Goal: Task Accomplishment & Management: Manage account settings

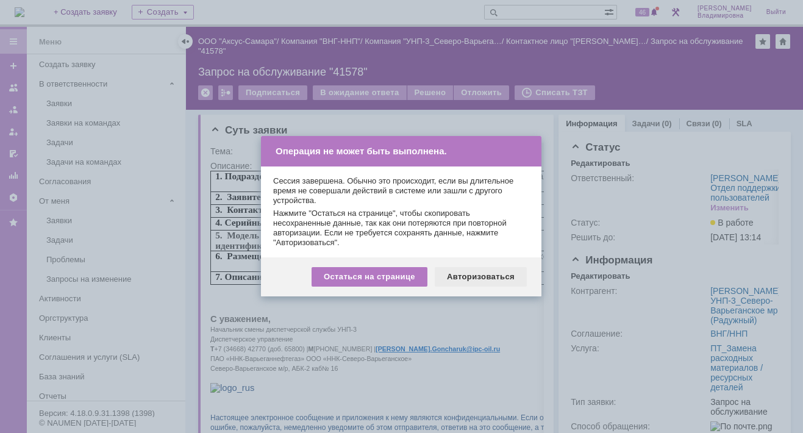
click at [470, 274] on div "Авторизоваться" at bounding box center [481, 277] width 92 height 20
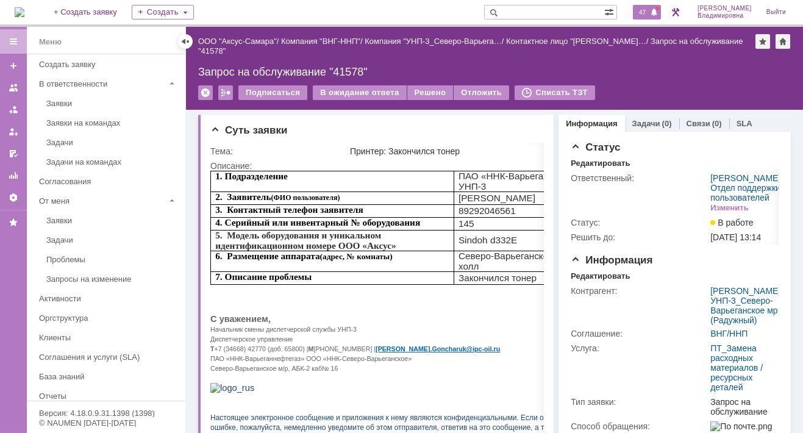
click at [649, 12] on span "47" at bounding box center [642, 12] width 14 height 9
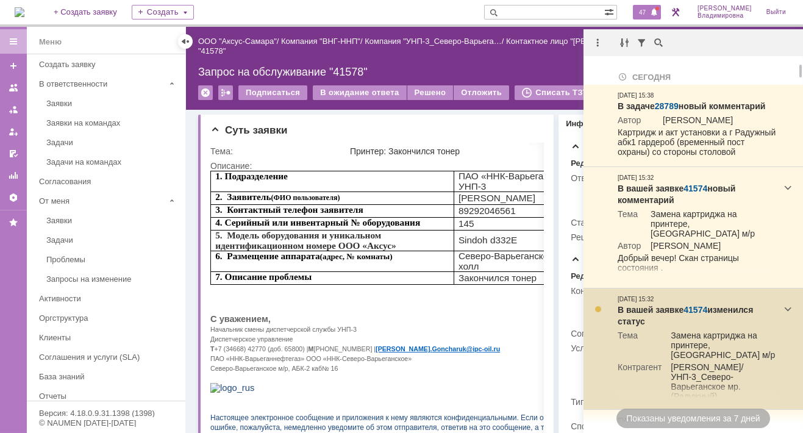
scroll to position [61, 0]
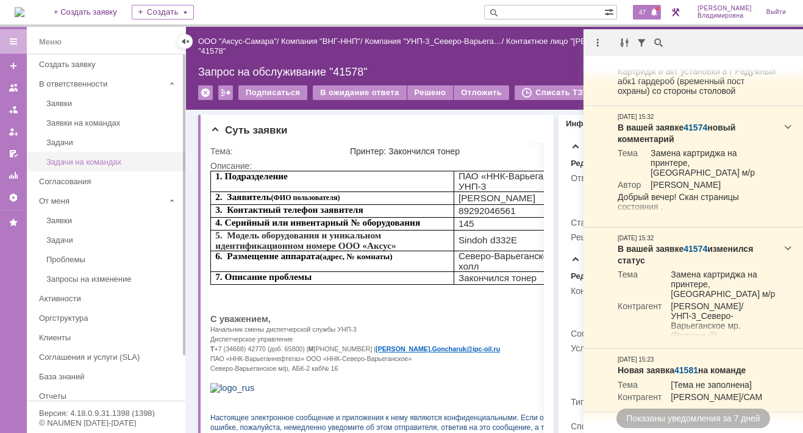
click at [153, 162] on div "Задачи на командах" at bounding box center [112, 161] width 132 height 9
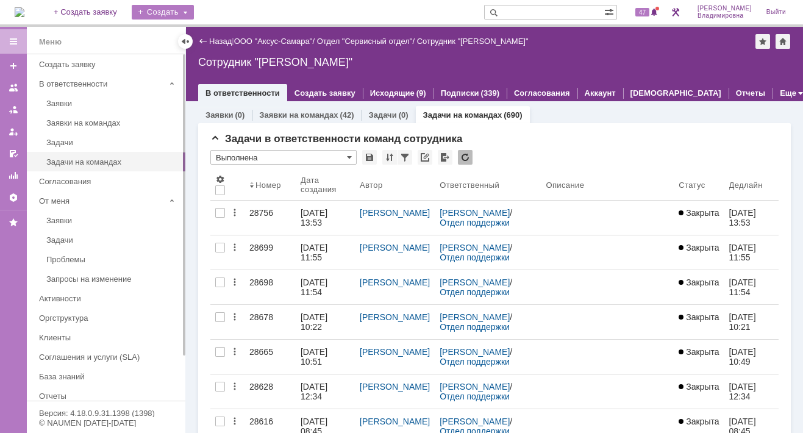
click at [191, 10] on div "Создать" at bounding box center [163, 12] width 62 height 15
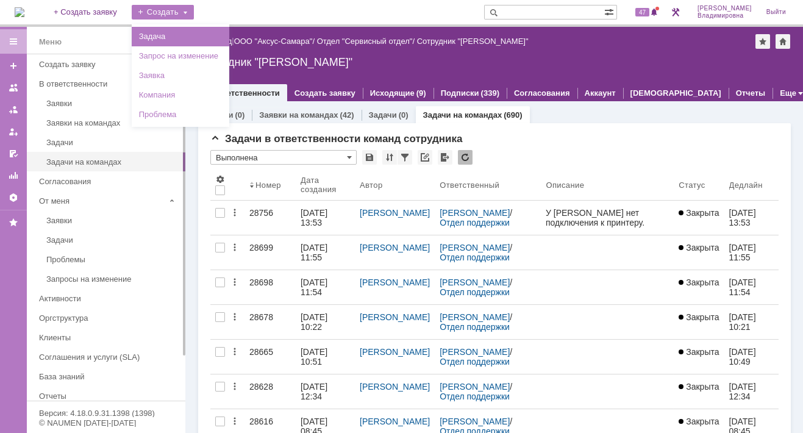
click at [190, 34] on link "Задача" at bounding box center [180, 36] width 93 height 15
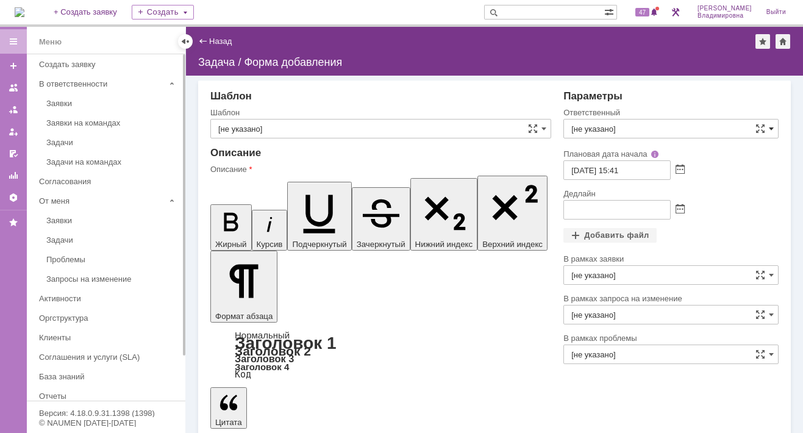
click at [771, 126] on span at bounding box center [771, 129] width 5 height 10
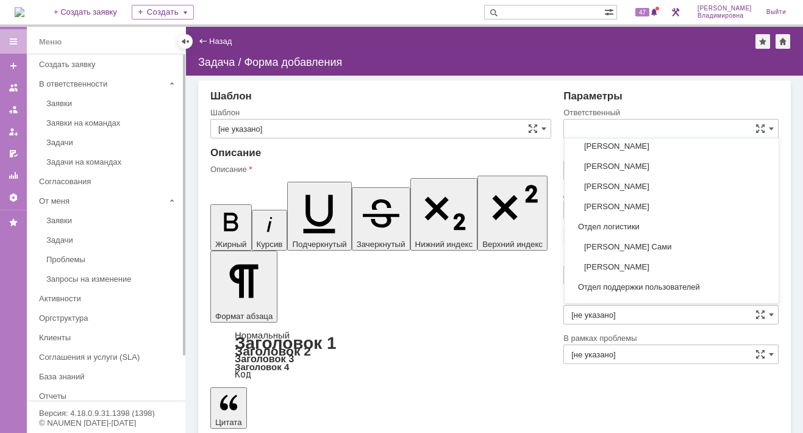
scroll to position [1631, 0]
click at [584, 125] on input "text" at bounding box center [670, 129] width 215 height 20
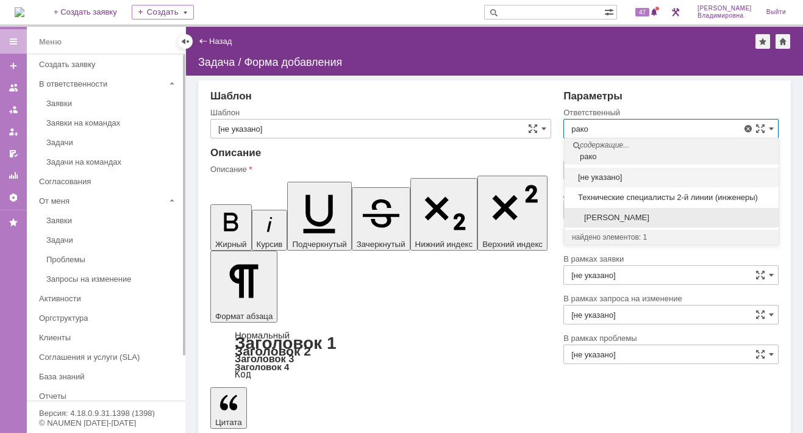
click at [601, 219] on span "[PERSON_NAME]" at bounding box center [671, 218] width 199 height 10
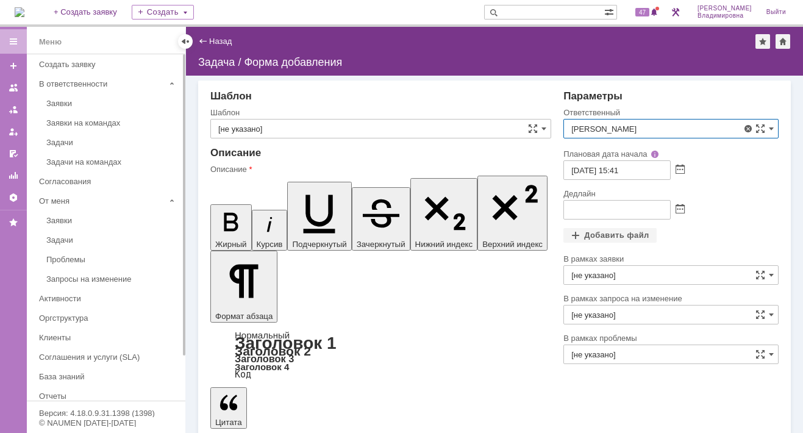
type input "[PERSON_NAME]"
click at [682, 205] on span at bounding box center [679, 210] width 9 height 10
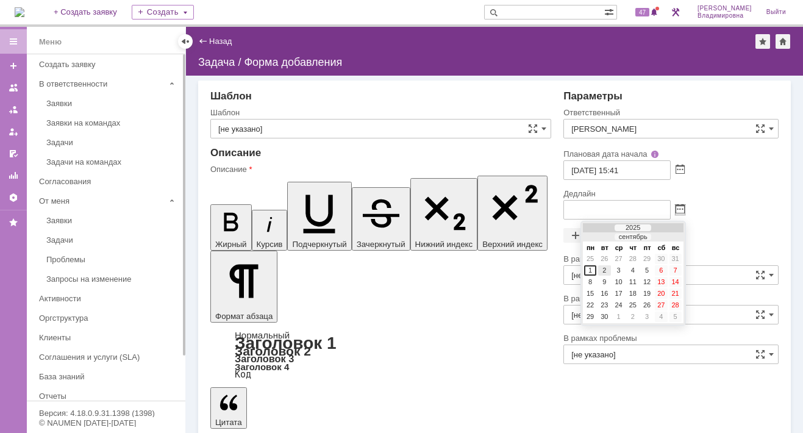
click at [605, 266] on div "2" at bounding box center [604, 270] width 12 height 10
type input "02.09.2025 15:41"
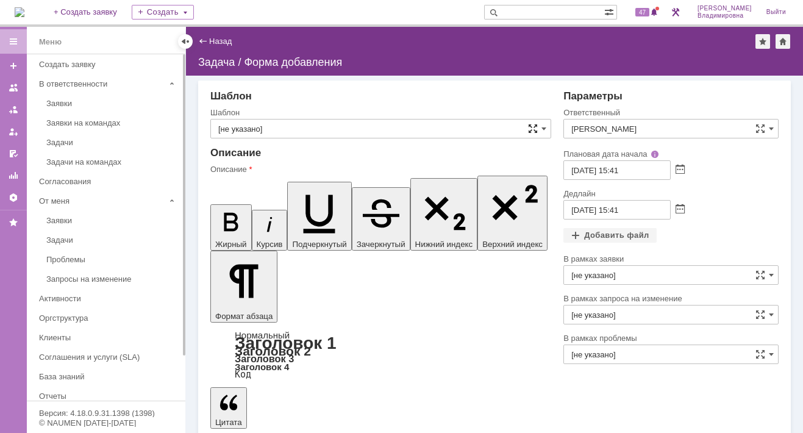
drag, startPoint x: 542, startPoint y: 126, endPoint x: 532, endPoint y: 128, distance: 11.1
click at [542, 126] on span at bounding box center [543, 129] width 5 height 10
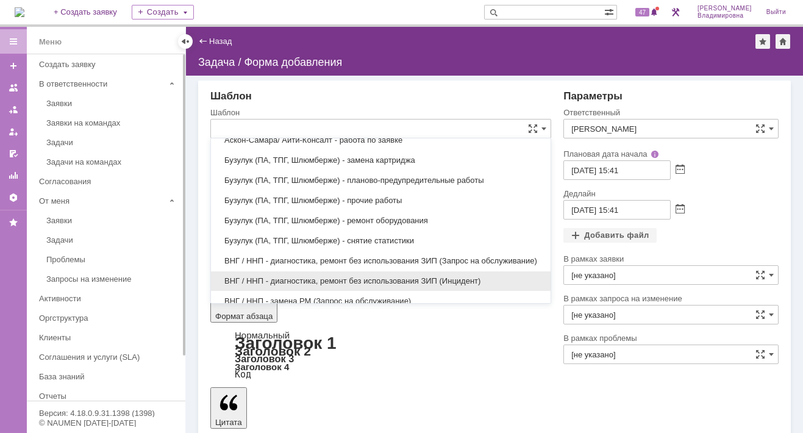
scroll to position [555, 0]
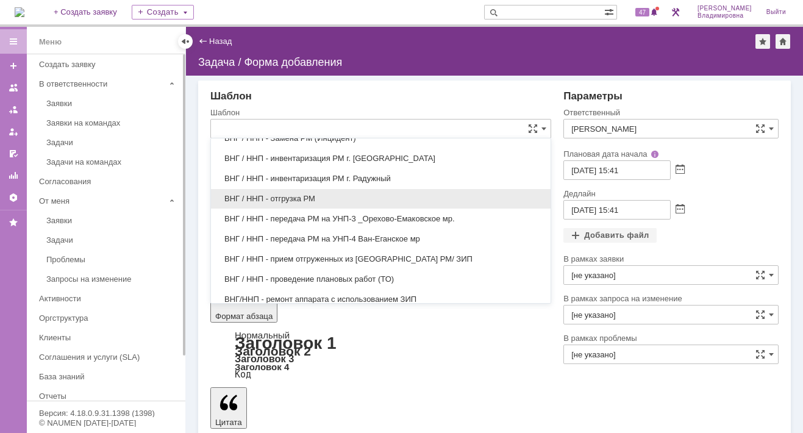
click at [272, 194] on span "ВНГ / ННП - отгрузка РМ" at bounding box center [380, 199] width 325 height 10
type input "ВНГ / ННП - отгрузка РМ"
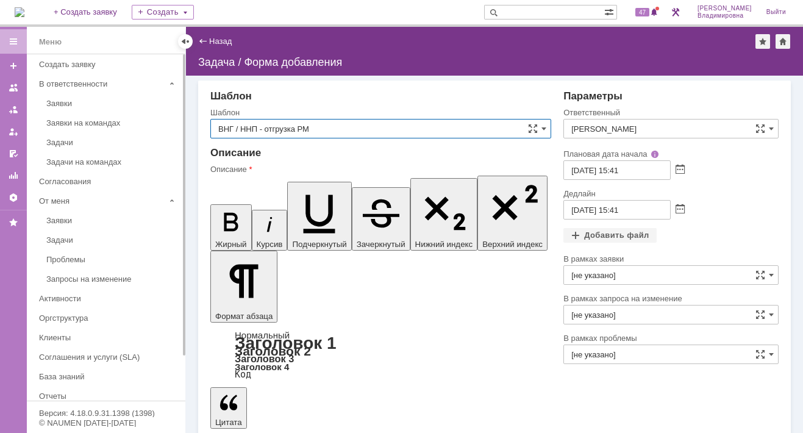
type input "[PERSON_NAME]"
type input "[DATE] 16:41"
type input "ВНГ / ННП - отгрузка РМ"
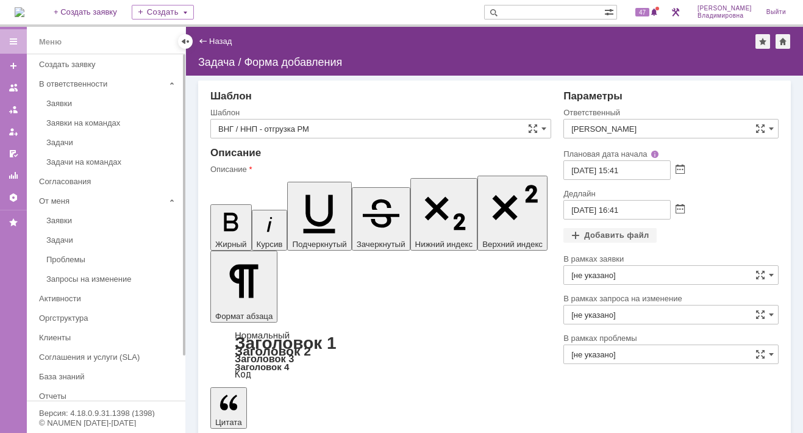
drag, startPoint x: 222, startPoint y: 2867, endPoint x: 503, endPoint y: 2873, distance: 280.4
drag, startPoint x: 315, startPoint y: 2860, endPoint x: 325, endPoint y: 2858, distance: 10.5
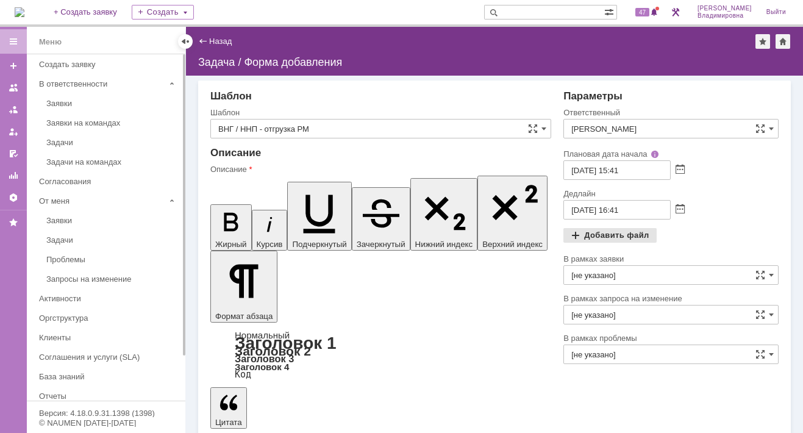
click at [603, 230] on div "Добавить файл" at bounding box center [609, 235] width 93 height 15
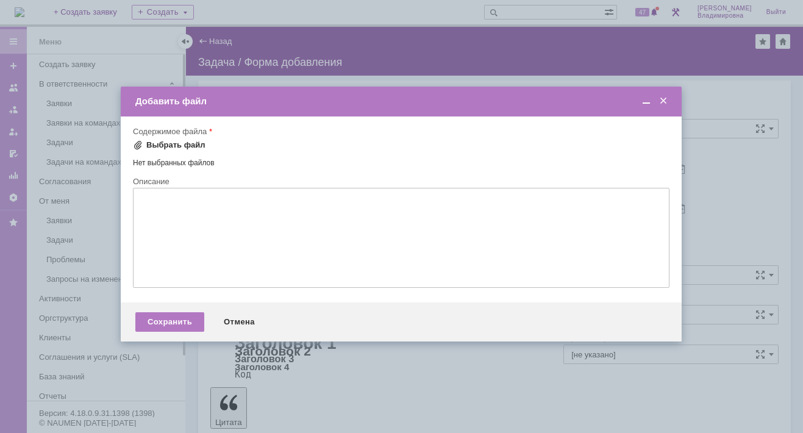
click at [138, 141] on span at bounding box center [138, 145] width 10 height 10
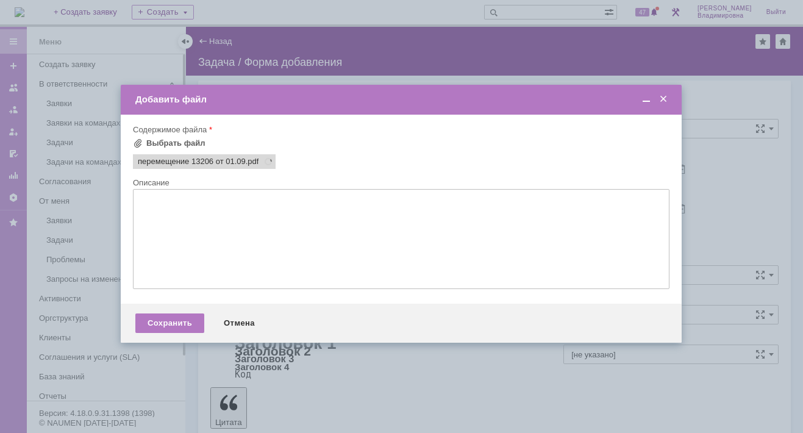
scroll to position [0, 0]
click at [159, 324] on div "Сохранить" at bounding box center [169, 323] width 69 height 20
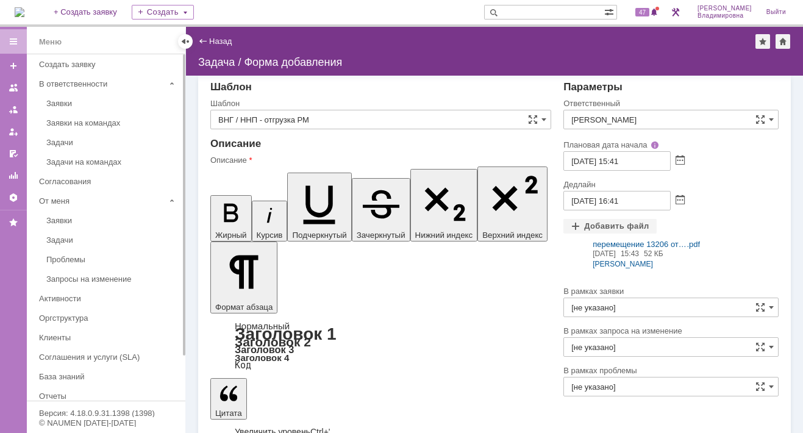
scroll to position [24, 0]
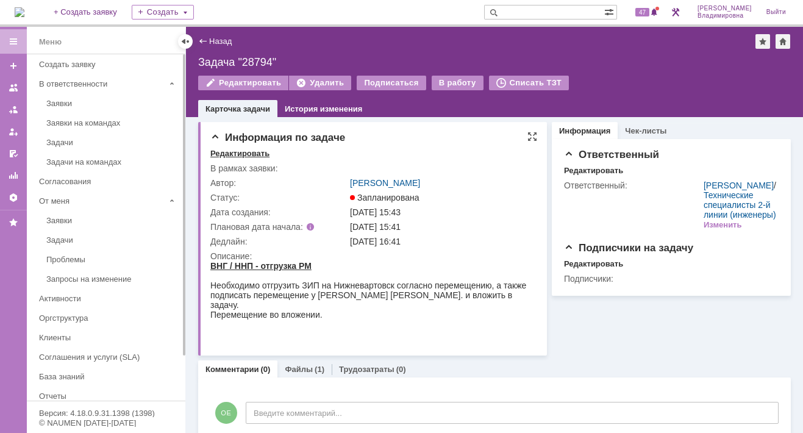
click at [233, 153] on div "Редактировать" at bounding box center [239, 154] width 59 height 10
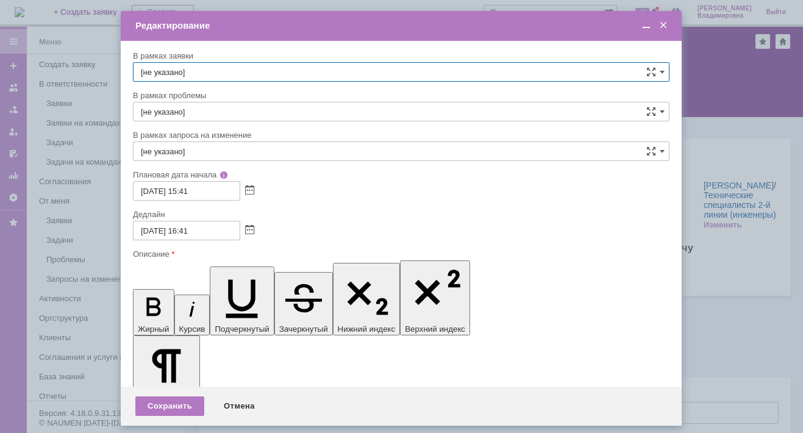
click at [661, 24] on span at bounding box center [663, 25] width 12 height 11
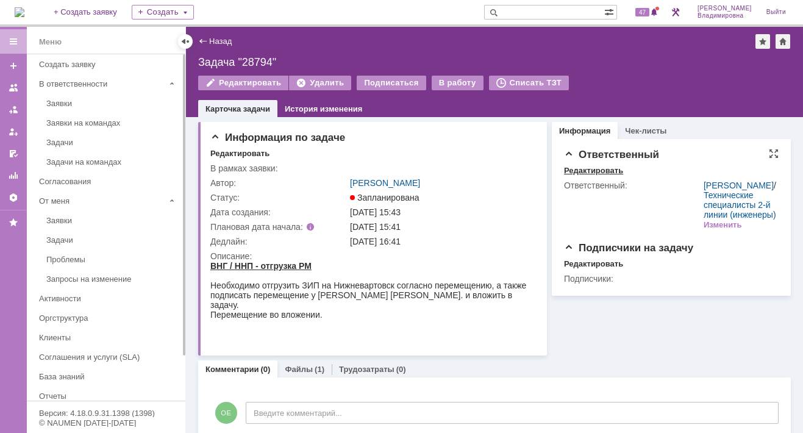
click at [604, 166] on div "Редактировать" at bounding box center [593, 171] width 59 height 10
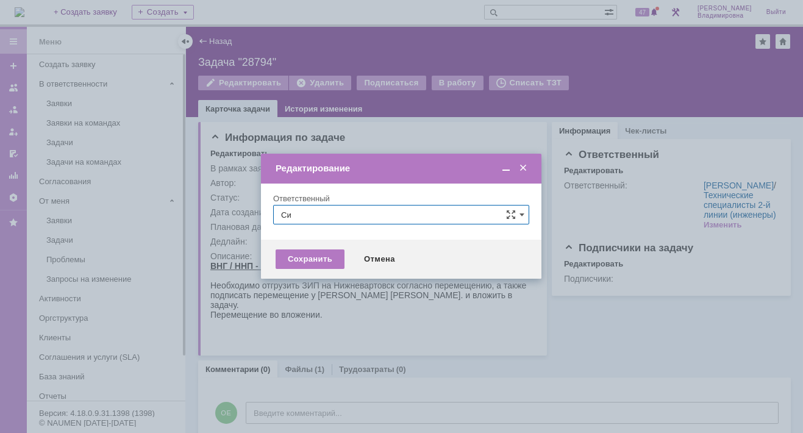
type input "С"
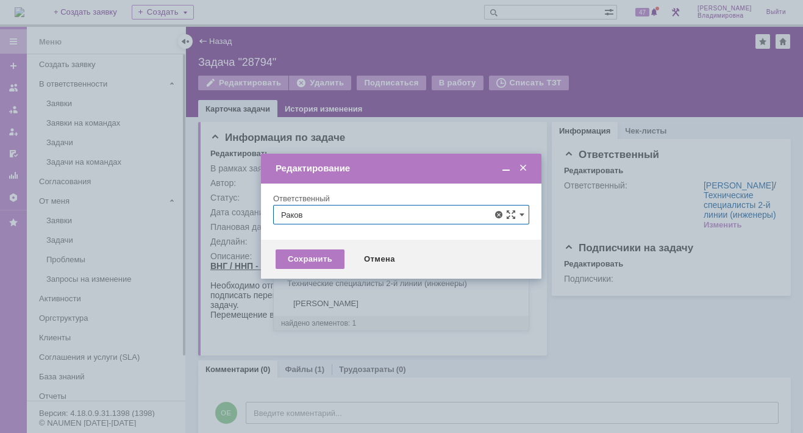
click at [348, 303] on span "[PERSON_NAME]" at bounding box center [401, 304] width 240 height 10
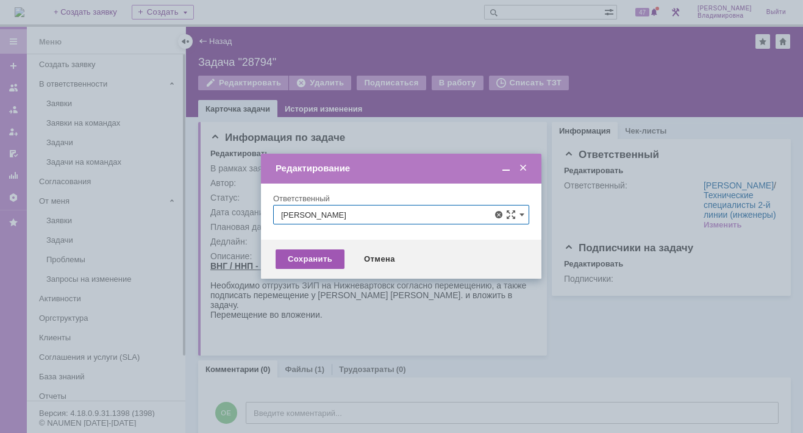
type input "[PERSON_NAME]"
click at [286, 260] on div "Сохранить" at bounding box center [310, 259] width 69 height 20
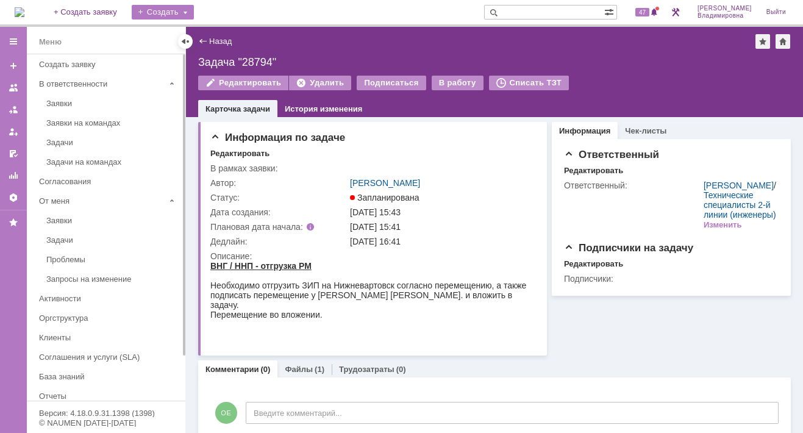
click at [177, 11] on div "Создать" at bounding box center [163, 12] width 62 height 15
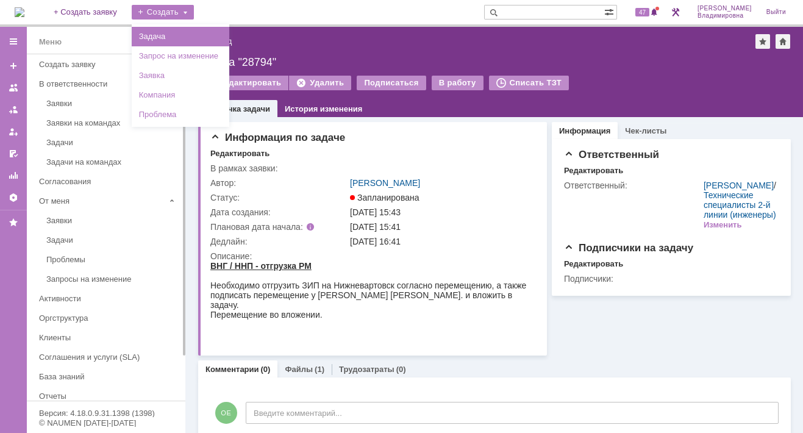
click at [191, 37] on link "Задача" at bounding box center [180, 36] width 93 height 15
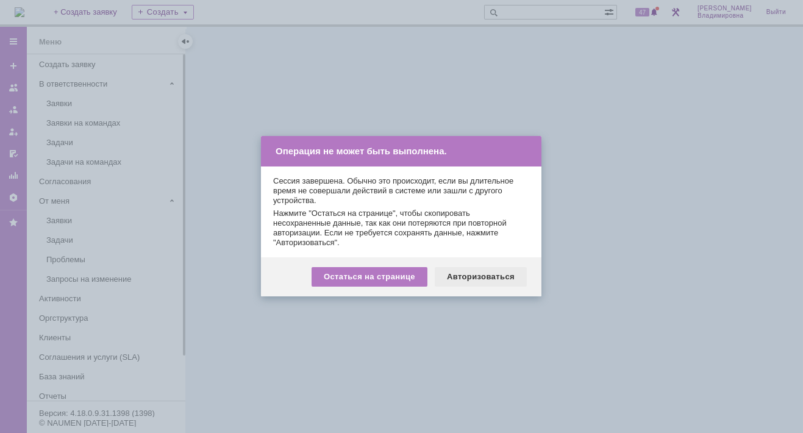
click at [494, 275] on div "Авторизоваться" at bounding box center [481, 277] width 92 height 20
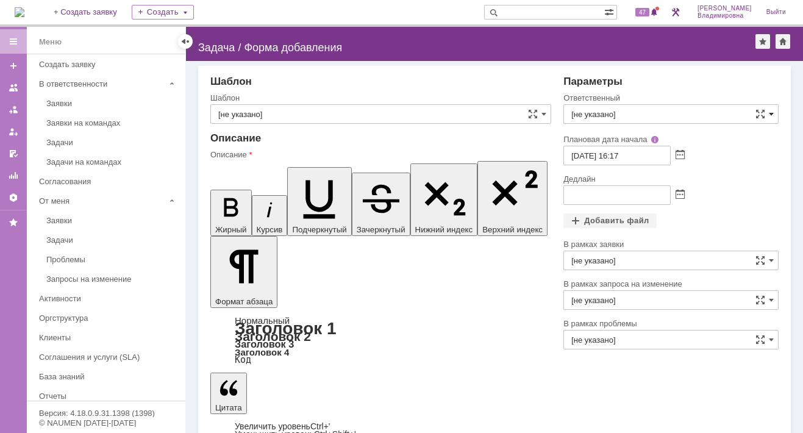
click at [771, 114] on span at bounding box center [771, 114] width 5 height 10
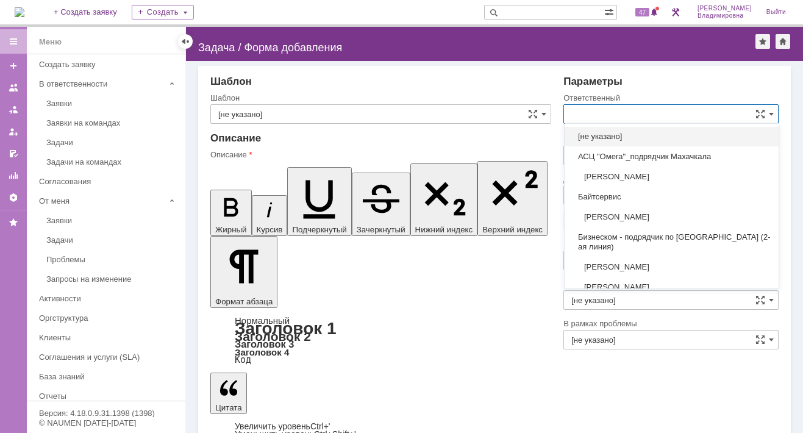
click at [586, 113] on input "text" at bounding box center [670, 114] width 215 height 20
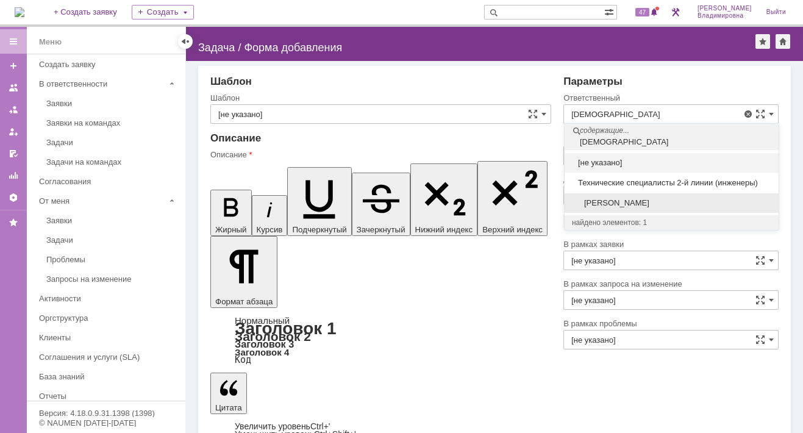
click at [594, 205] on span "[PERSON_NAME]" at bounding box center [671, 203] width 199 height 10
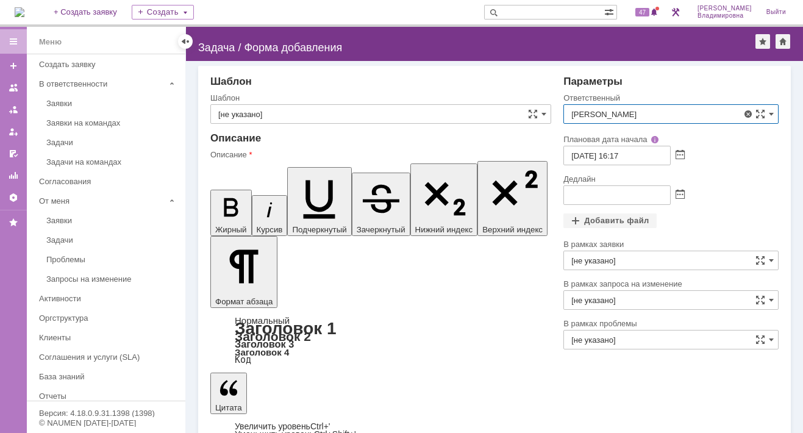
type input "[PERSON_NAME]"
click at [681, 191] on span at bounding box center [679, 195] width 9 height 10
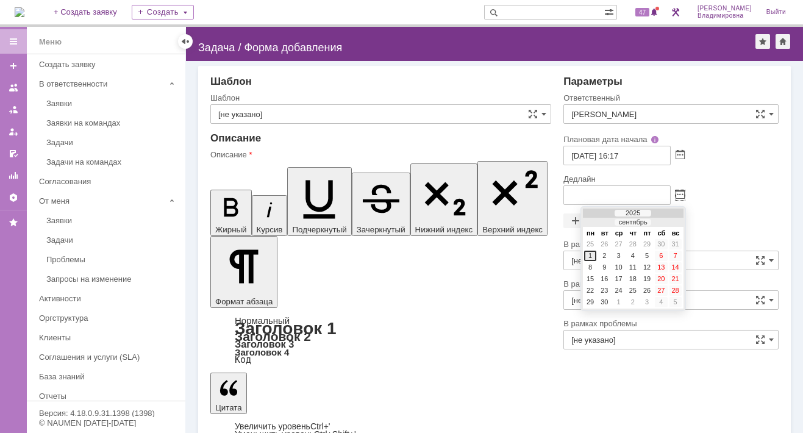
click at [586, 252] on div "1" at bounding box center [590, 256] width 12 height 10
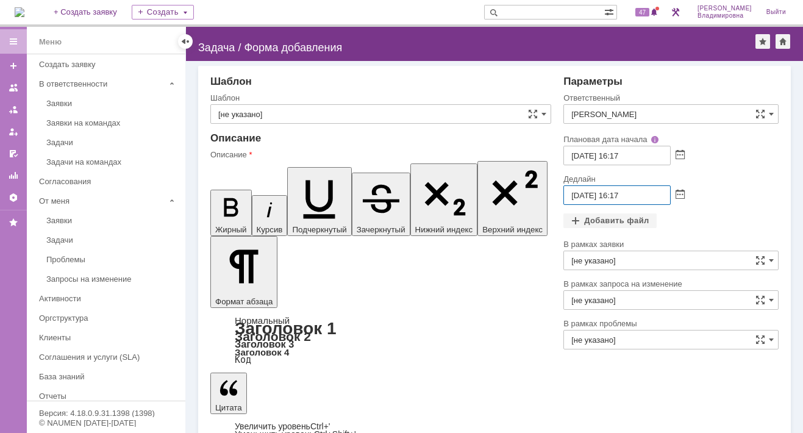
click at [579, 194] on input "01.09.2025 16:17" at bounding box center [616, 195] width 107 height 20
click at [620, 194] on input "02.09.2025 16:17" at bounding box center [616, 195] width 107 height 20
drag, startPoint x: 614, startPoint y: 193, endPoint x: 621, endPoint y: 194, distance: 7.4
click at [621, 194] on input "02.09.2025 16:17" at bounding box center [616, 195] width 107 height 20
type input "02.09.2025 09:17"
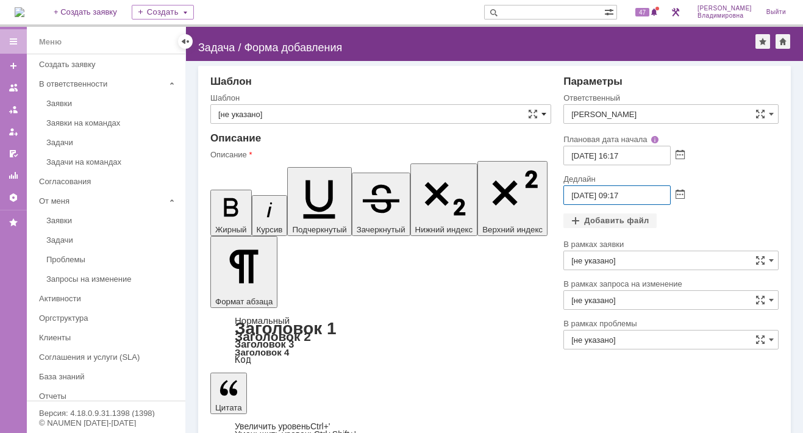
click at [542, 110] on span at bounding box center [543, 114] width 5 height 10
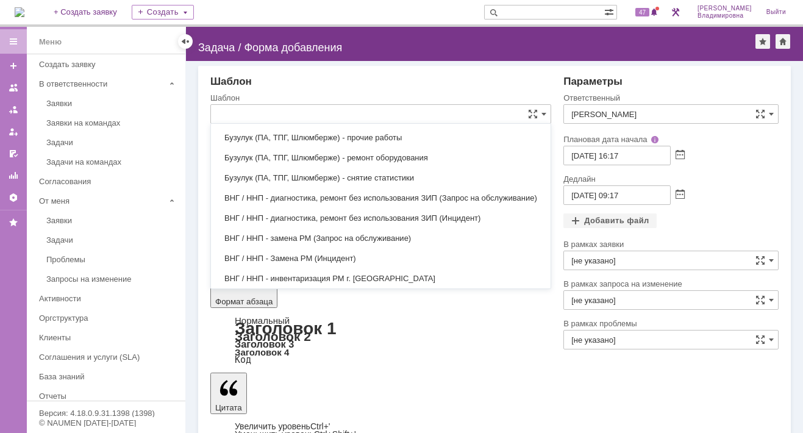
scroll to position [494, 0]
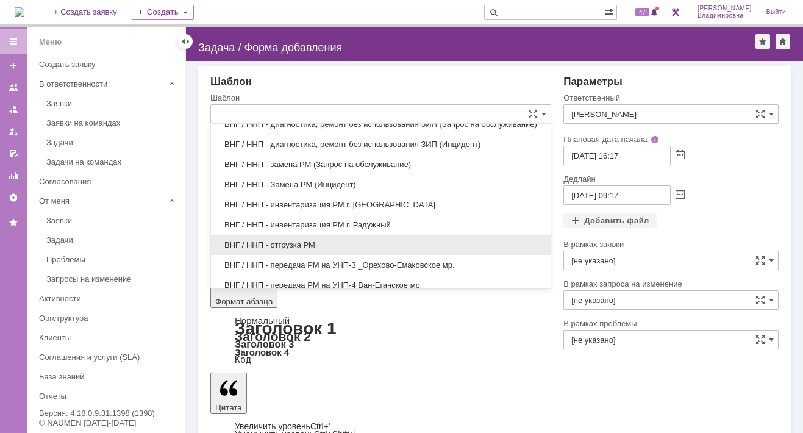
click at [309, 240] on span "ВНГ / ННП - отгрузка РМ" at bounding box center [380, 245] width 325 height 10
type input "ВНГ / ННП - отгрузка РМ"
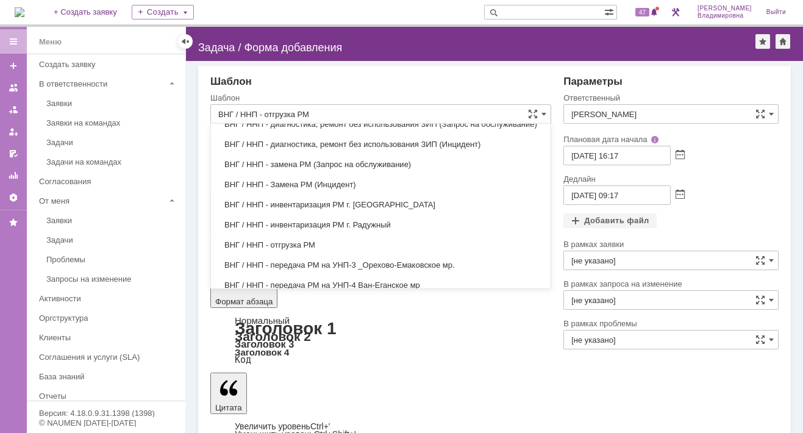
type input "[PERSON_NAME]"
type input "01.09.2025 17:17"
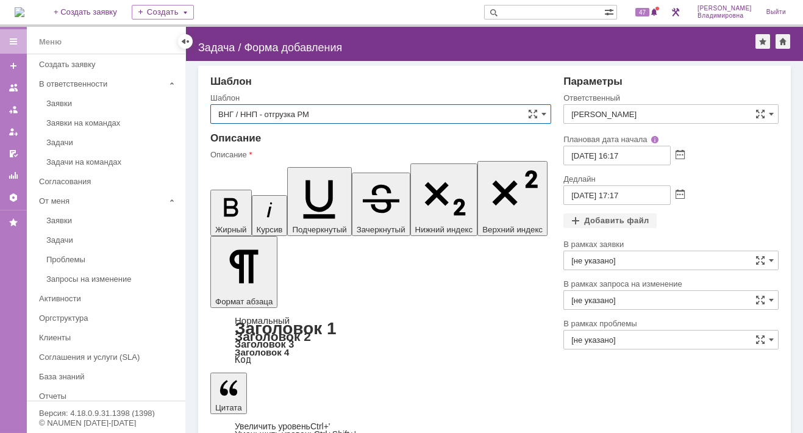
type input "ВНГ / ННП - отгрузка РМ"
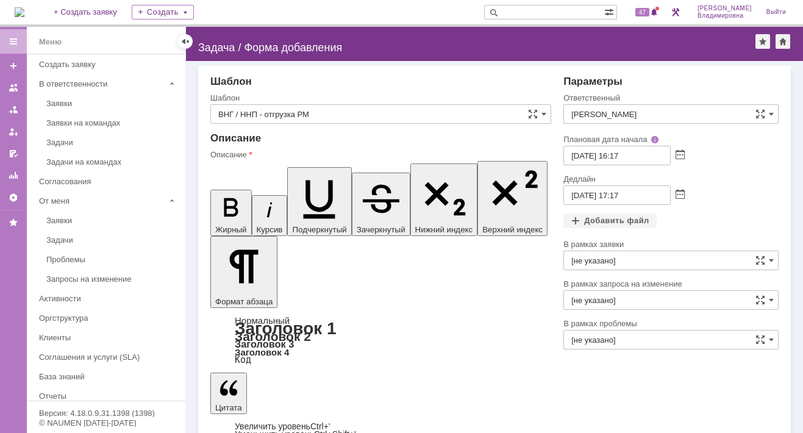
drag, startPoint x: 383, startPoint y: 2845, endPoint x: 400, endPoint y: 2847, distance: 17.1
drag, startPoint x: 517, startPoint y: 2842, endPoint x: 528, endPoint y: 2854, distance: 16.8
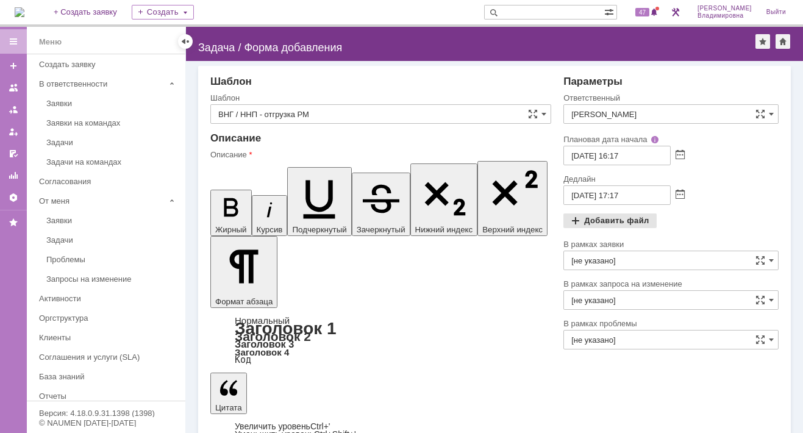
click at [603, 219] on div "Добавить файл" at bounding box center [609, 220] width 93 height 15
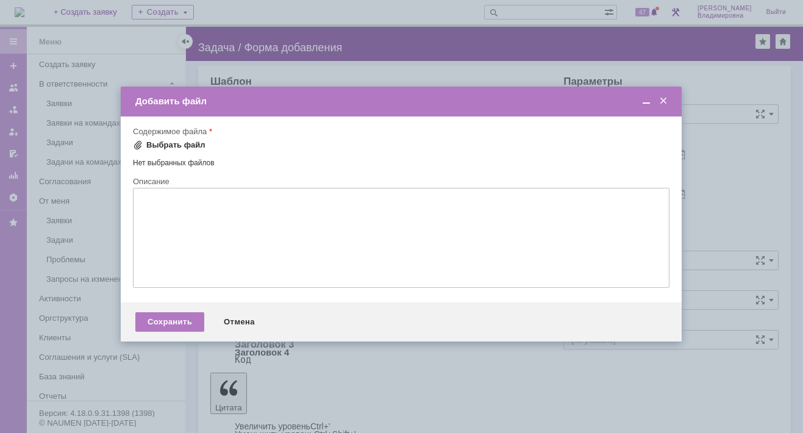
click at [168, 142] on div "Выбрать файл" at bounding box center [175, 145] width 59 height 10
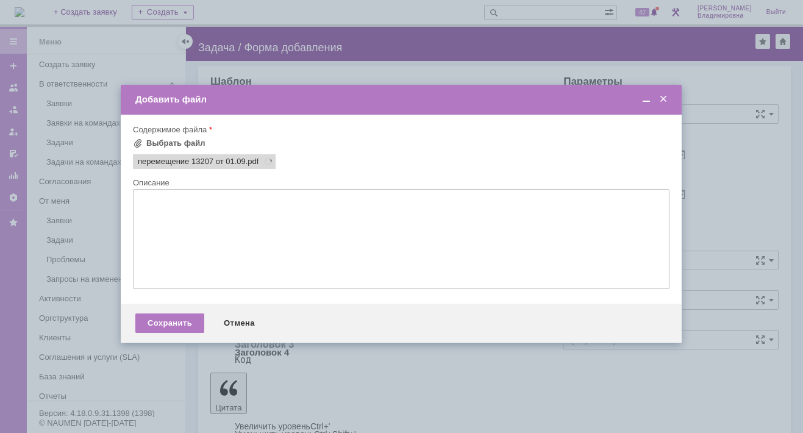
scroll to position [0, 0]
click at [169, 328] on div "Сохранить" at bounding box center [169, 323] width 69 height 20
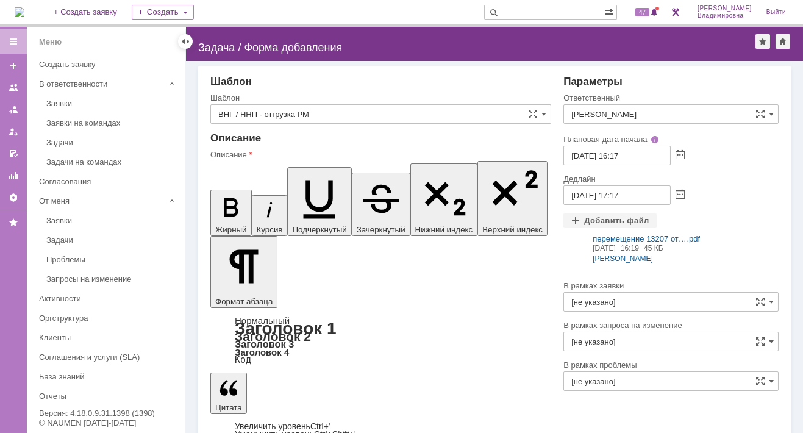
drag, startPoint x: 483, startPoint y: 2843, endPoint x: 516, endPoint y: 2843, distance: 33.5
drag, startPoint x: 240, startPoint y: 417, endPoint x: 202, endPoint y: 271, distance: 151.2
click at [572, 194] on input "01.09.2025 17:17" at bounding box center [616, 195] width 107 height 20
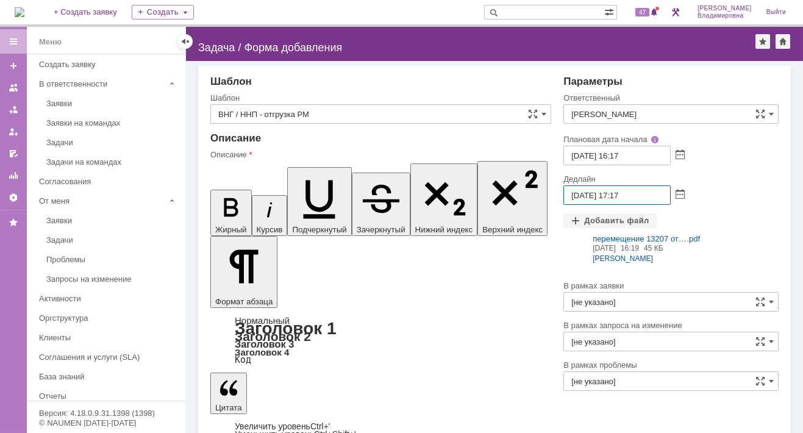
click at [572, 193] on input "01.09.2025 17:17" at bounding box center [616, 195] width 107 height 20
drag, startPoint x: 608, startPoint y: 193, endPoint x: 615, endPoint y: 194, distance: 7.4
click at [615, 194] on input "02.09.2025 17:17" at bounding box center [616, 195] width 107 height 20
click at [614, 193] on input "02.09.2025 09:17" at bounding box center [616, 195] width 107 height 20
type input "02.09.2025 13:17"
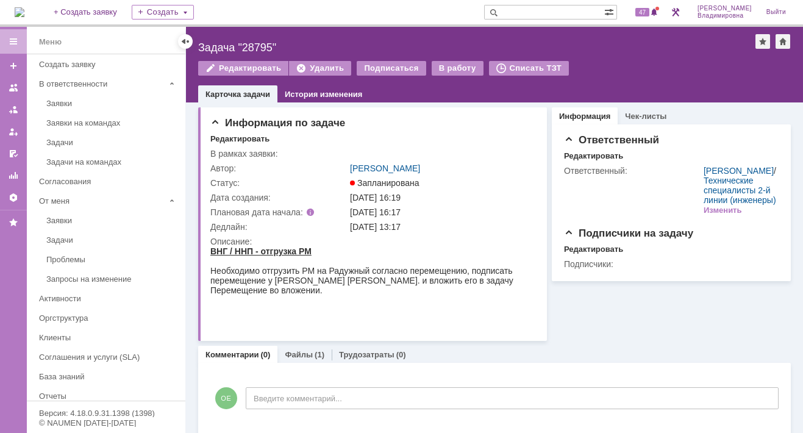
click at [24, 10] on img at bounding box center [20, 12] width 10 height 10
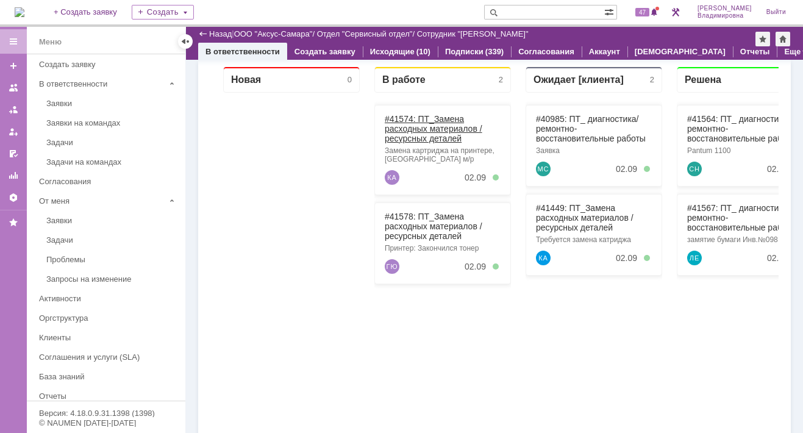
scroll to position [122, 0]
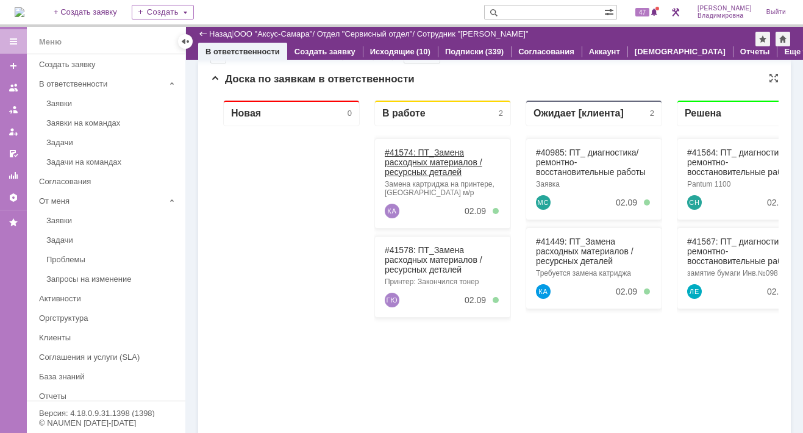
click at [399, 148] on link "#41574: ПТ_Замена расходных материалов / ресурсных деталей" at bounding box center [434, 162] width 98 height 29
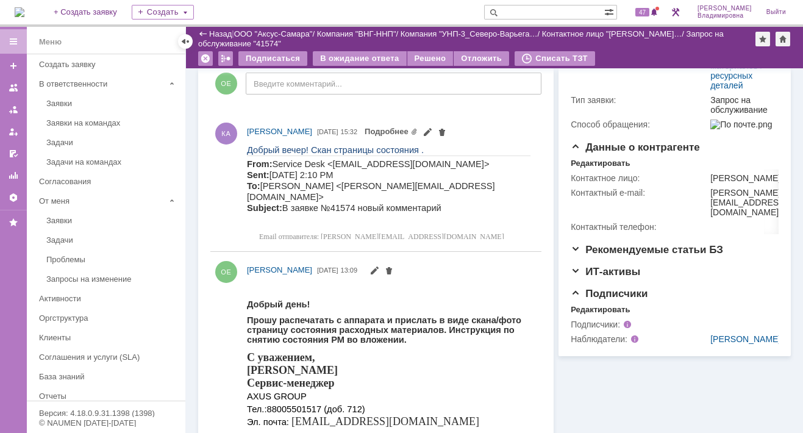
scroll to position [244, 0]
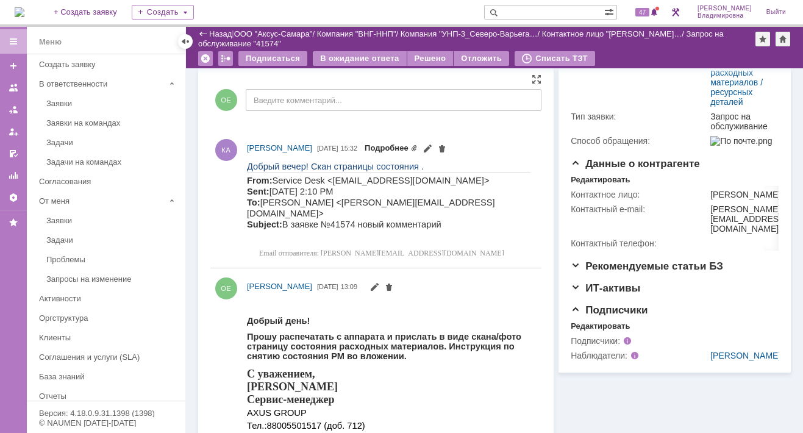
click at [418, 146] on link "Подробнее" at bounding box center [391, 147] width 53 height 9
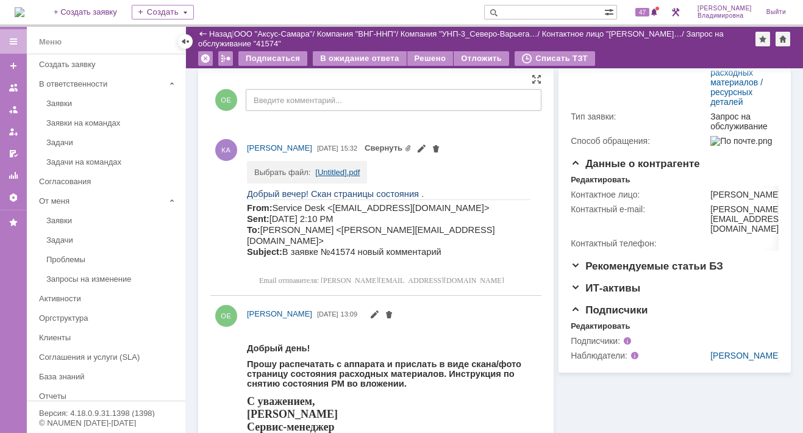
click at [328, 168] on link "[Untitled].pdf" at bounding box center [337, 172] width 44 height 9
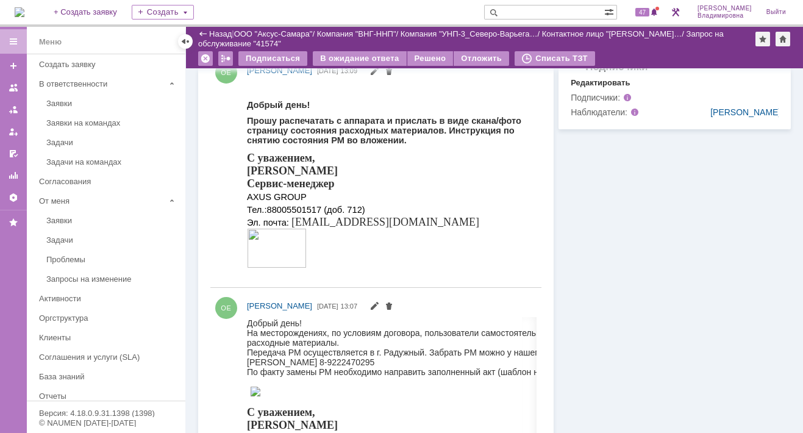
scroll to position [488, 0]
drag, startPoint x: 493, startPoint y: 666, endPoint x: 312, endPoint y: 360, distance: 355.2
drag, startPoint x: 247, startPoint y: 351, endPoint x: 388, endPoint y: 366, distance: 141.6
drag, startPoint x: 377, startPoint y: 366, endPoint x: 336, endPoint y: 366, distance: 41.5
click at [336, 366] on div "Передача РМ осуществляется в г. Радужный. Забрать РМ можно у нашего инженера Ко…" at bounding box center [429, 357] width 365 height 20
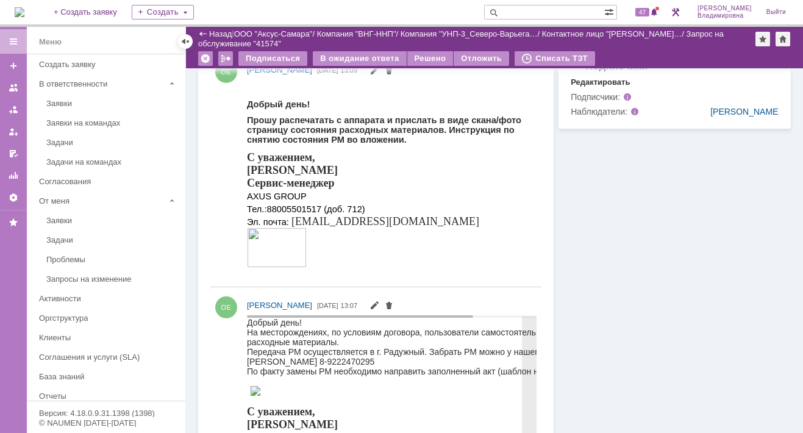
drag, startPoint x: 336, startPoint y: 366, endPoint x: 393, endPoint y: 360, distance: 57.0
click at [393, 360] on div "Передача РМ осуществляется в г. Радужный. Забрать РМ можно у нашего инженера Ко…" at bounding box center [429, 357] width 365 height 20
drag, startPoint x: 247, startPoint y: 353, endPoint x: 373, endPoint y: 366, distance: 126.3
click at [373, 366] on div "Передача РМ осуществляется в г. Радужный. Забрать РМ можно у нашего инженера Ко…" at bounding box center [429, 357] width 365 height 20
drag, startPoint x: 373, startPoint y: 366, endPoint x: 333, endPoint y: 362, distance: 40.5
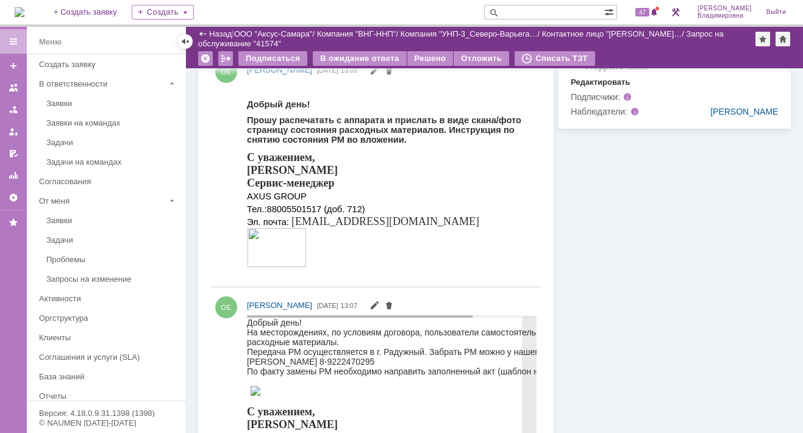
copy div "Передача РМ осуществляется в г. Радужный. Забрать РМ можно у нашего инженера Ко…"
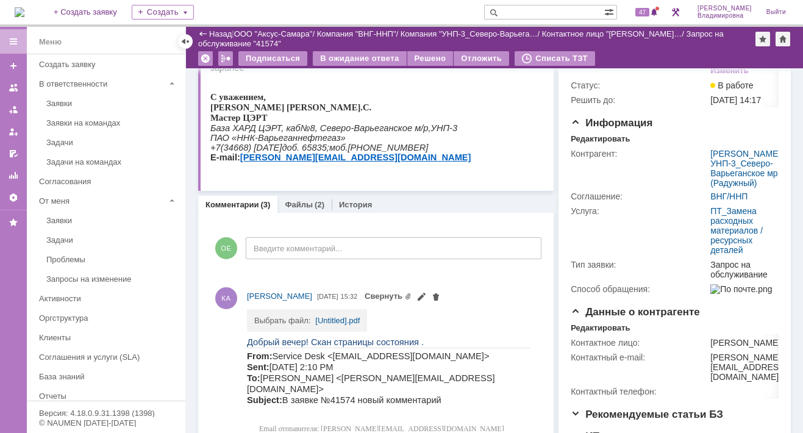
scroll to position [0, 0]
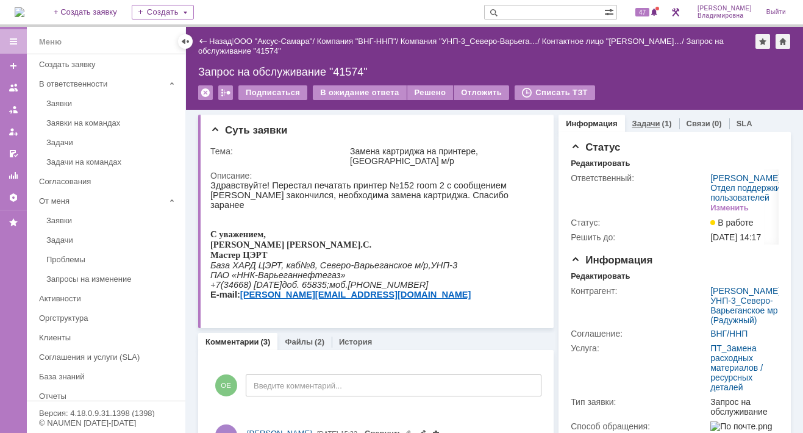
click at [645, 123] on link "Задачи" at bounding box center [646, 123] width 28 height 9
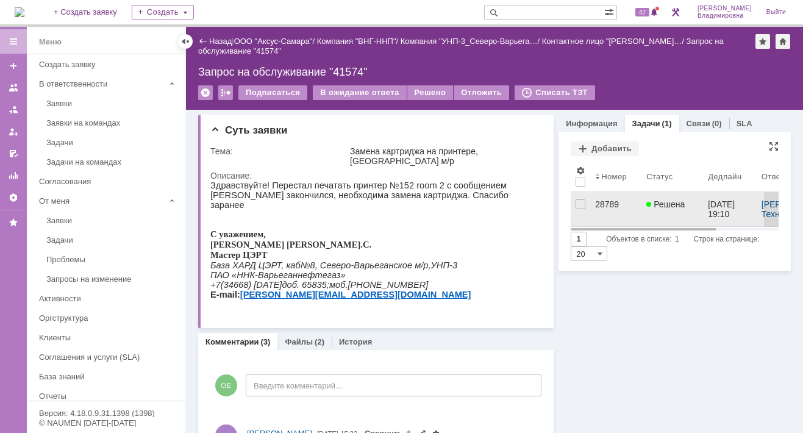
click at [600, 204] on div "28789" at bounding box center [615, 204] width 41 height 10
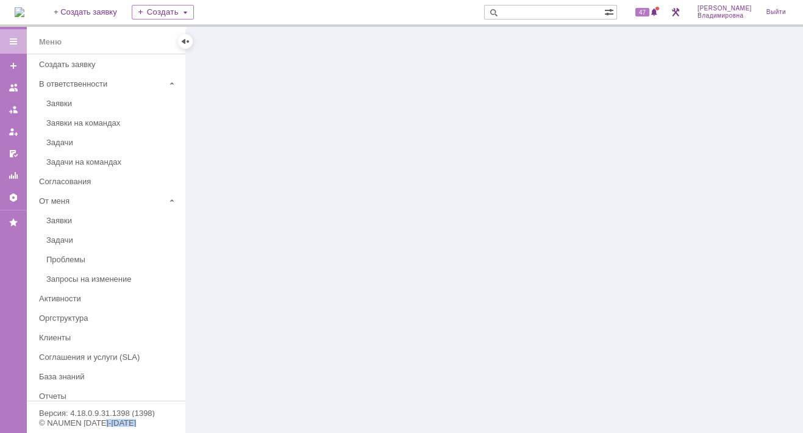
click at [599, 204] on div at bounding box center [494, 230] width 617 height 406
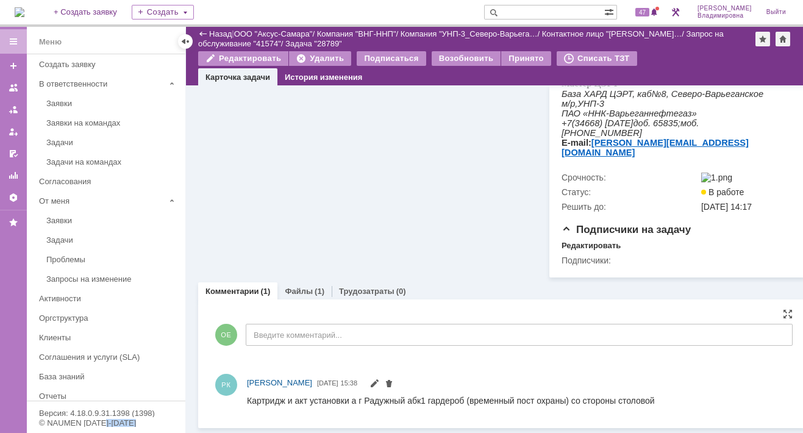
scroll to position [399, 0]
drag, startPoint x: 404, startPoint y: 251, endPoint x: 405, endPoint y: 263, distance: 12.3
click at [405, 251] on div "Информация по задаче Редактировать В рамках заявки: 41574 Автор: Орлова Елена В…" at bounding box center [371, 17] width 346 height 520
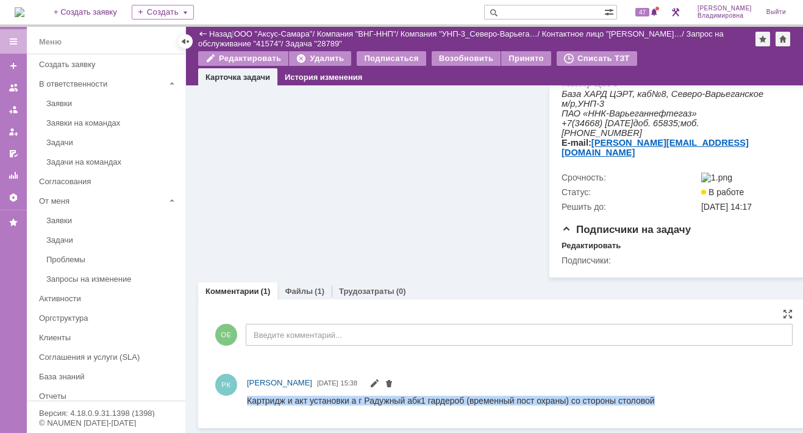
drag, startPoint x: 248, startPoint y: 399, endPoint x: 687, endPoint y: 408, distance: 439.0
click at [687, 406] on html "Картридж и акт установки а г Радужный абк1 гардероб (временный пост охраны) со …" at bounding box center [505, 400] width 517 height 11
copy div "Картридж и акт установки а г Радужный абк1 гардероб (временный пост охраны) со …"
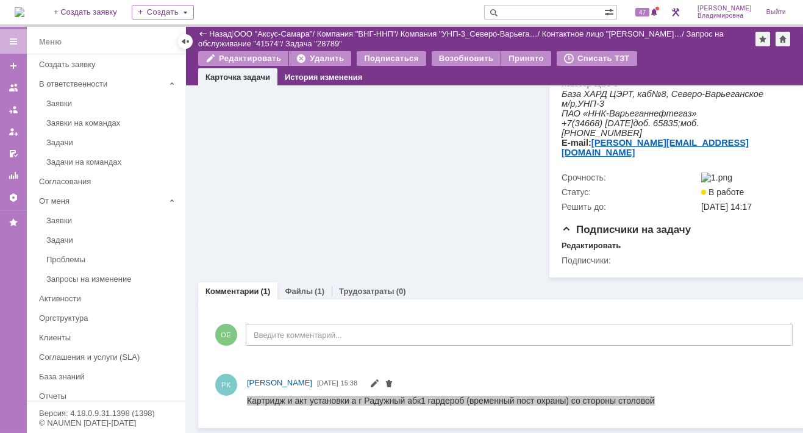
click at [225, 290] on link "Комментарии" at bounding box center [232, 290] width 54 height 9
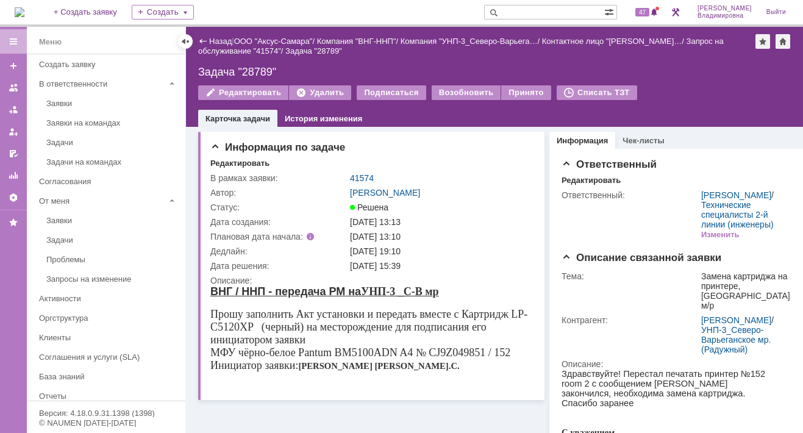
click at [360, 178] on link "41574" at bounding box center [362, 178] width 24 height 10
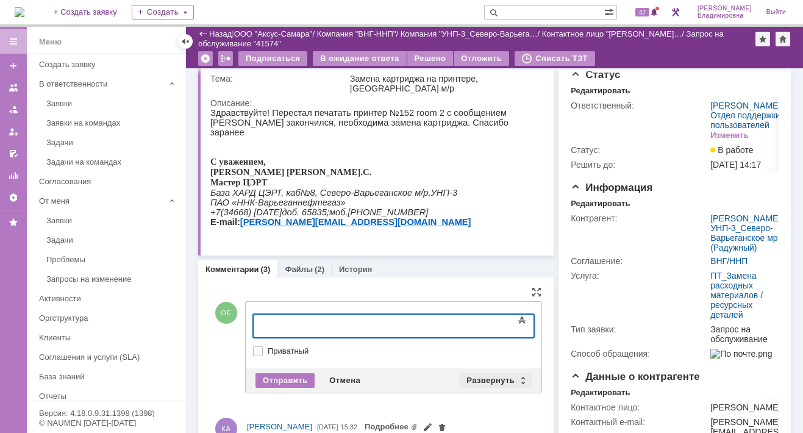
click at [489, 380] on div "Развернуть" at bounding box center [495, 380] width 73 height 15
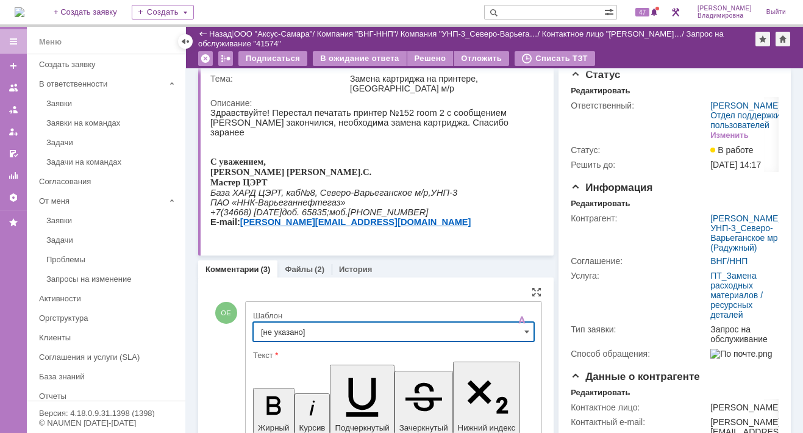
click at [280, 329] on input "[не указано]" at bounding box center [393, 332] width 281 height 20
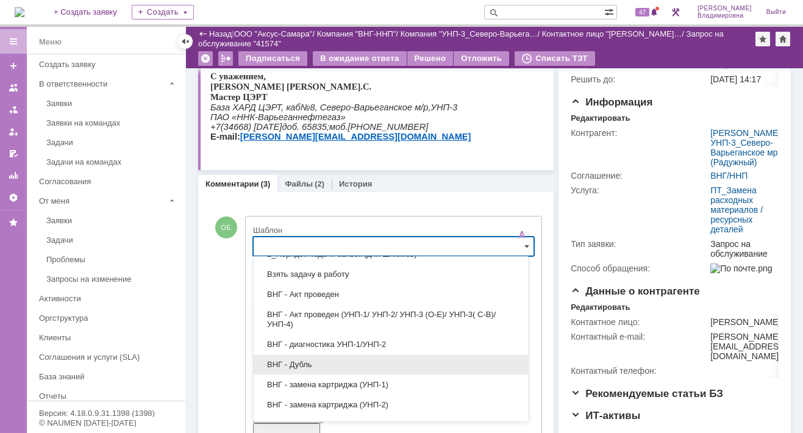
scroll to position [122, 0]
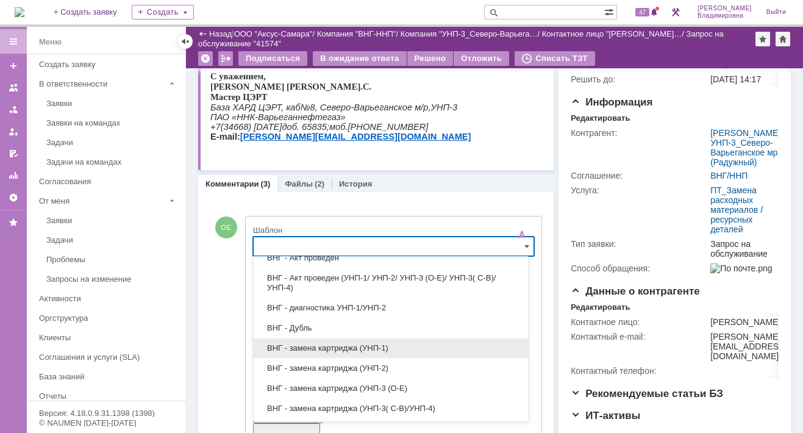
click at [302, 346] on span "ВНГ - замена картриджа (УНП-1)" at bounding box center [391, 348] width 260 height 10
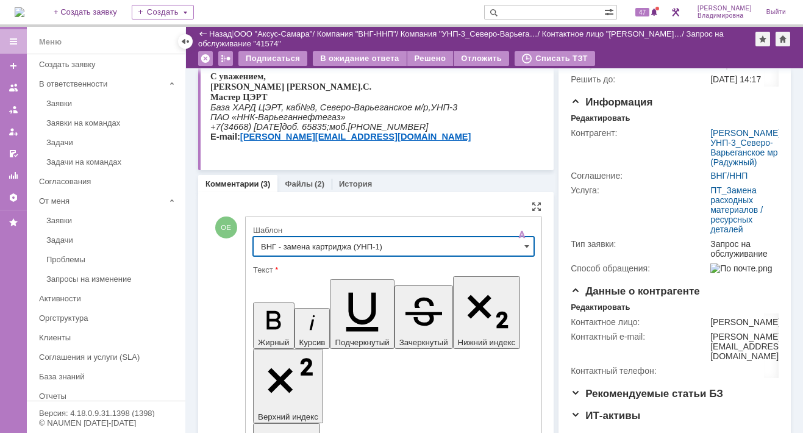
scroll to position [0, 0]
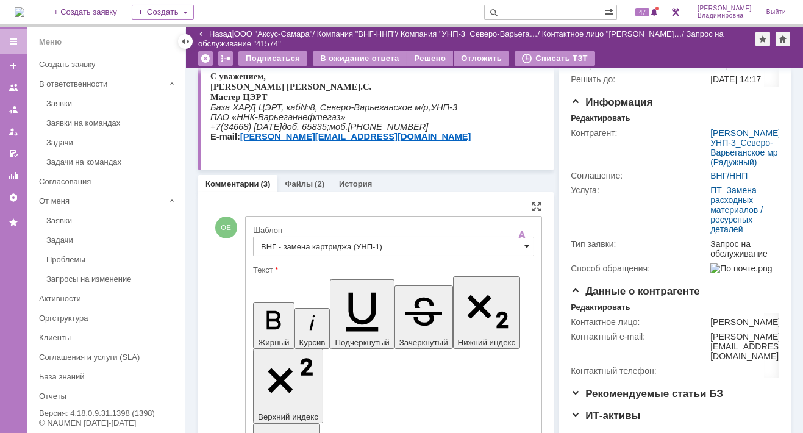
click at [524, 244] on span at bounding box center [526, 246] width 5 height 10
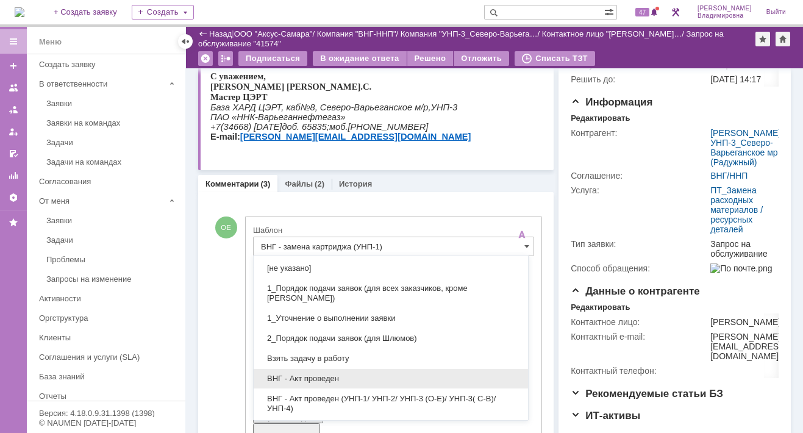
click at [296, 374] on span "ВНГ - Акт проведен" at bounding box center [391, 379] width 260 height 10
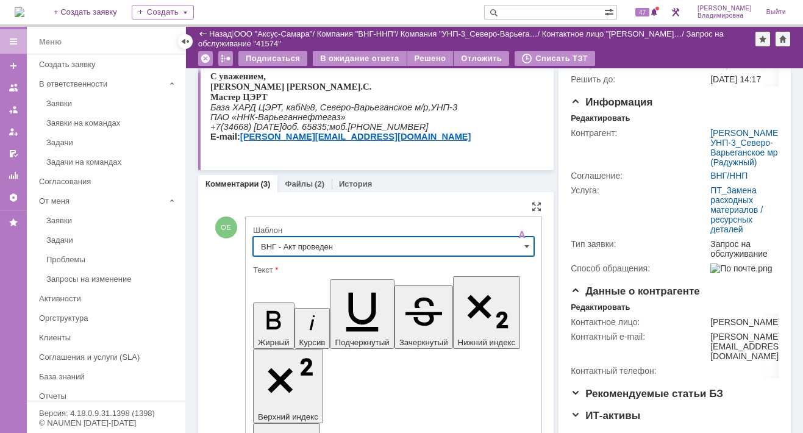
type input "ВНГ - Акт проведен"
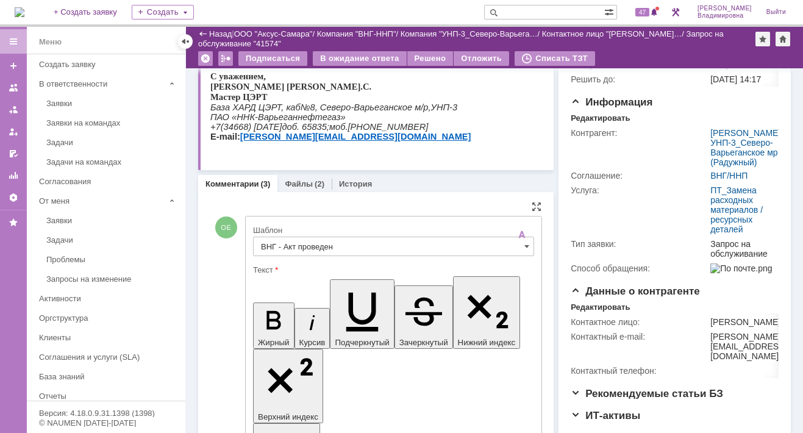
drag, startPoint x: 262, startPoint y: 2775, endPoint x: 317, endPoint y: 2800, distance: 60.3
drag, startPoint x: 425, startPoint y: 2773, endPoint x: 425, endPoint y: 2790, distance: 16.5
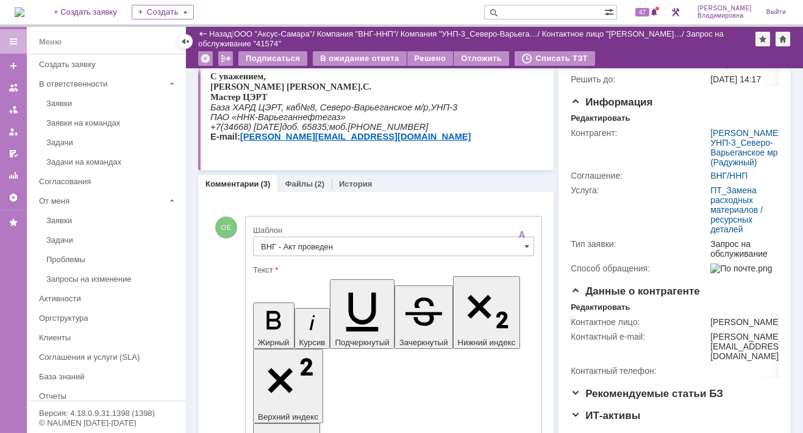
drag, startPoint x: 309, startPoint y: 2784, endPoint x: 321, endPoint y: 2784, distance: 11.6
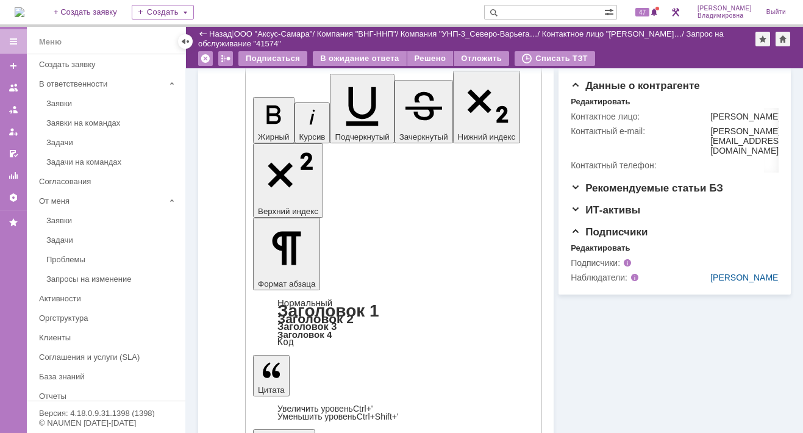
scroll to position [421, 0]
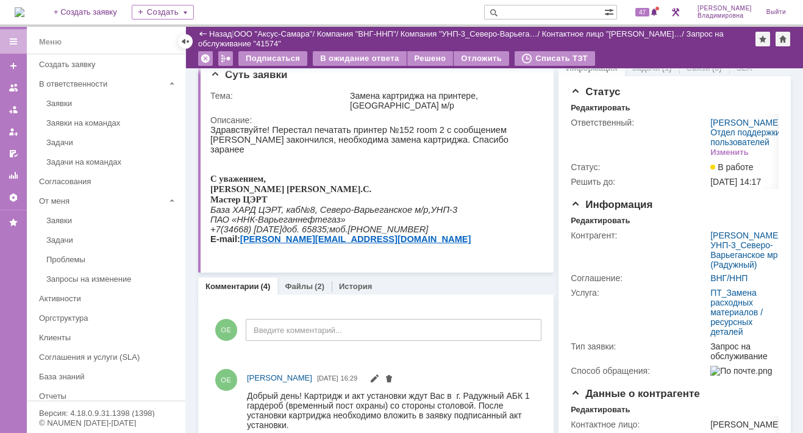
scroll to position [0, 0]
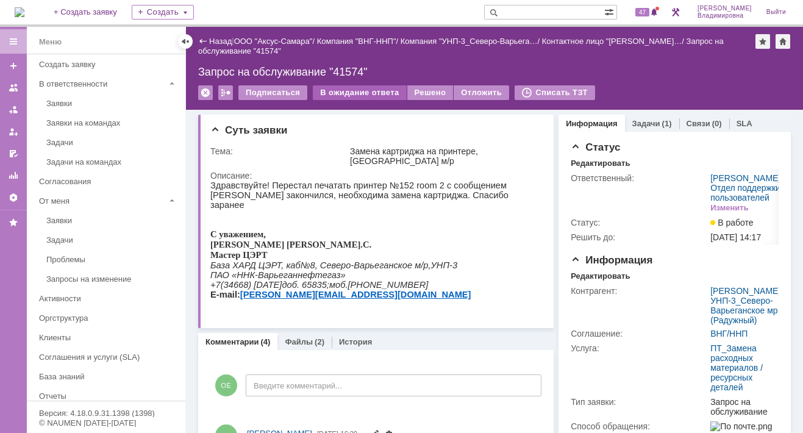
click at [343, 87] on div "В ожидание ответа" at bounding box center [359, 92] width 93 height 15
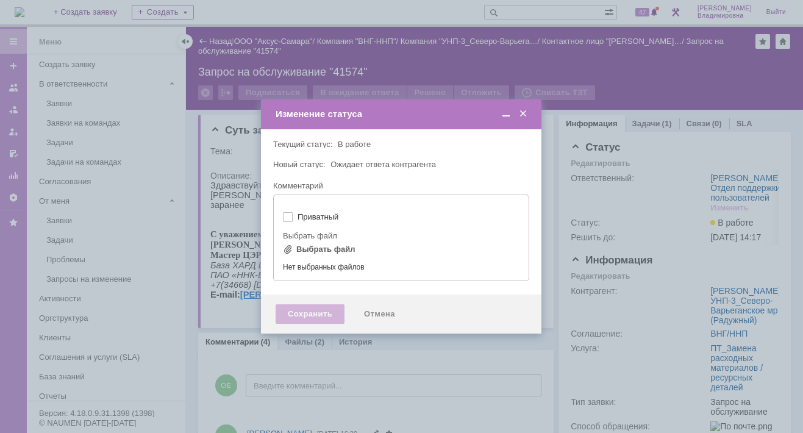
type input "[не указано]"
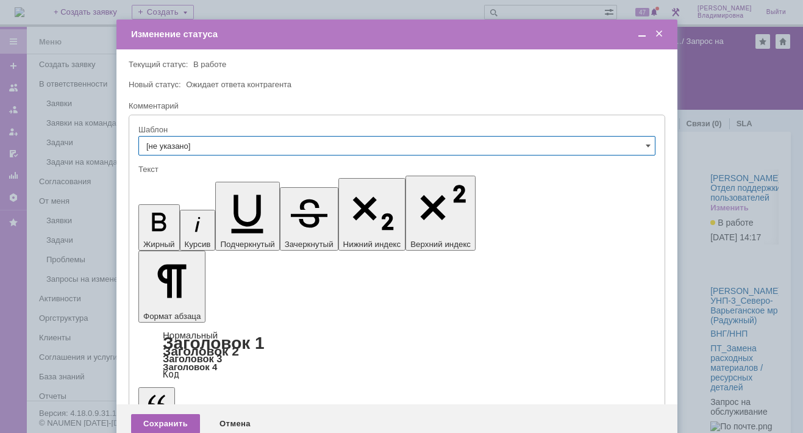
click at [172, 414] on div "Сохранить" at bounding box center [165, 424] width 69 height 20
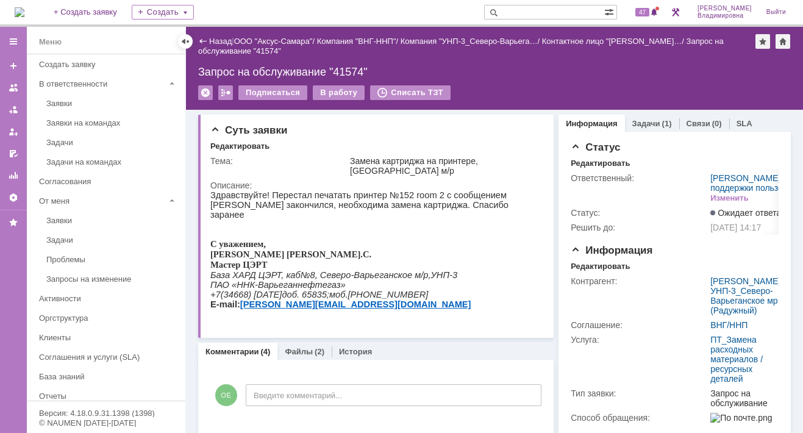
click at [24, 7] on img at bounding box center [20, 12] width 10 height 10
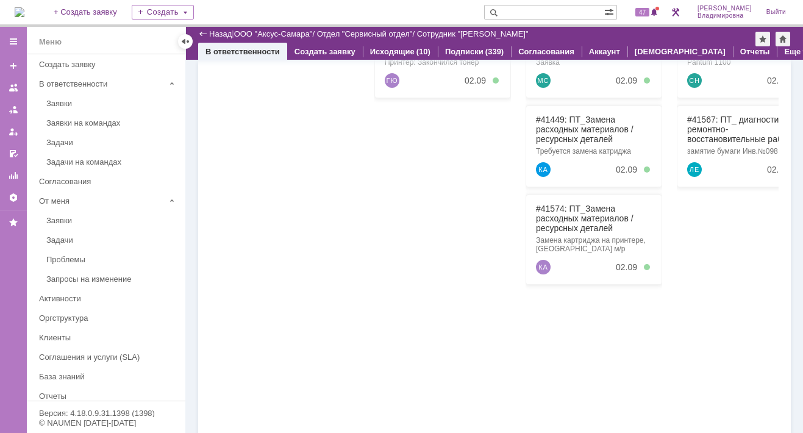
scroll to position [183, 0]
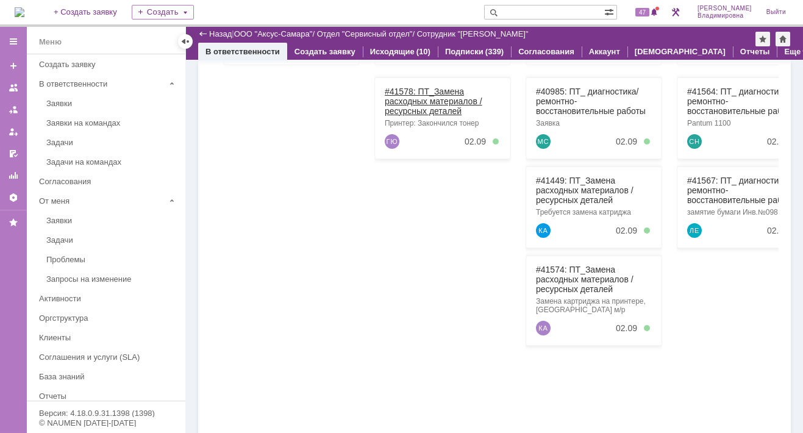
click at [407, 91] on link "#41578: ПТ_Замена расходных материалов / ресурсных деталей" at bounding box center [434, 101] width 98 height 29
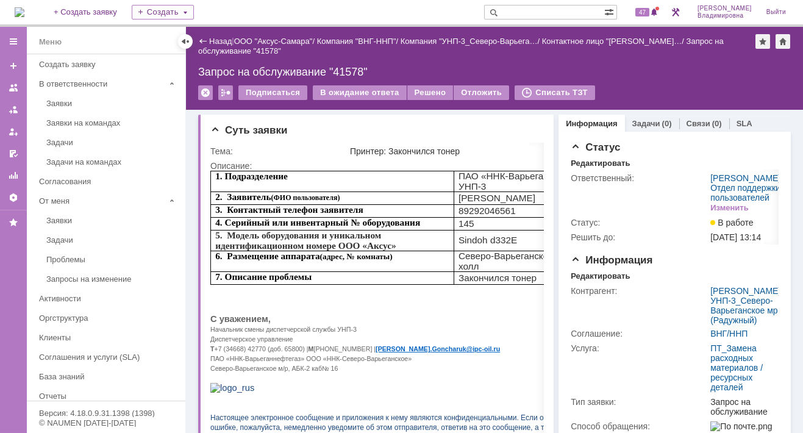
scroll to position [305, 0]
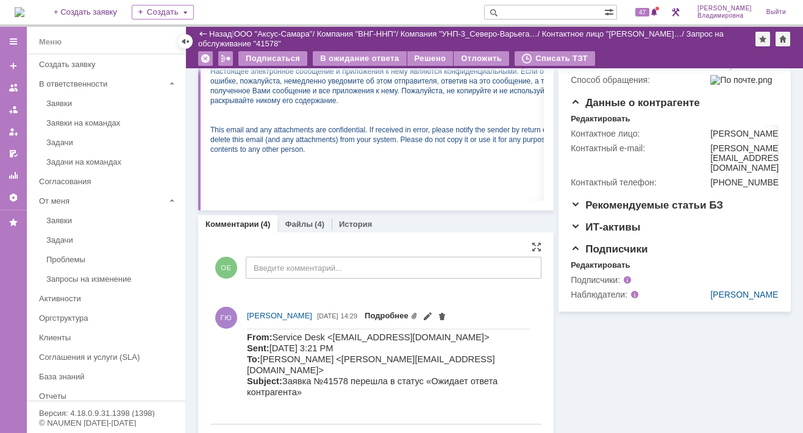
click at [418, 314] on link "Подробнее" at bounding box center [391, 315] width 53 height 9
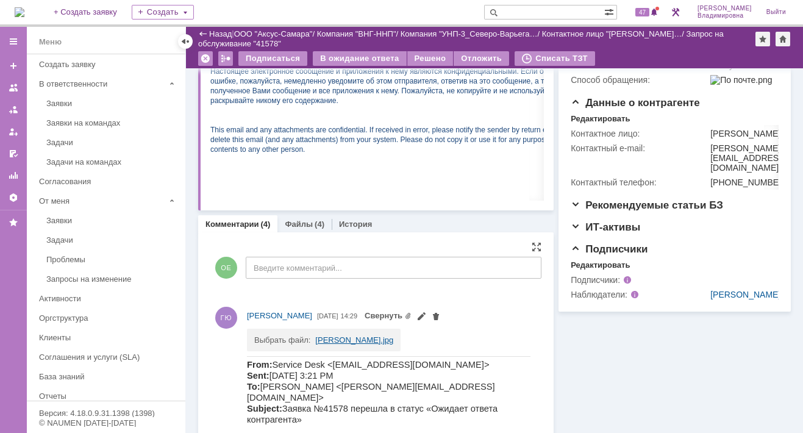
click at [321, 337] on link "Тонер.jpg" at bounding box center [354, 339] width 78 height 9
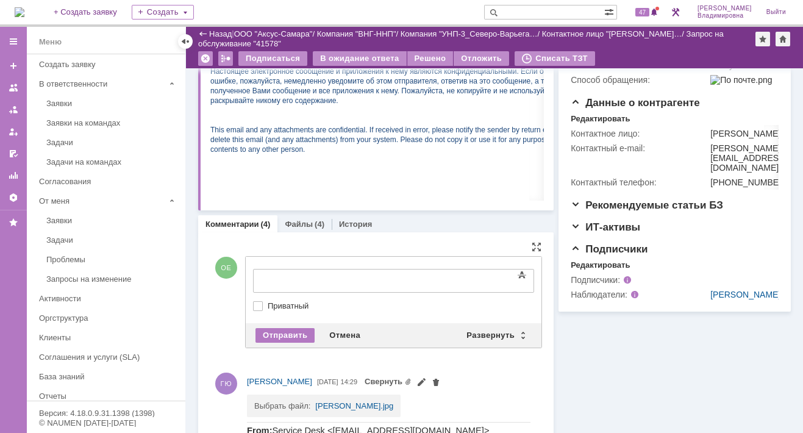
scroll to position [0, 0]
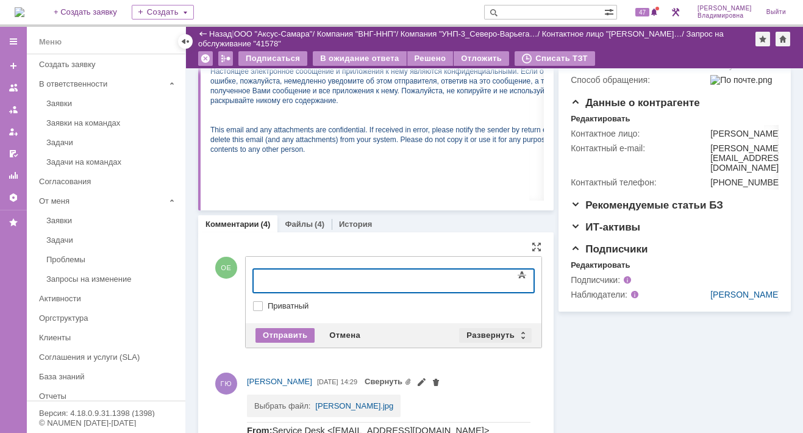
click at [474, 332] on div "Развернуть" at bounding box center [495, 335] width 73 height 15
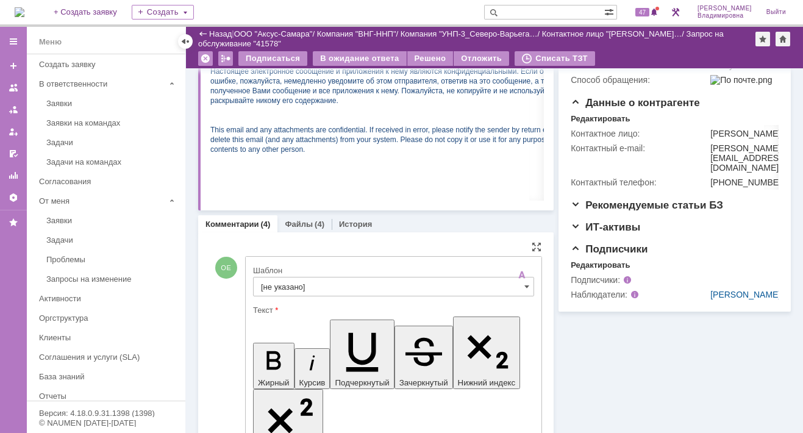
click at [288, 280] on input "[не указано]" at bounding box center [393, 287] width 281 height 20
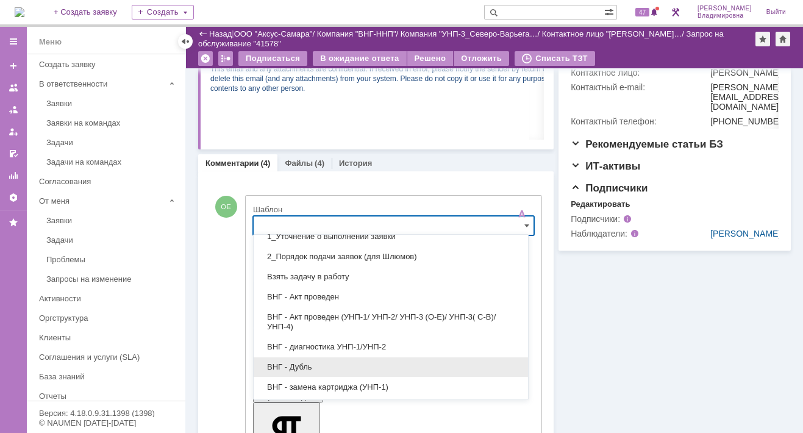
scroll to position [183, 0]
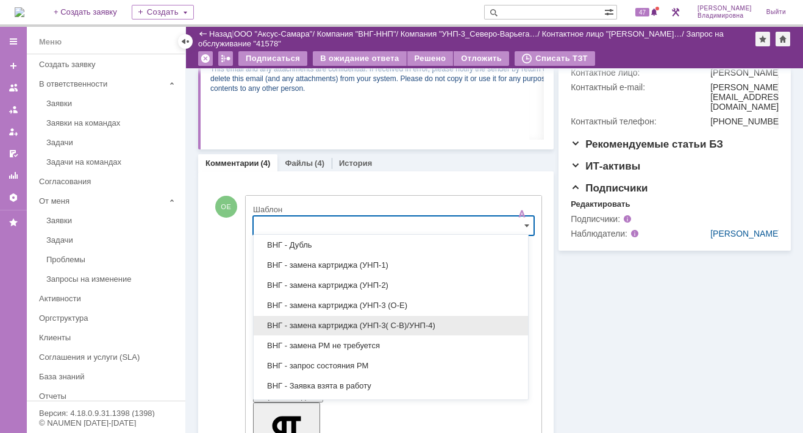
click at [362, 321] on span "ВНГ - замена картриджа (УНП-3( С-В)/УНП-4)" at bounding box center [391, 326] width 260 height 10
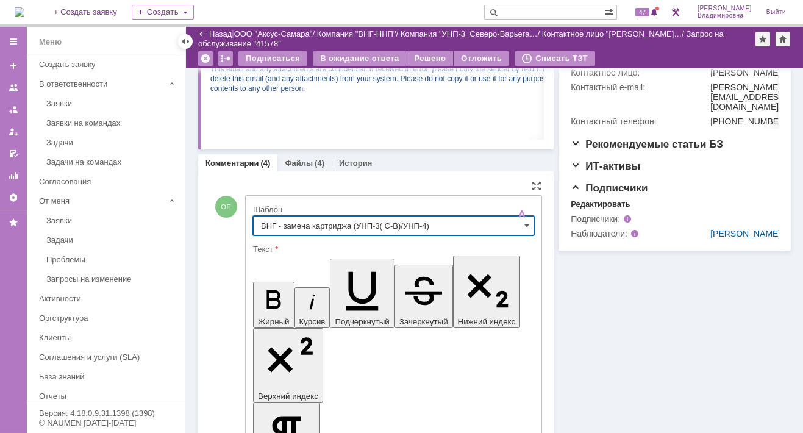
type input "ВНГ - замена картриджа (УНП-3( С-В)/УНП-4)"
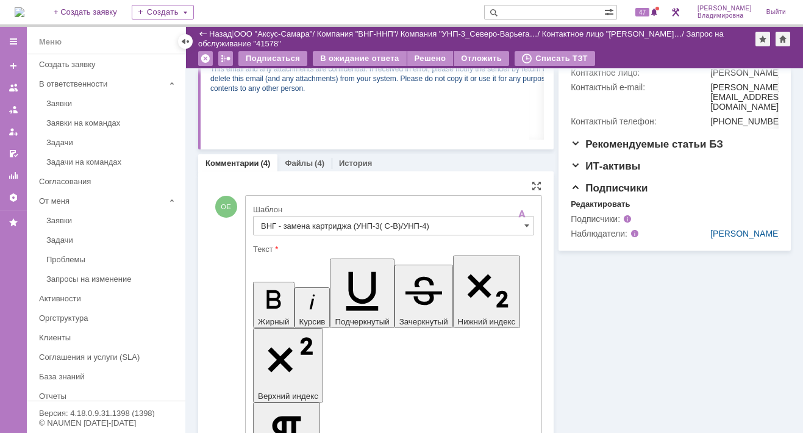
drag, startPoint x: 265, startPoint y: 2764, endPoint x: 310, endPoint y: 2761, distance: 45.2
drag, startPoint x: 412, startPoint y: 2762, endPoint x: 453, endPoint y: 2764, distance: 41.5
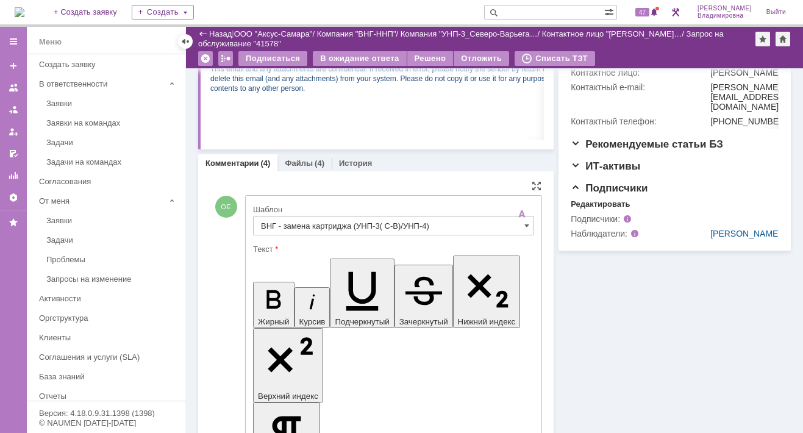
scroll to position [792, 0]
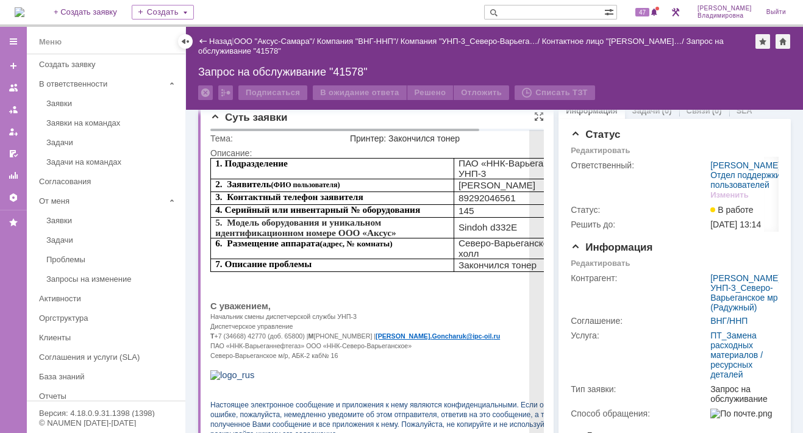
scroll to position [0, 0]
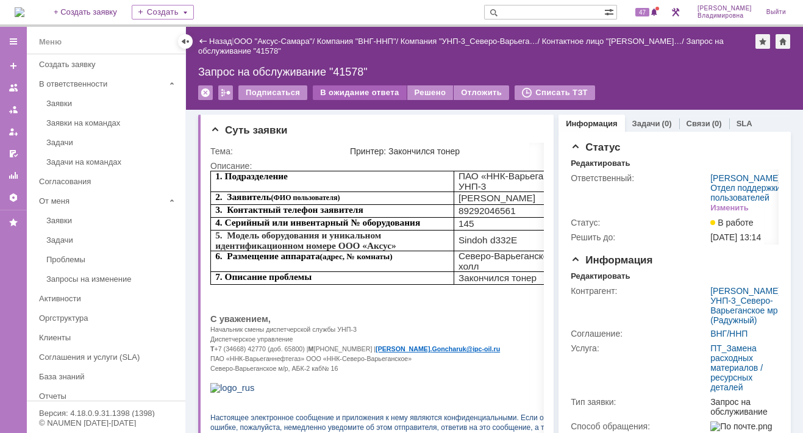
click at [366, 89] on div "В ожидание ответа" at bounding box center [359, 92] width 93 height 15
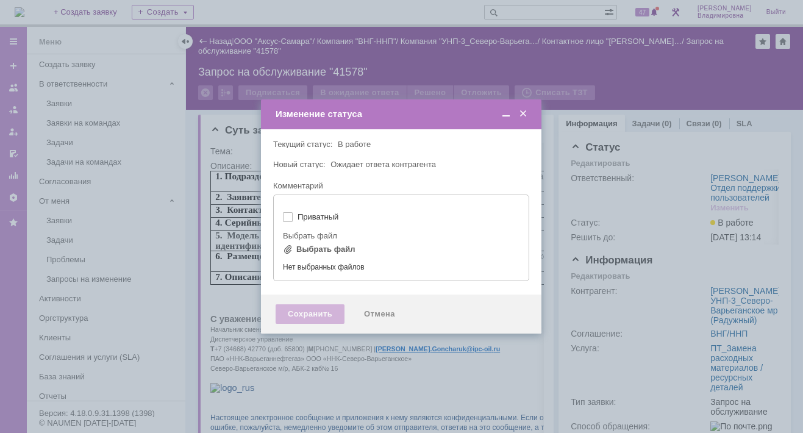
type input "[не указано]"
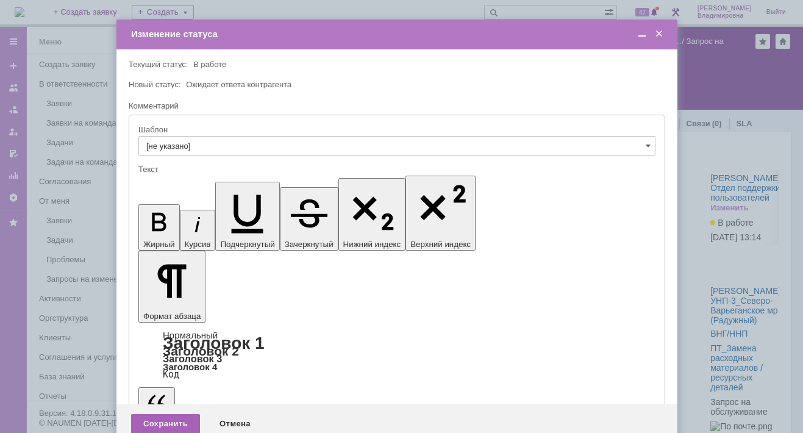
click at [162, 414] on div "Сохранить" at bounding box center [165, 424] width 69 height 20
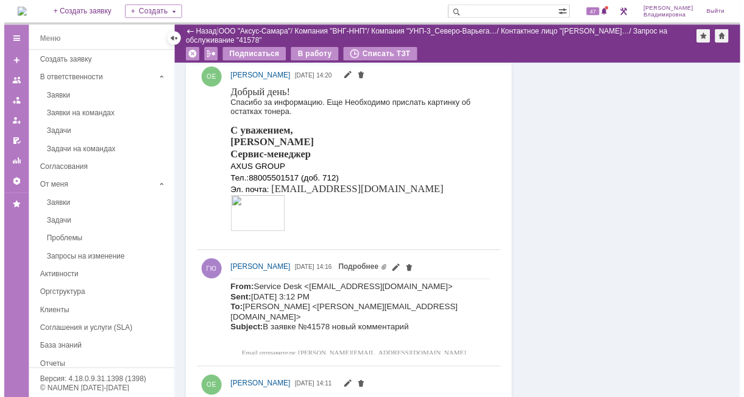
scroll to position [1379, 0]
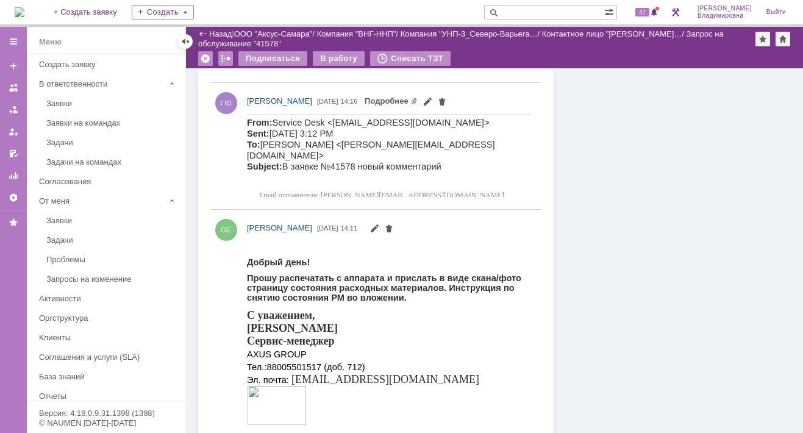
click at [418, 96] on link "Подробнее" at bounding box center [391, 100] width 53 height 9
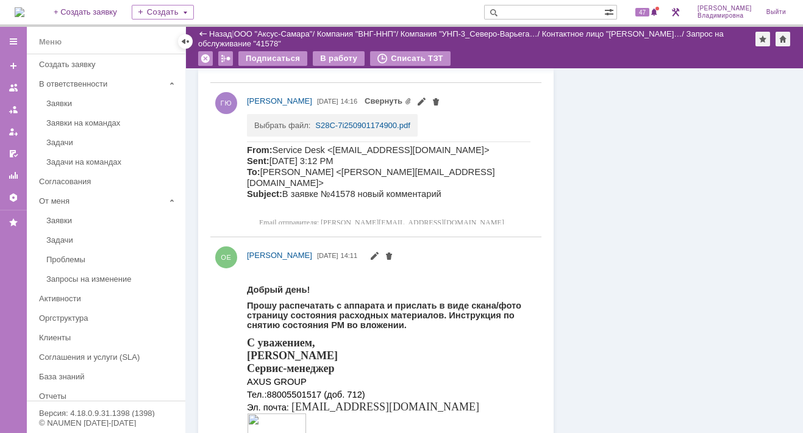
click at [441, 96] on span "Свернуть" at bounding box center [403, 101] width 76 height 10
click at [362, 121] on link "S28C-7i250901174900.pdf" at bounding box center [362, 125] width 94 height 9
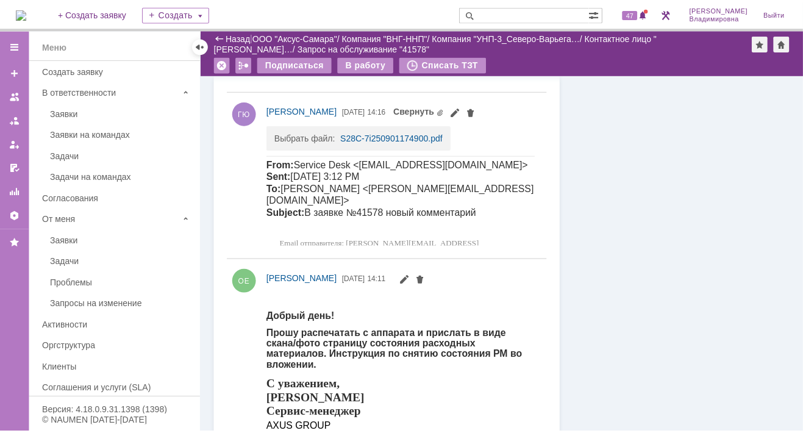
scroll to position [1399, 0]
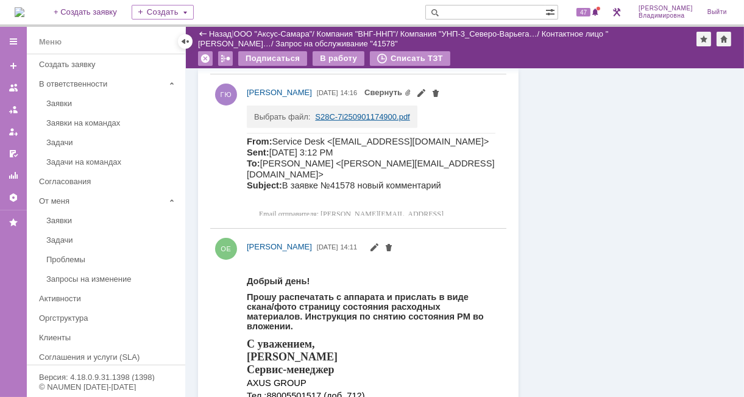
click at [350, 116] on link "S28C-7i250901174900.pdf" at bounding box center [362, 116] width 94 height 9
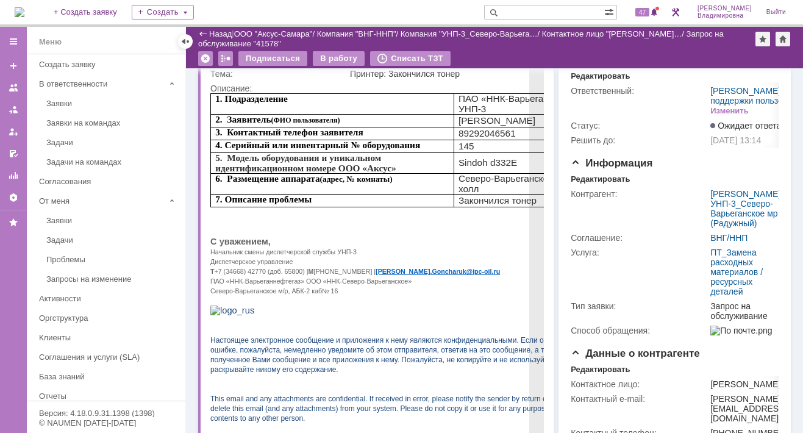
scroll to position [0, 0]
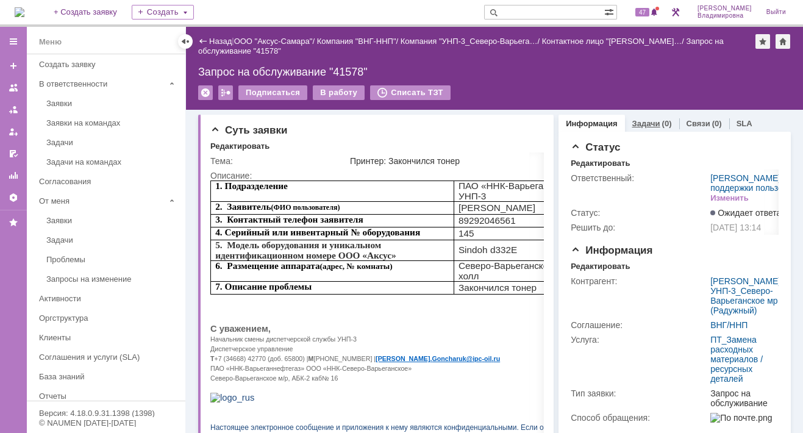
click at [632, 121] on link "Задачи" at bounding box center [646, 123] width 28 height 9
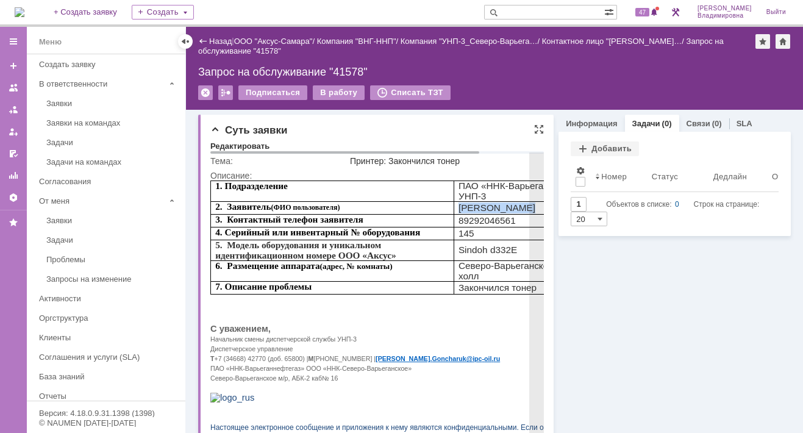
drag, startPoint x: 458, startPoint y: 200, endPoint x: 514, endPoint y: 201, distance: 55.5
click at [514, 202] on span "[PERSON_NAME]" at bounding box center [496, 207] width 77 height 10
copy span "[PERSON_NAME]"
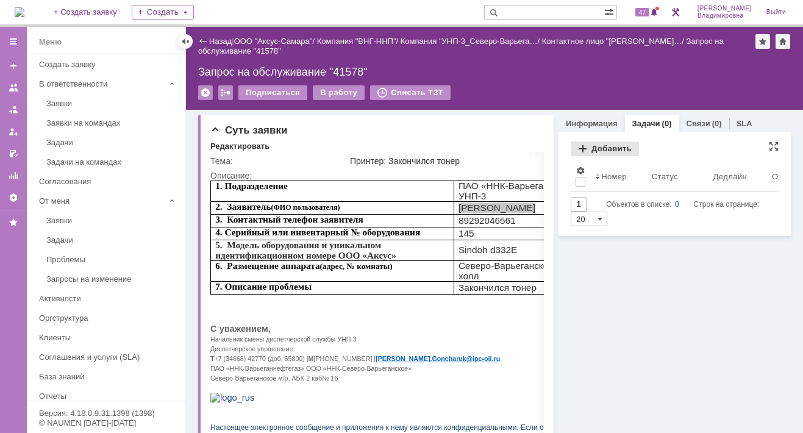
click at [602, 147] on div "Добавить" at bounding box center [605, 148] width 68 height 15
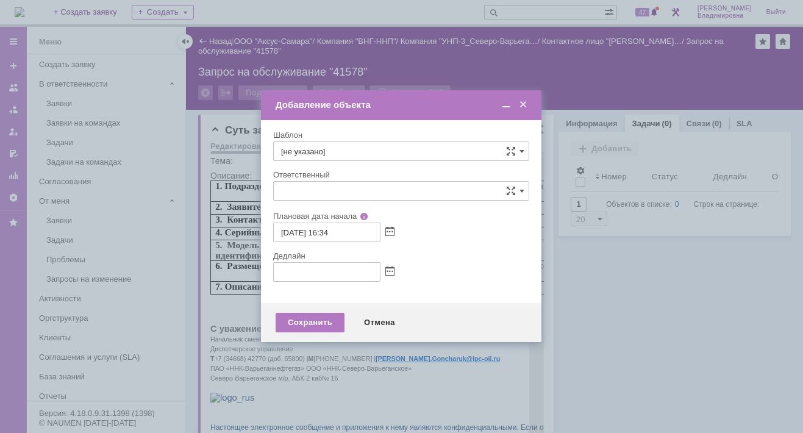
type input "[не указано]"
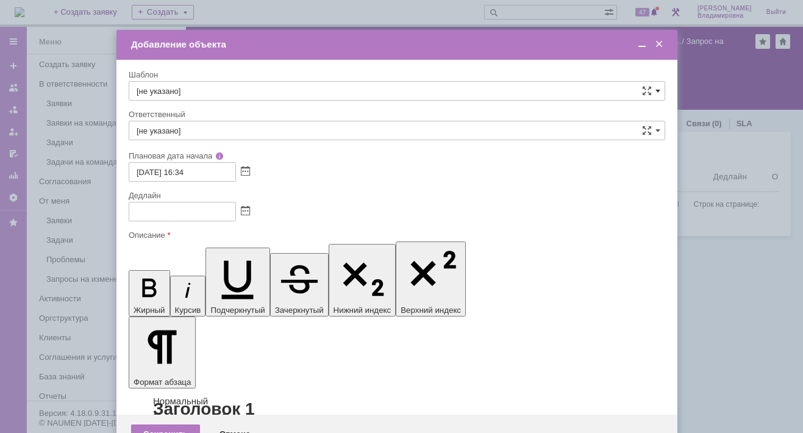
click at [655, 90] on span at bounding box center [657, 91] width 5 height 10
click at [230, 216] on span "ВНГ/ННП УНП-3 (С-В) передача РМ пользователю" at bounding box center [397, 221] width 521 height 10
type input "ВНГ/ННП УНП-3 (С-В) передача РМ пользователю"
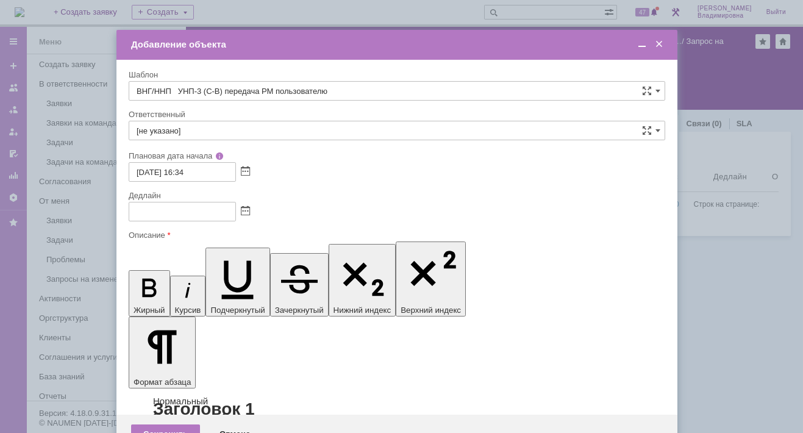
click at [157, 130] on input "[не указано]" at bounding box center [397, 131] width 536 height 20
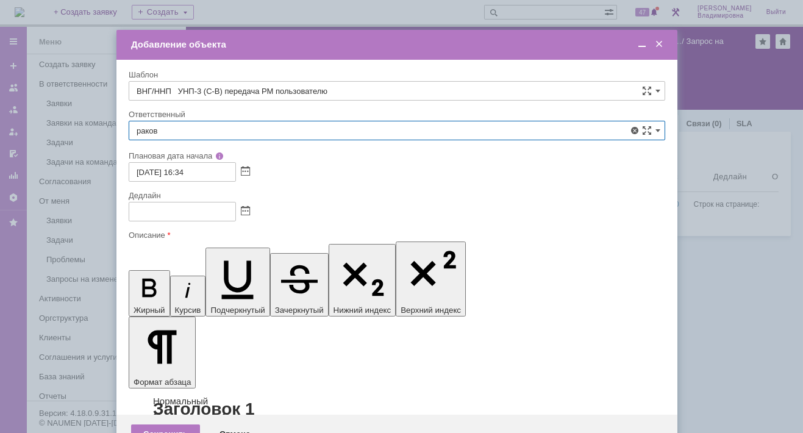
click at [164, 216] on span "[PERSON_NAME]" at bounding box center [397, 220] width 521 height 10
type input "[PERSON_NAME]"
click at [246, 210] on span at bounding box center [245, 212] width 9 height 10
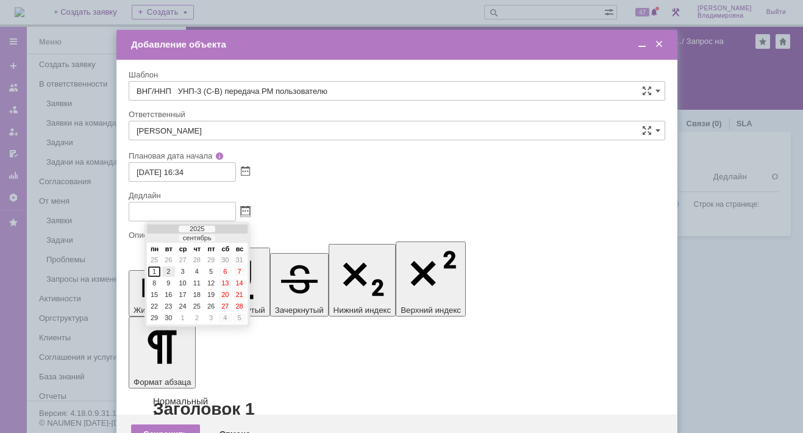
drag, startPoint x: 167, startPoint y: 268, endPoint x: 38, endPoint y: 7, distance: 290.9
click at [167, 267] on div "2" at bounding box center [168, 271] width 12 height 10
type input "02.09.2025 16:35"
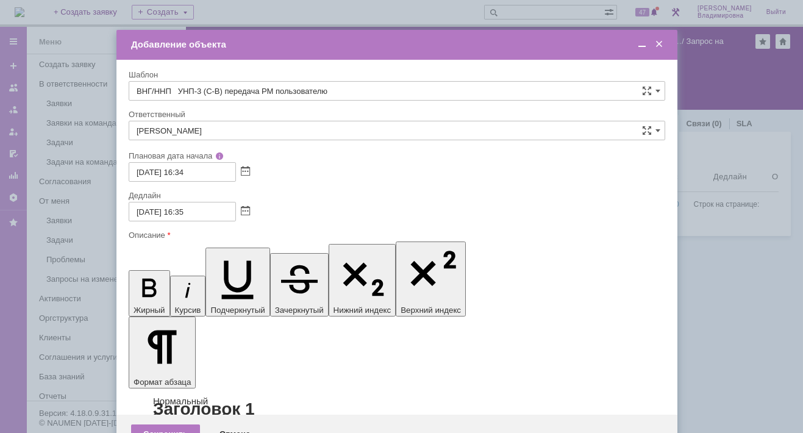
drag, startPoint x: 530, startPoint y: 3535, endPoint x: 544, endPoint y: 3537, distance: 13.5
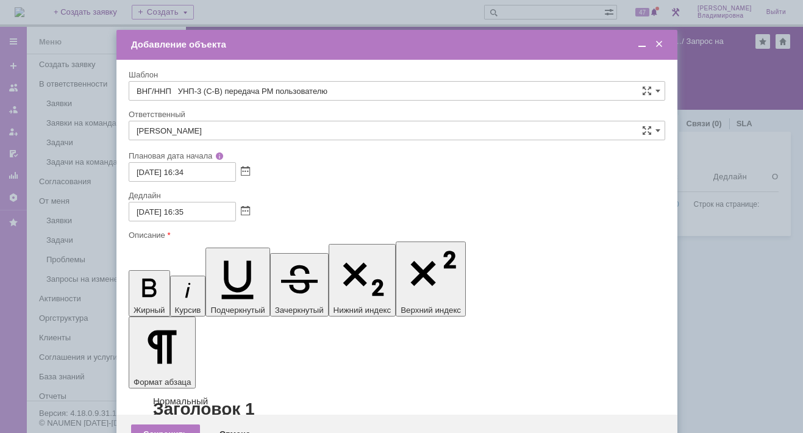
scroll to position [224, 4]
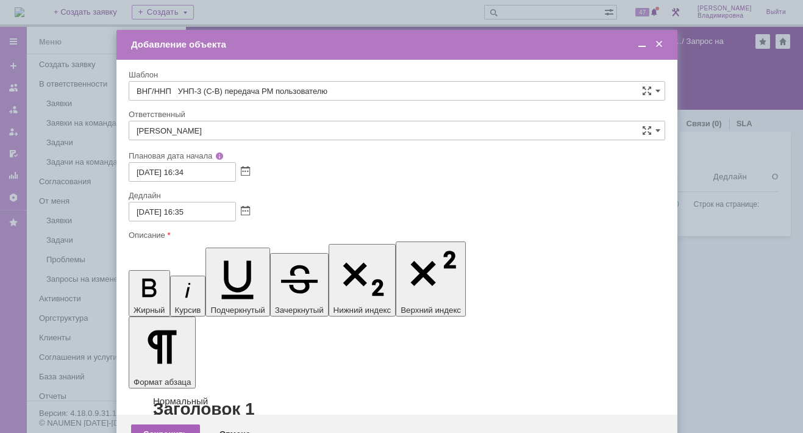
click at [176, 424] on div "Сохранить" at bounding box center [165, 434] width 69 height 20
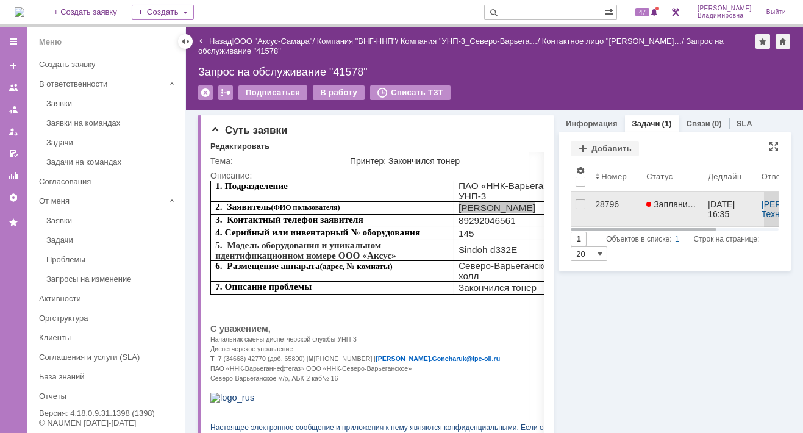
click at [608, 199] on div "28796" at bounding box center [615, 204] width 41 height 10
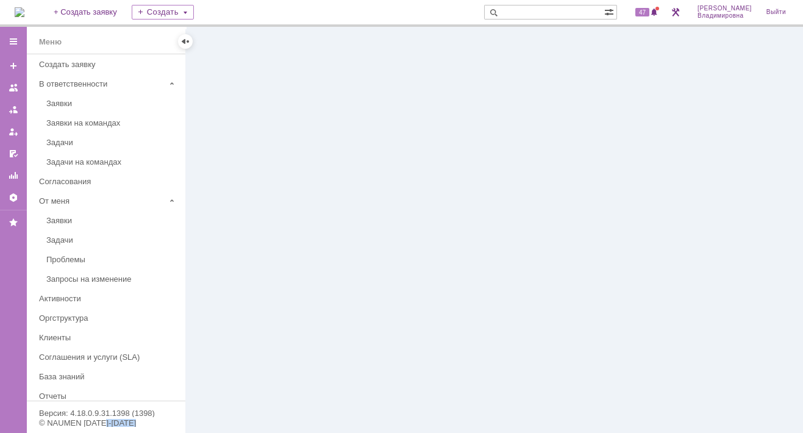
click at [608, 198] on div at bounding box center [494, 230] width 617 height 406
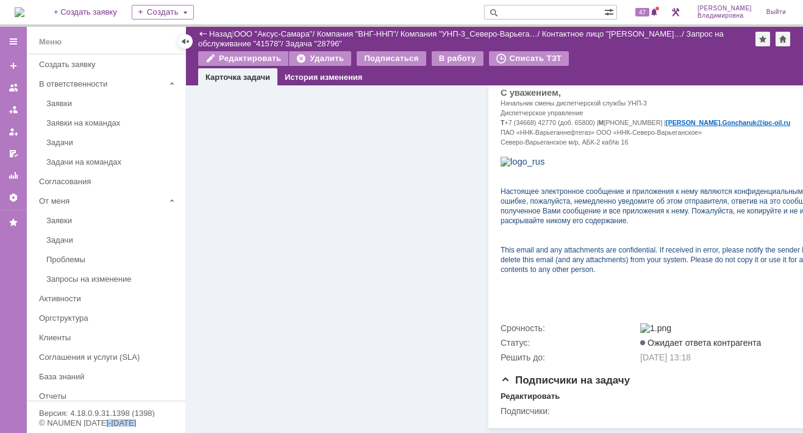
scroll to position [424, 0]
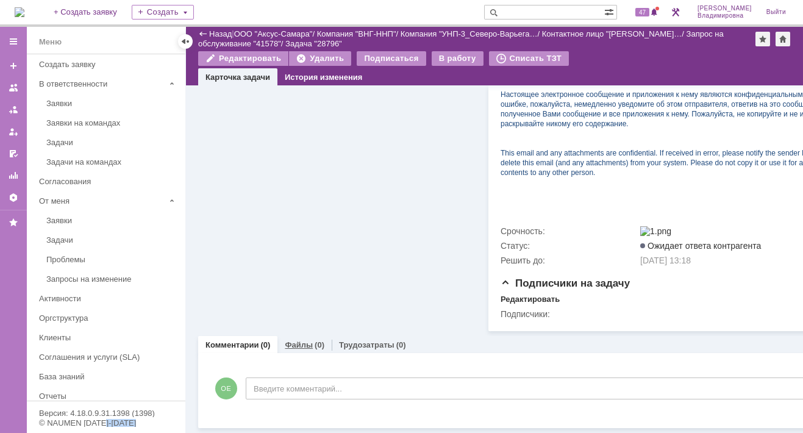
click at [295, 340] on link "Файлы" at bounding box center [299, 344] width 28 height 9
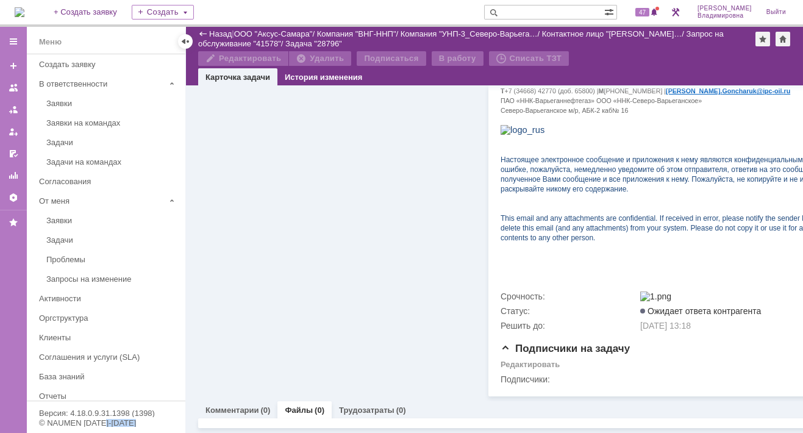
scroll to position [424, 0]
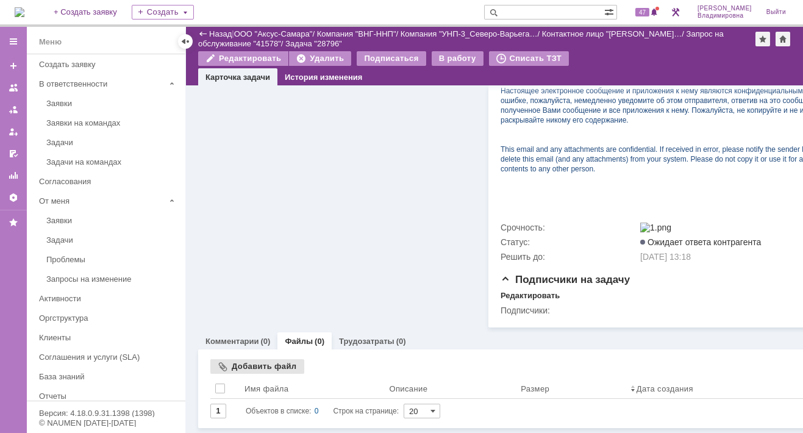
click at [236, 359] on div "Добавить файл" at bounding box center [257, 366] width 94 height 15
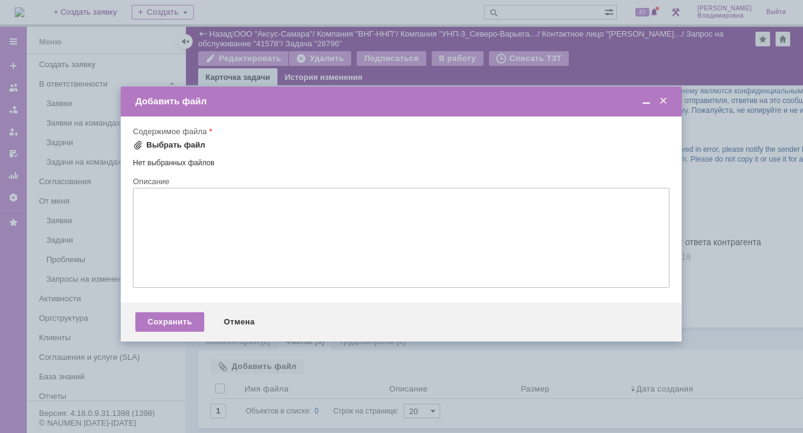
click at [146, 147] on div "Выбрать файл" at bounding box center [175, 145] width 59 height 10
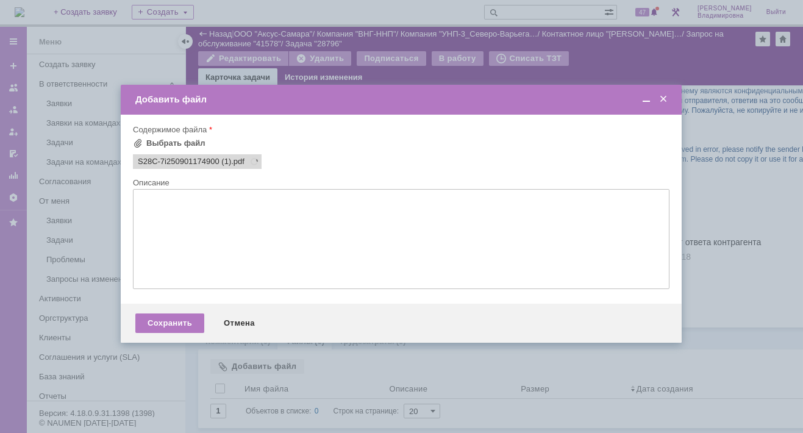
scroll to position [0, 0]
click at [172, 324] on div "Сохранить" at bounding box center [169, 323] width 69 height 20
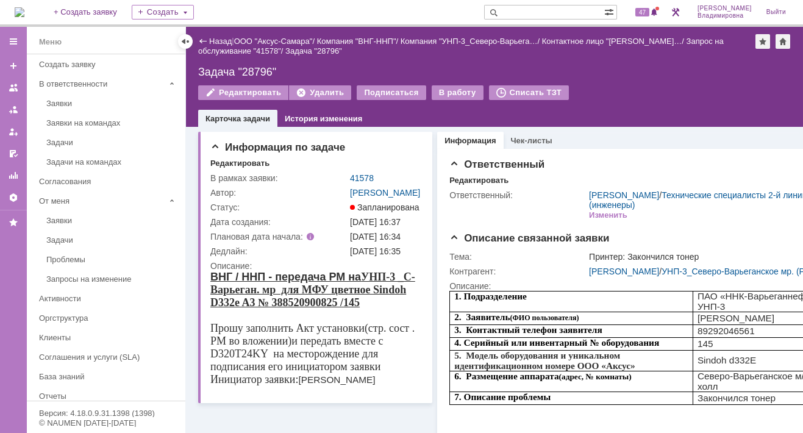
drag, startPoint x: 631, startPoint y: 73, endPoint x: 410, endPoint y: 74, distance: 221.9
click at [630, 74] on div "Задача "28796"" at bounding box center [494, 72] width 592 height 12
click at [24, 7] on img at bounding box center [20, 12] width 10 height 10
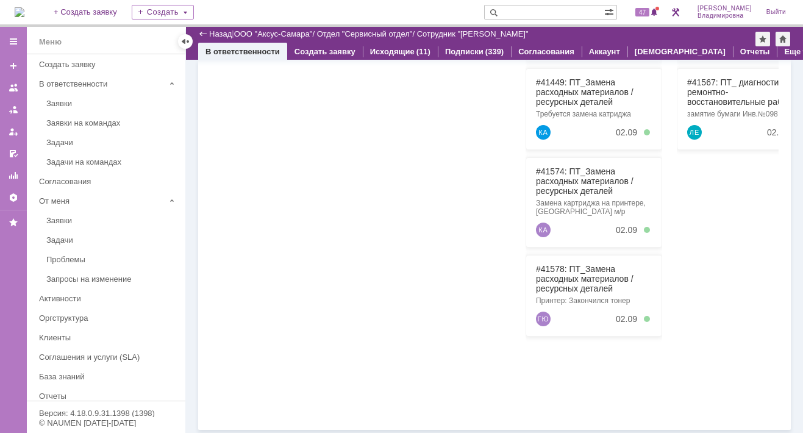
scroll to position [282, 0]
click at [24, 7] on img at bounding box center [20, 12] width 10 height 10
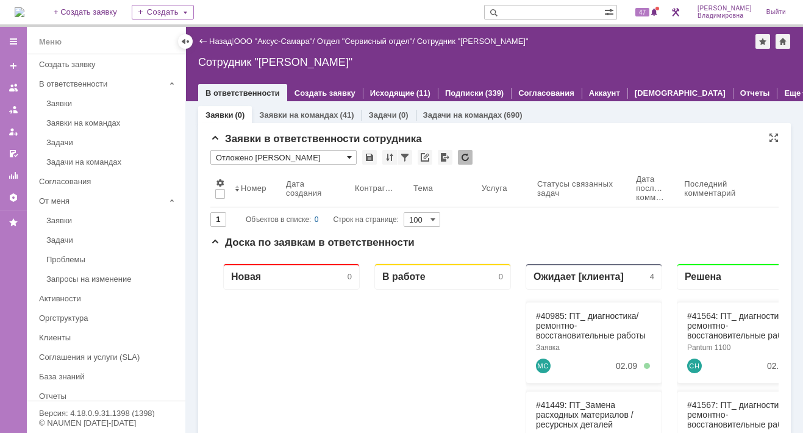
click at [347, 155] on span at bounding box center [349, 157] width 5 height 10
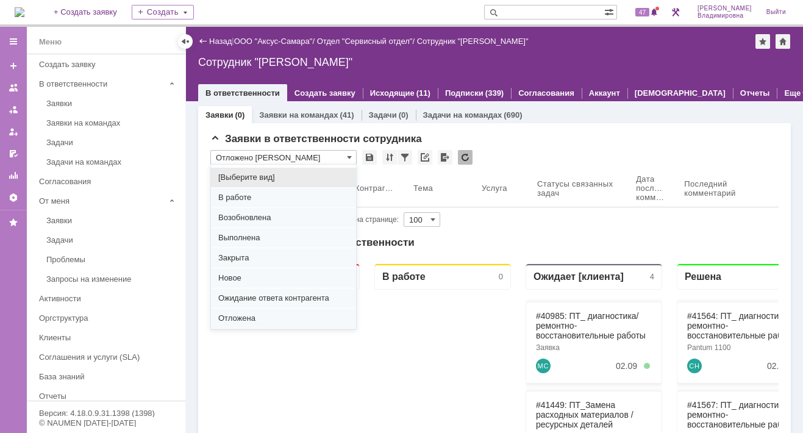
scroll to position [151, 0]
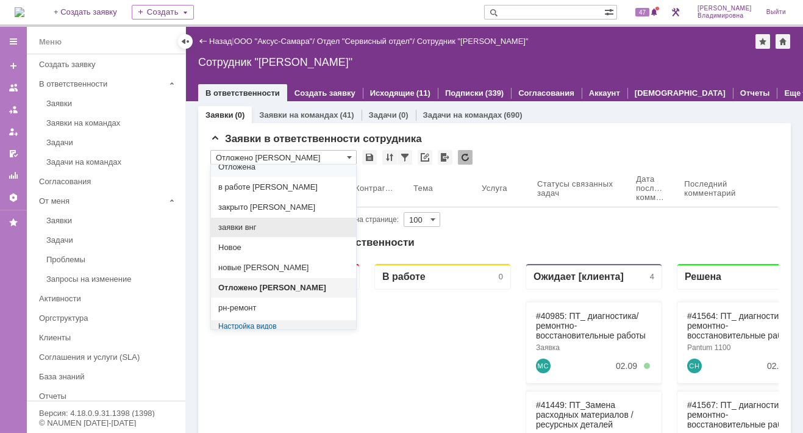
click at [249, 222] on span "заявки внг" at bounding box center [283, 227] width 130 height 10
type input "заявки внг"
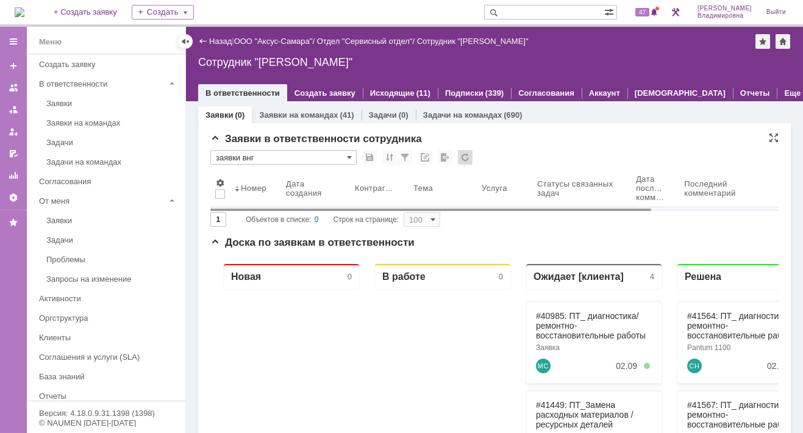
type input "20"
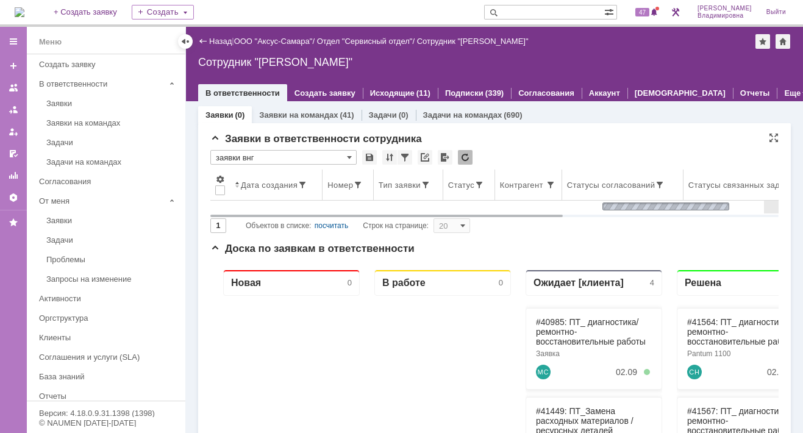
type input "заявки внг"
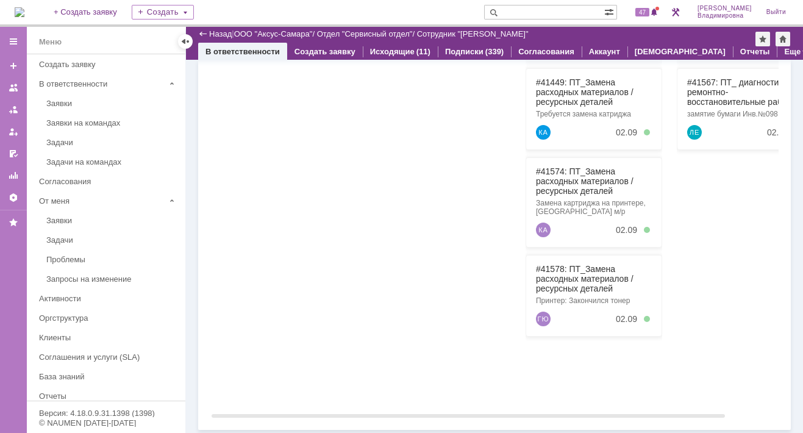
scroll to position [54, 0]
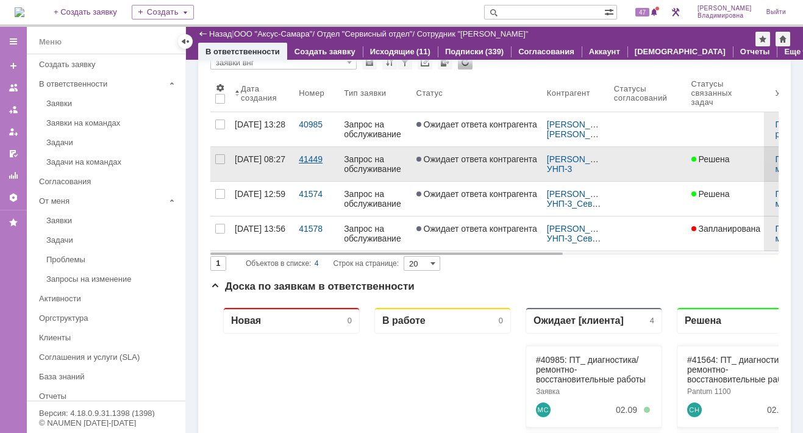
click at [312, 151] on link "41449" at bounding box center [316, 164] width 45 height 34
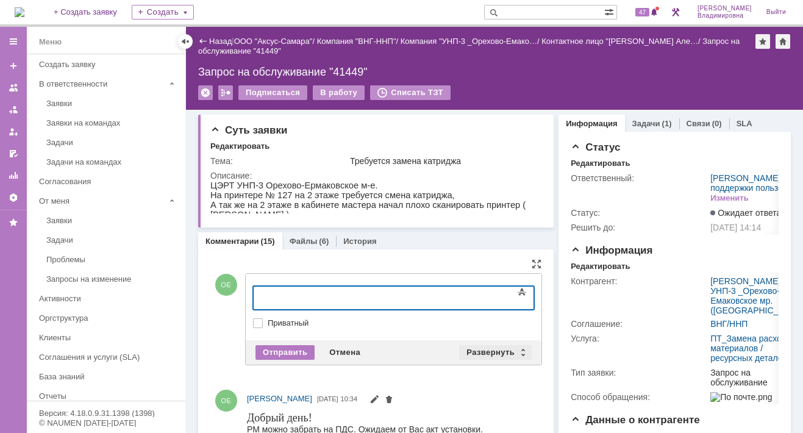
click at [496, 346] on div "Развернуть" at bounding box center [495, 352] width 73 height 15
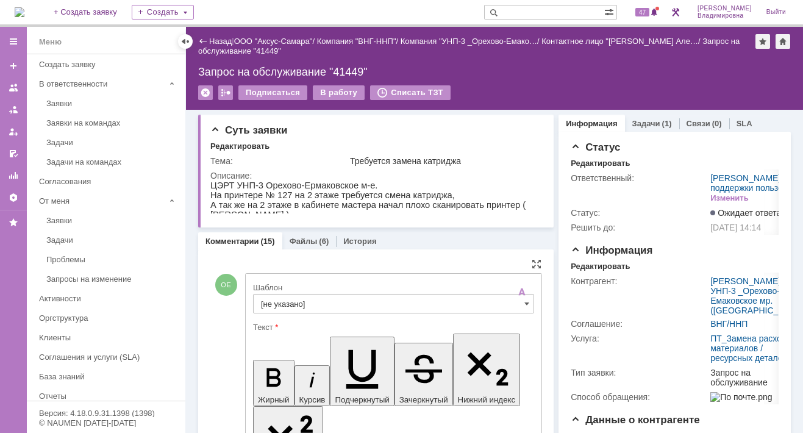
click at [290, 299] on input "[не указано]" at bounding box center [393, 304] width 281 height 20
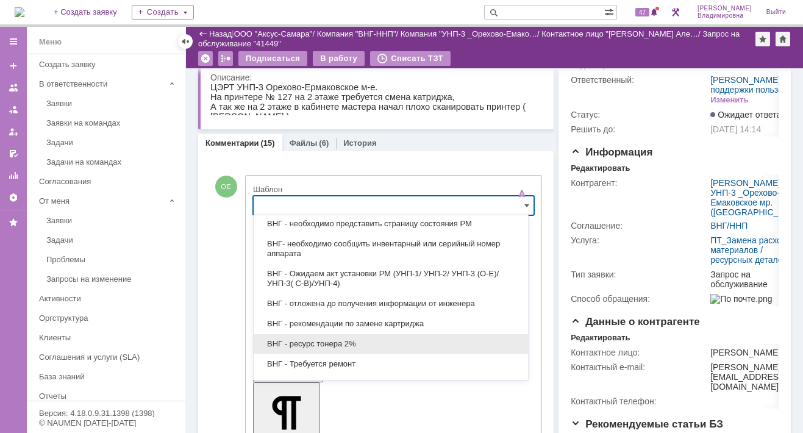
scroll to position [391, 0]
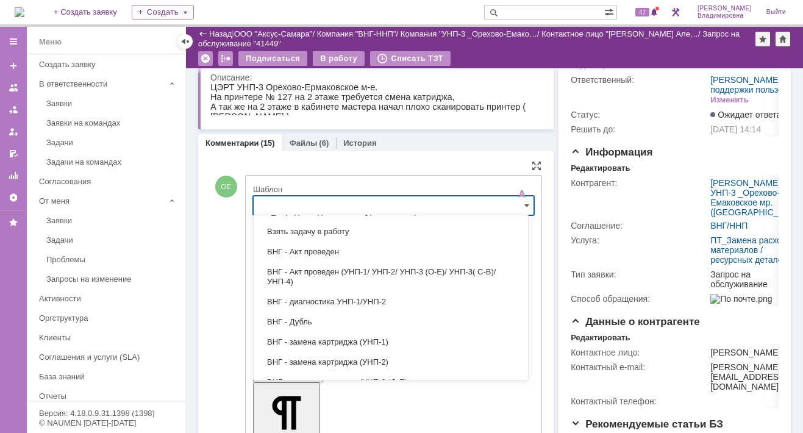
click at [319, 247] on span "ВНГ - Акт проведен" at bounding box center [391, 252] width 260 height 10
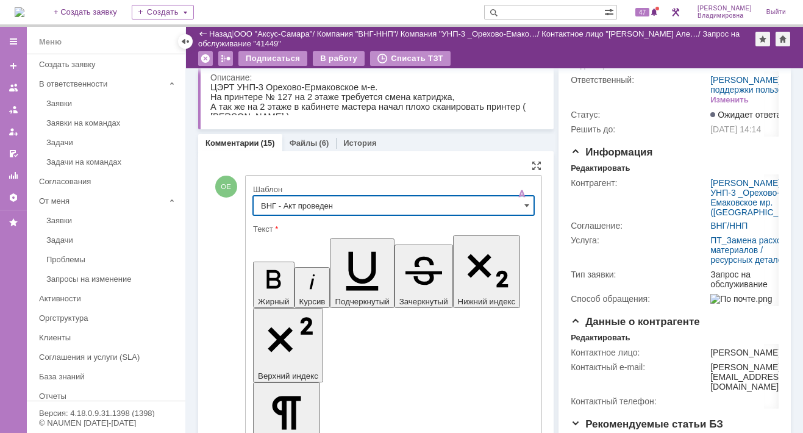
type input "ВНГ - Акт проведен"
drag, startPoint x: 266, startPoint y: 2746, endPoint x: 307, endPoint y: 2762, distance: 43.2
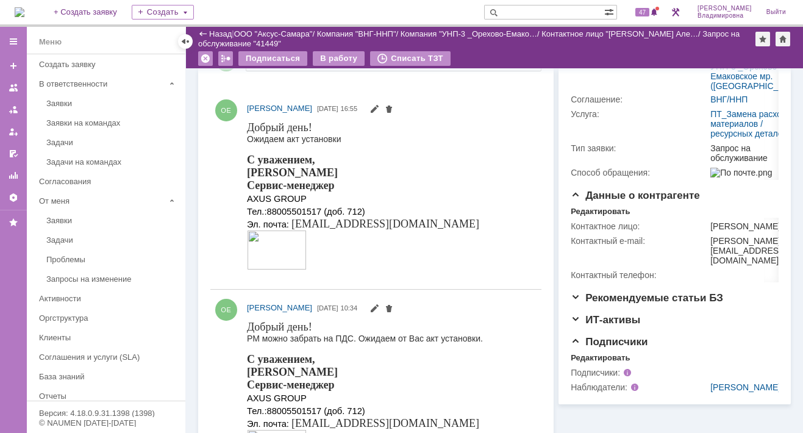
scroll to position [0, 0]
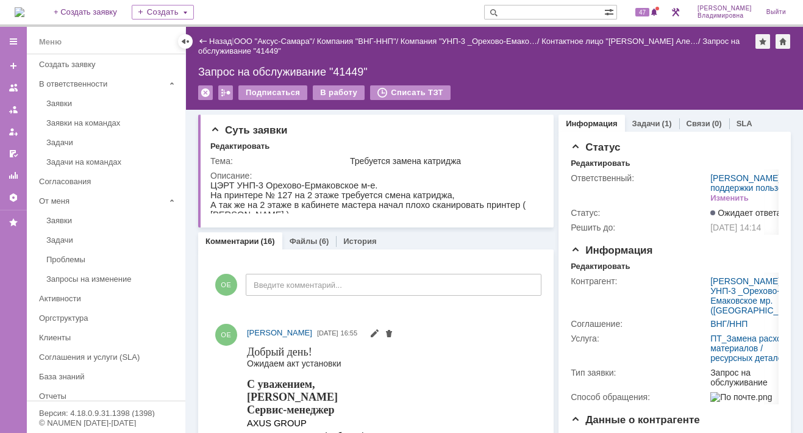
click at [521, 13] on input "text" at bounding box center [544, 12] width 120 height 15
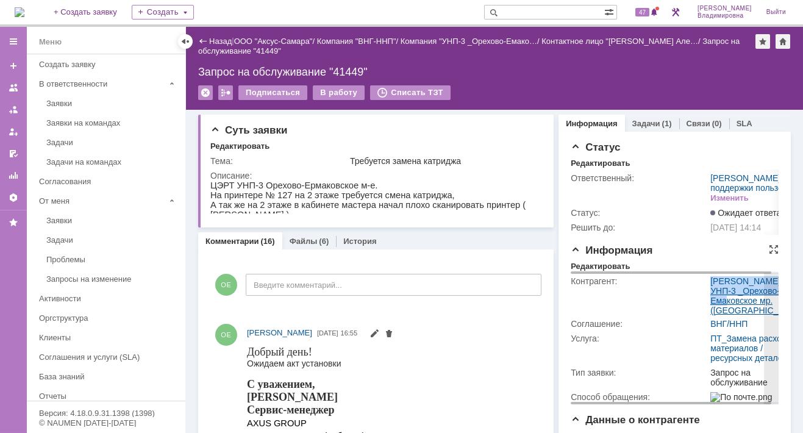
drag, startPoint x: 701, startPoint y: 315, endPoint x: 719, endPoint y: 327, distance: 22.0
click at [719, 316] on tr "Контрагент: Кореванов Александр Сергеевич / УНП-3 _Орехово-Емаковское мр. (Нижн…" at bounding box center [689, 295] width 236 height 43
drag, startPoint x: 719, startPoint y: 327, endPoint x: 705, endPoint y: 320, distance: 15.5
click at [710, 315] on link "УНП-3 _Орехово-Емаковское мр. ([GEOGRAPHIC_DATA])" at bounding box center [757, 300] width 94 height 29
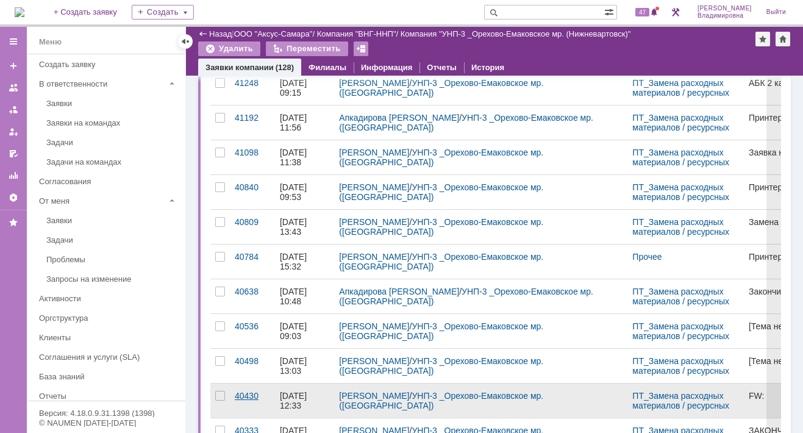
click at [239, 386] on link "40430" at bounding box center [252, 400] width 45 height 34
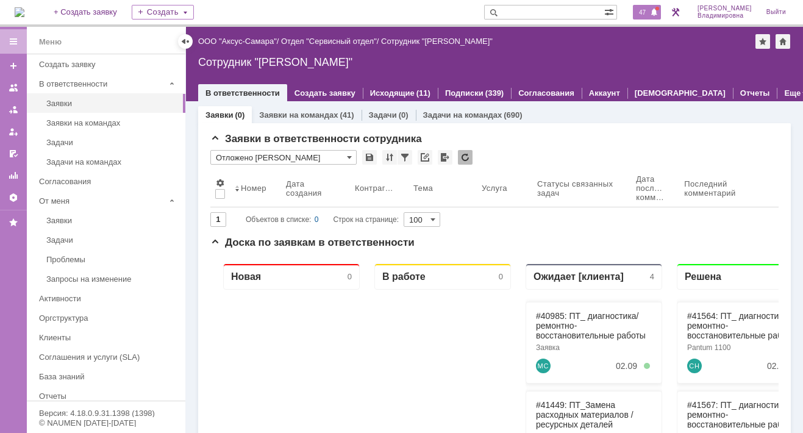
click at [649, 15] on span "47" at bounding box center [642, 12] width 14 height 9
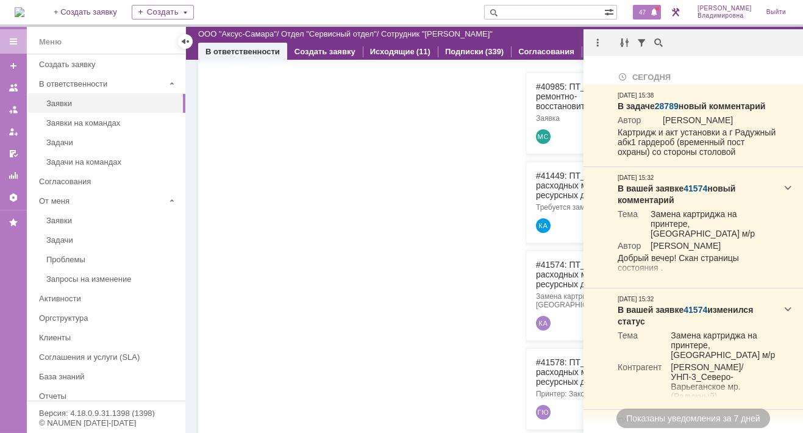
scroll to position [244, 0]
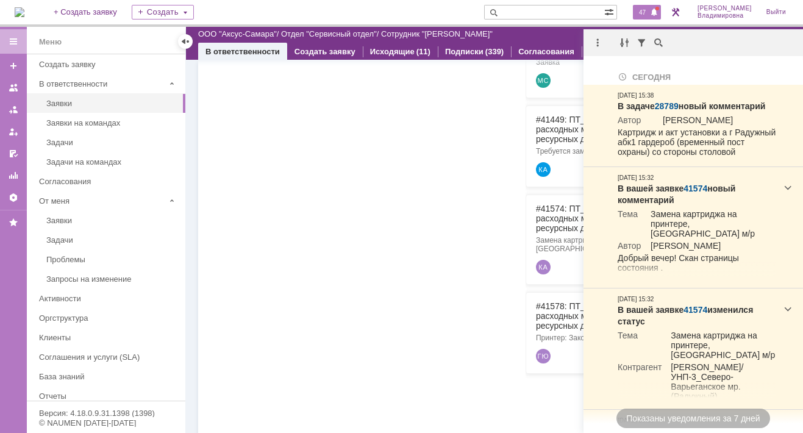
drag, startPoint x: 471, startPoint y: 218, endPoint x: 480, endPoint y: 215, distance: 9.8
click at [471, 218] on div at bounding box center [442, 225] width 137 height 442
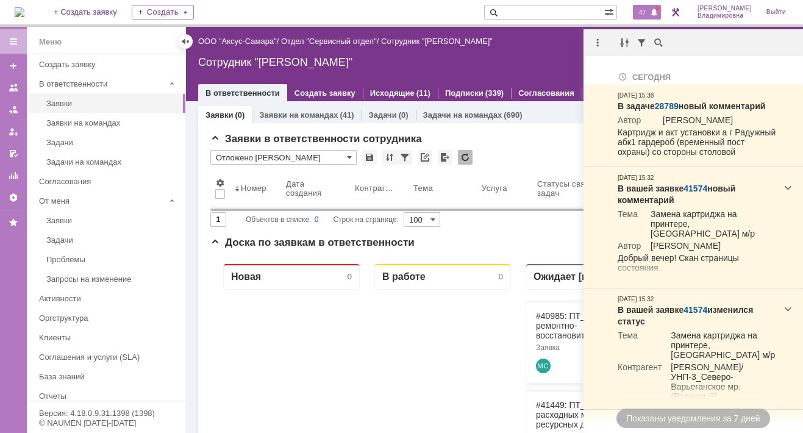
click at [499, 13] on span at bounding box center [491, 12] width 15 height 15
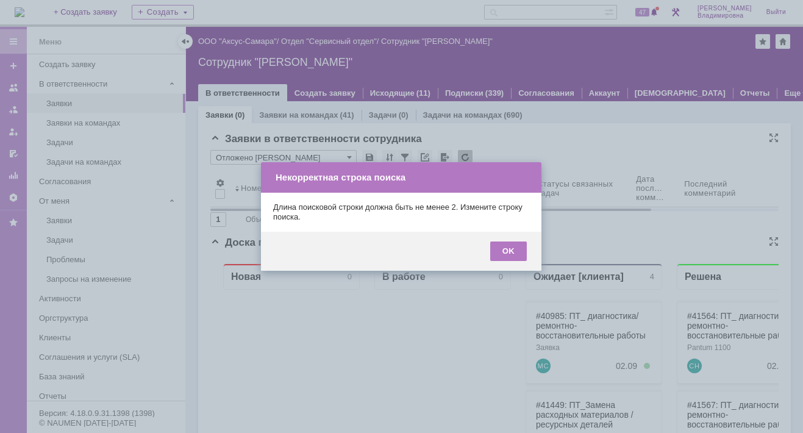
drag, startPoint x: 513, startPoint y: 247, endPoint x: 508, endPoint y: 238, distance: 10.9
click at [511, 246] on div "OK" at bounding box center [508, 251] width 37 height 20
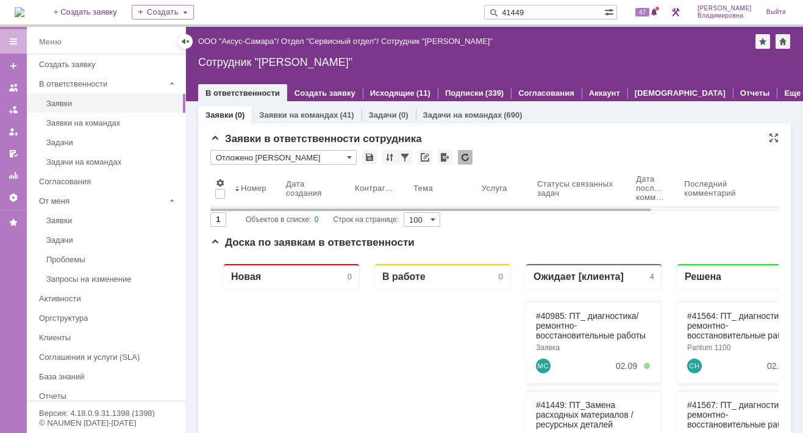
type input "41449"
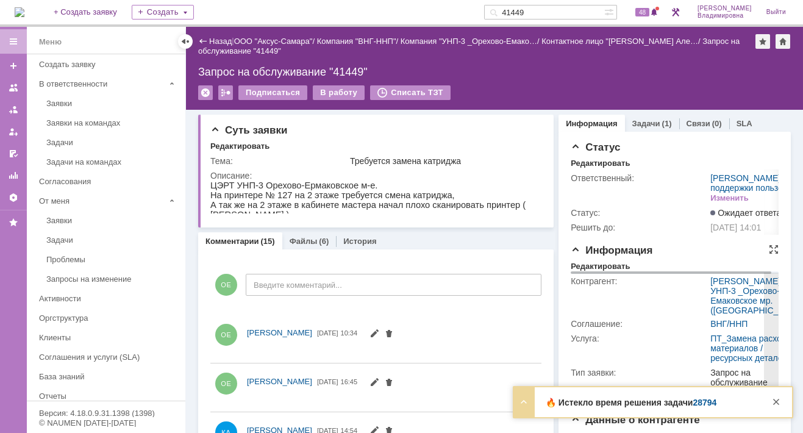
click at [652, 329] on div "Соглашение:" at bounding box center [639, 324] width 137 height 10
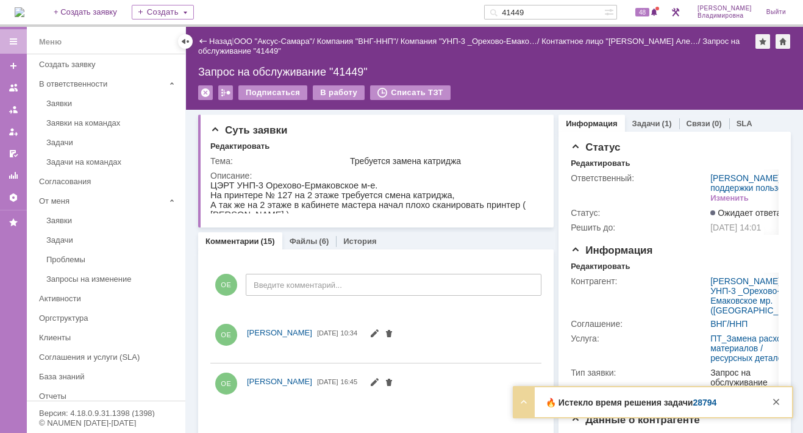
click at [616, 397] on div "🔥 Истекло время решения задачи 28794" at bounding box center [653, 403] width 215 height 12
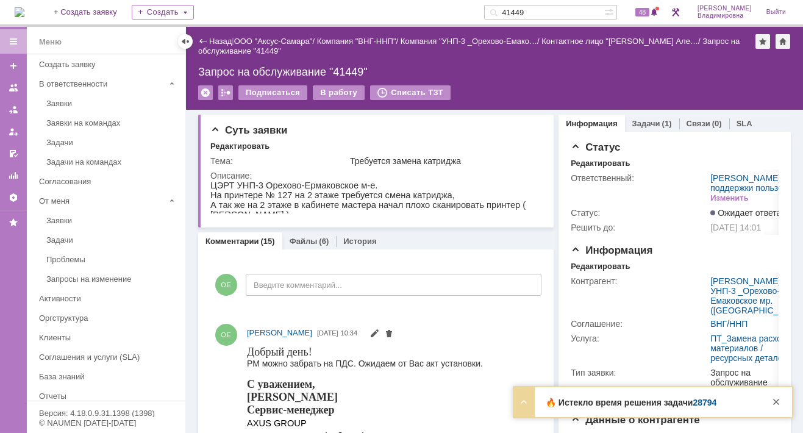
click at [702, 404] on link "28794" at bounding box center [704, 402] width 24 height 10
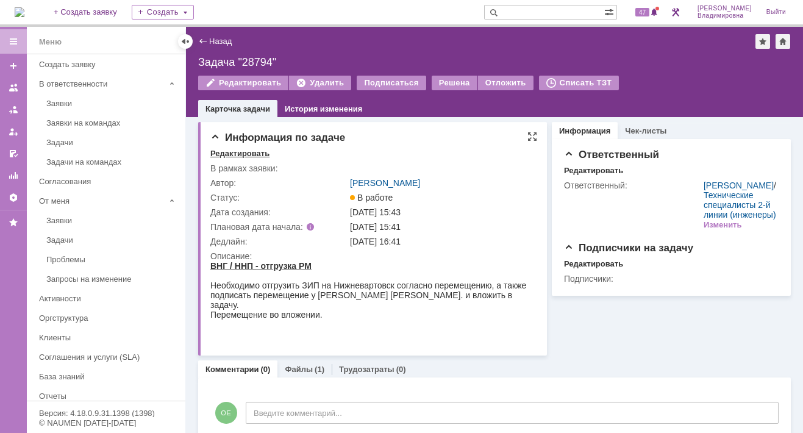
click at [244, 154] on div "Редактировать" at bounding box center [239, 154] width 59 height 10
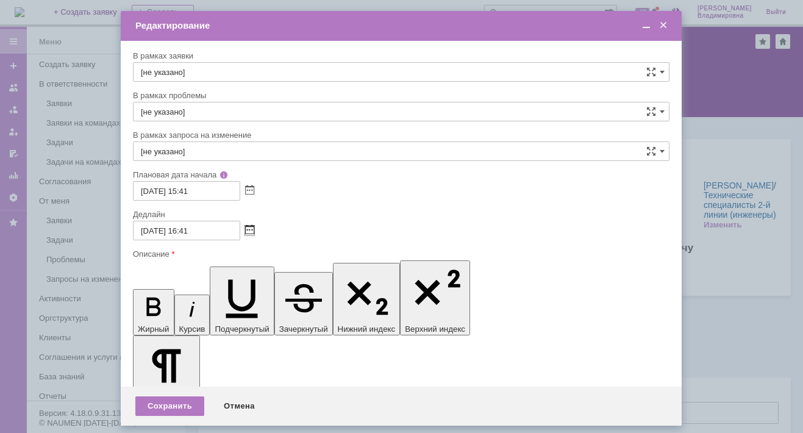
click at [250, 229] on span at bounding box center [249, 231] width 9 height 10
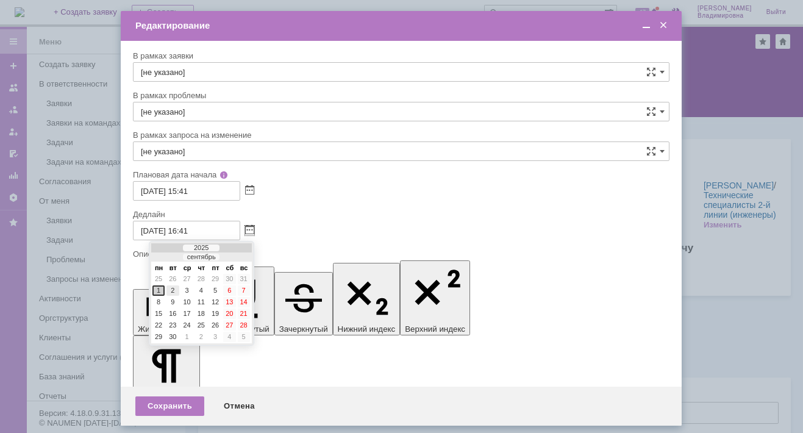
click at [174, 286] on div "2" at bounding box center [172, 290] width 12 height 10
type input "[DATE] 16:41"
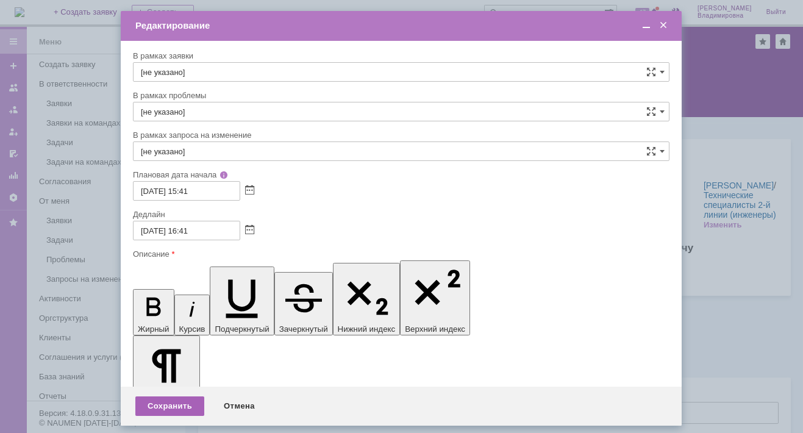
click at [174, 404] on div "Сохранить" at bounding box center [169, 406] width 69 height 20
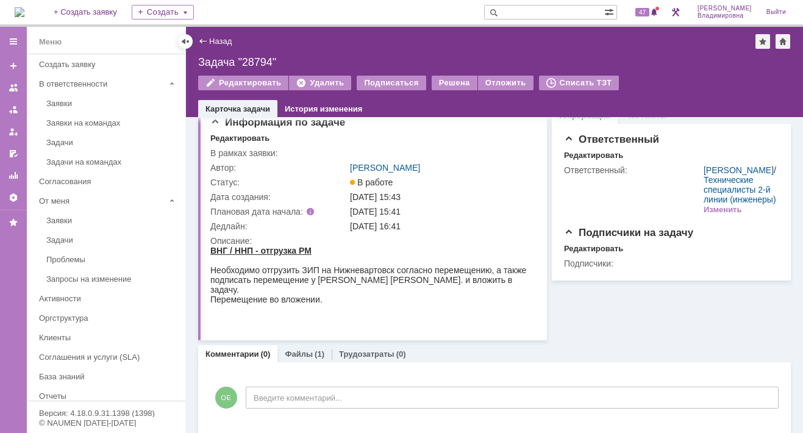
scroll to position [24, 0]
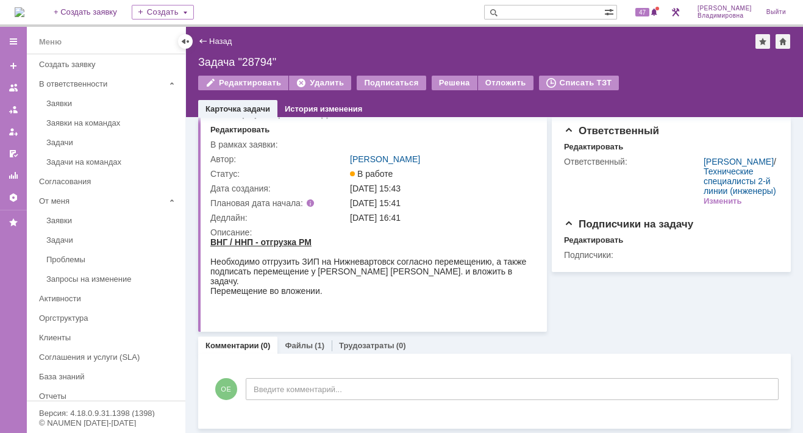
click at [24, 12] on img at bounding box center [20, 12] width 10 height 10
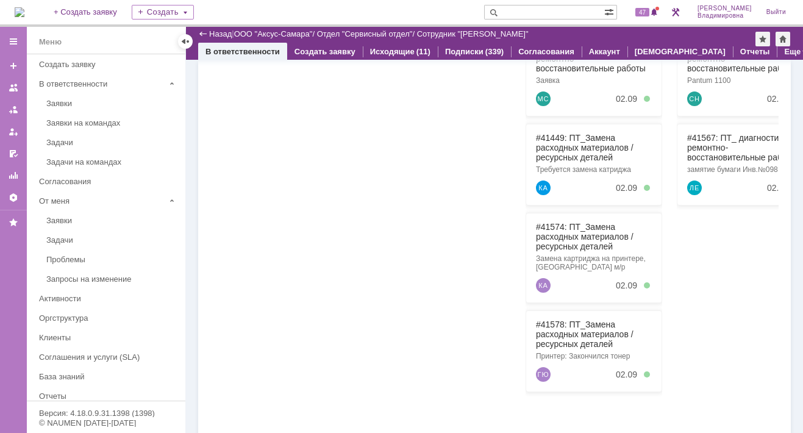
scroll to position [366, 0]
click at [526, 12] on input "text" at bounding box center [544, 12] width 120 height 15
type input "41449"
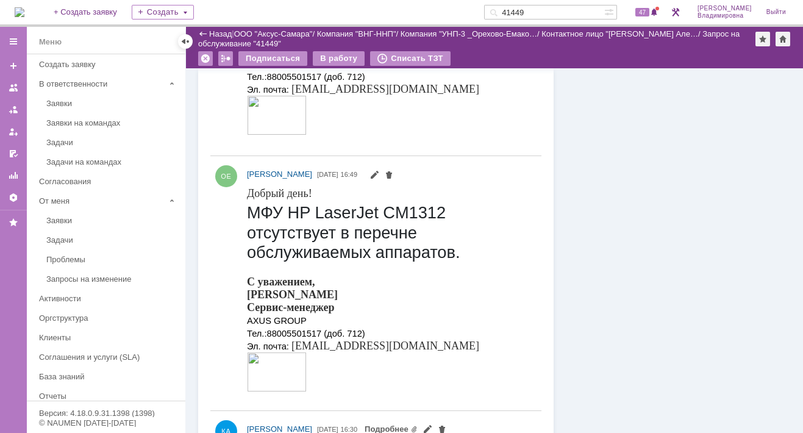
scroll to position [1109, 0]
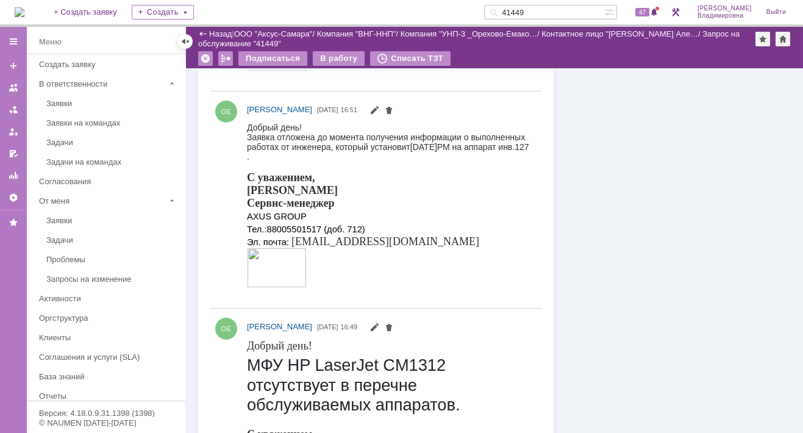
drag, startPoint x: 549, startPoint y: 10, endPoint x: 498, endPoint y: 12, distance: 51.3
click at [498, 12] on div "На домашнюю + Создать заявку Создать 41449 47 [PERSON_NAME]" at bounding box center [401, 13] width 803 height 27
click at [649, 10] on span "47" at bounding box center [642, 12] width 14 height 9
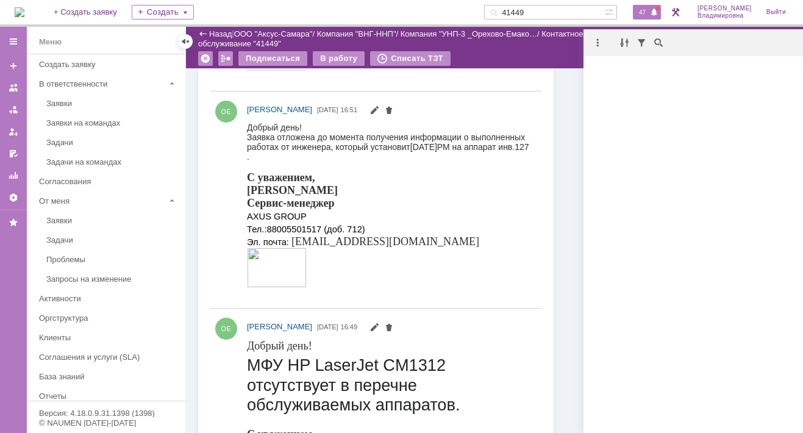
click at [725, 76] on div "Не найдено." at bounding box center [692, 70] width 219 height 15
drag, startPoint x: 728, startPoint y: 59, endPoint x: 728, endPoint y: 46, distance: 12.2
click at [728, 46] on div "Не найдено." at bounding box center [692, 231] width 219 height 404
click at [725, 52] on div at bounding box center [692, 42] width 219 height 27
drag, startPoint x: 720, startPoint y: 59, endPoint x: 705, endPoint y: 74, distance: 21.1
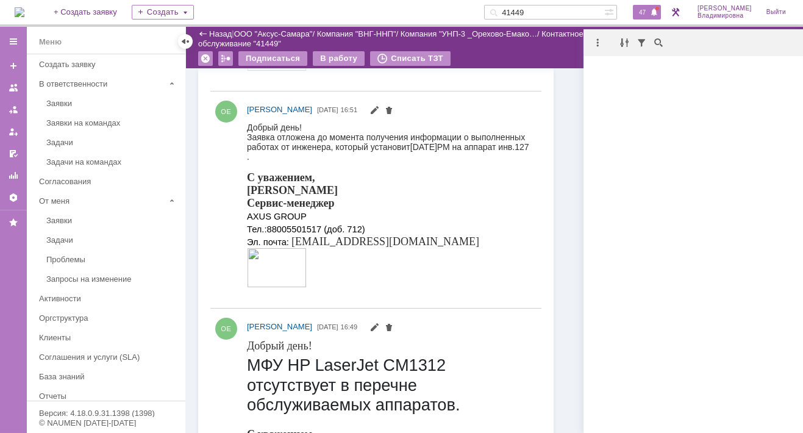
click at [721, 56] on div "Не найдено." at bounding box center [692, 231] width 219 height 404
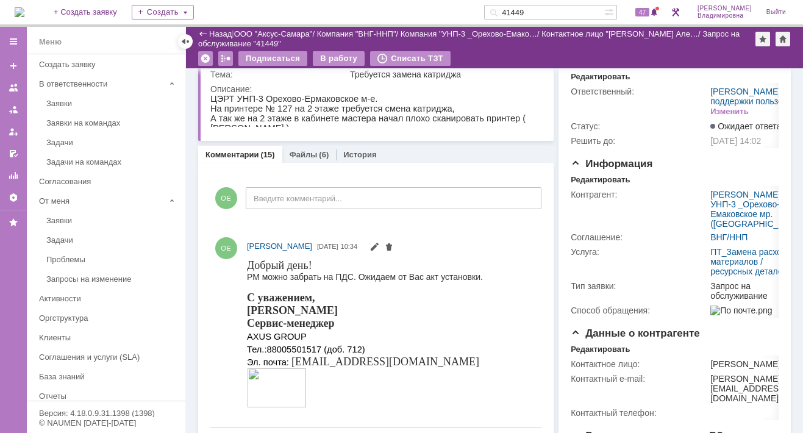
scroll to position [0, 0]
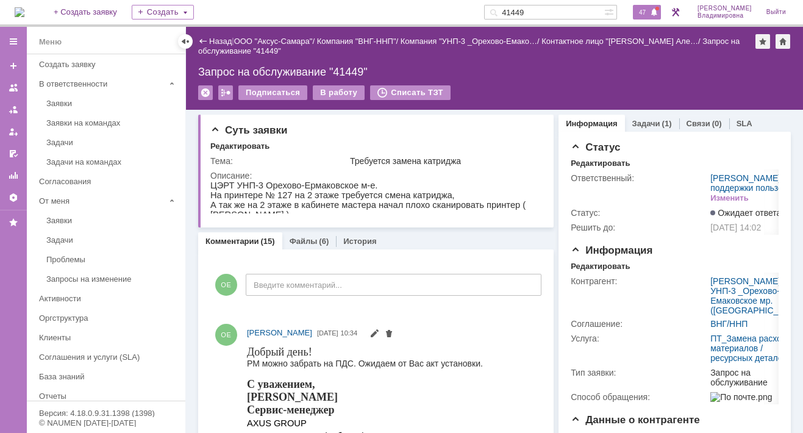
click at [649, 10] on span "47" at bounding box center [642, 12] width 14 height 9
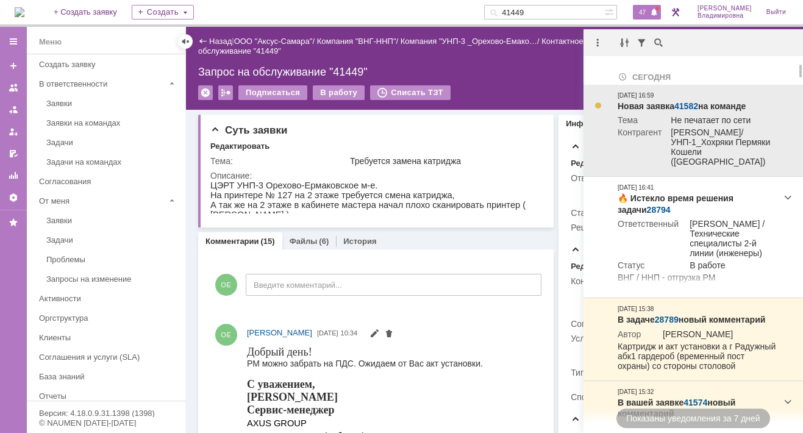
click at [691, 99] on td "Новая заявка 41582 на команде Тема Не печатает по сети Контрагент [PERSON_NAME]…" at bounding box center [697, 131] width 168 height 92
click at [686, 105] on link "41582" at bounding box center [686, 106] width 24 height 10
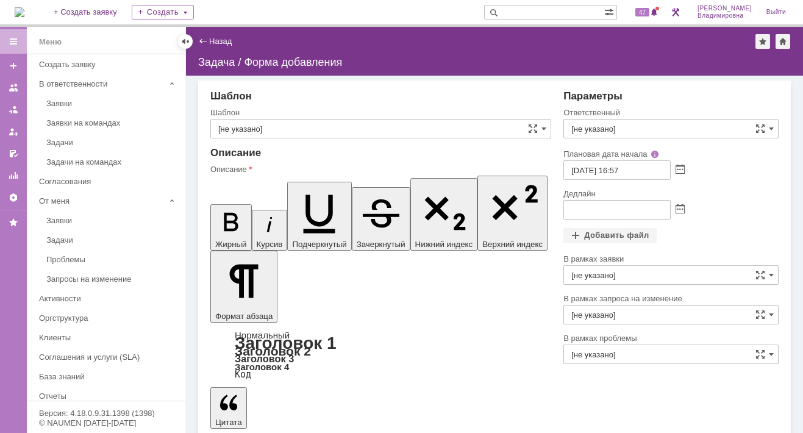
click at [216, 40] on link "Назад" at bounding box center [220, 41] width 23 height 9
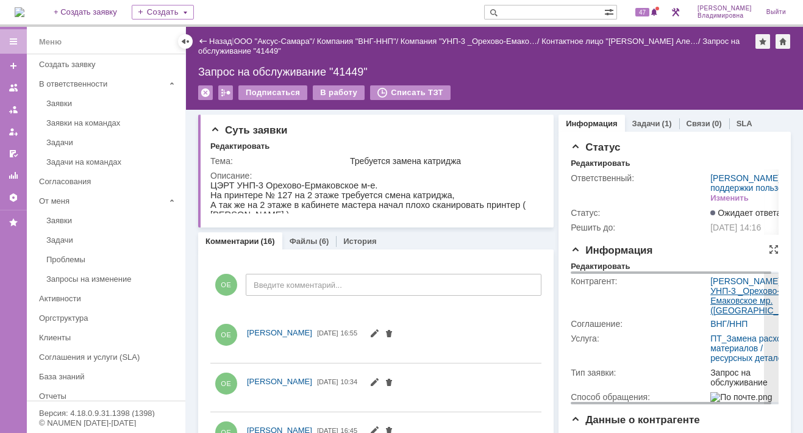
click at [711, 315] on link "УНП-3 _Орехово-Емаковское мр. ([GEOGRAPHIC_DATA])" at bounding box center [757, 300] width 94 height 29
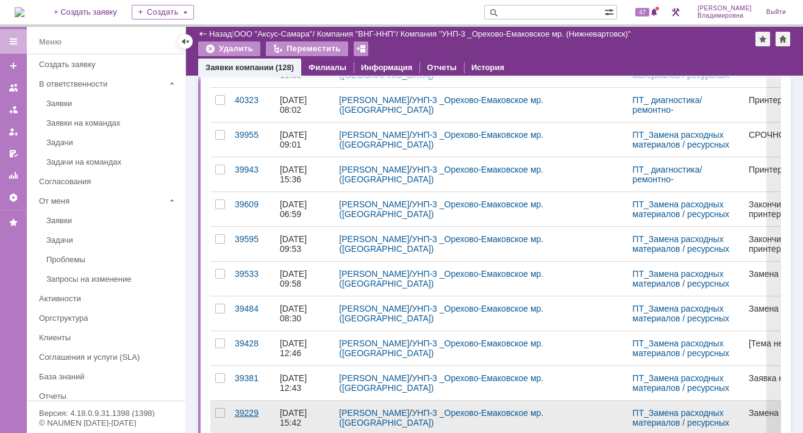
click at [241, 408] on div "39229" at bounding box center [252, 413] width 35 height 10
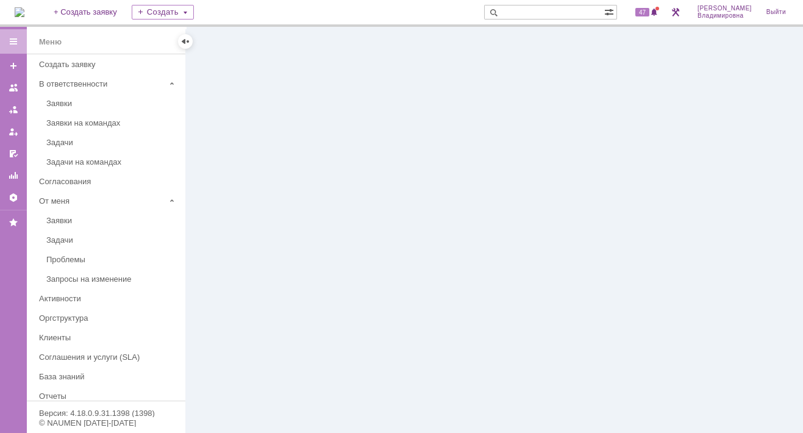
click at [531, 11] on input "text" at bounding box center [544, 12] width 120 height 15
type input "39229"
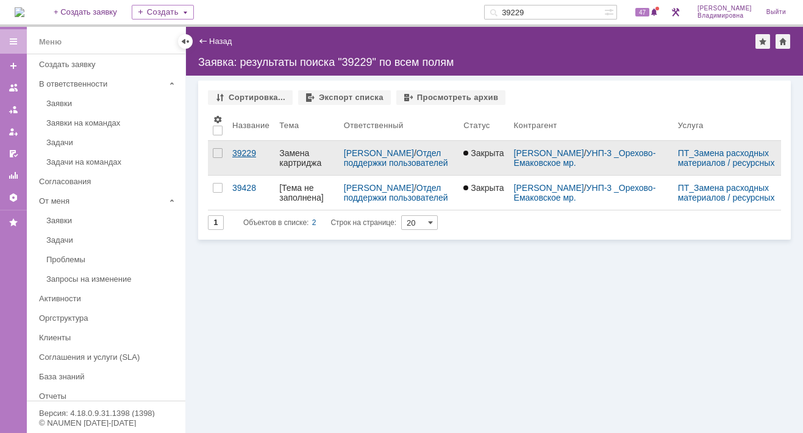
click at [258, 155] on div "39229" at bounding box center [250, 153] width 37 height 10
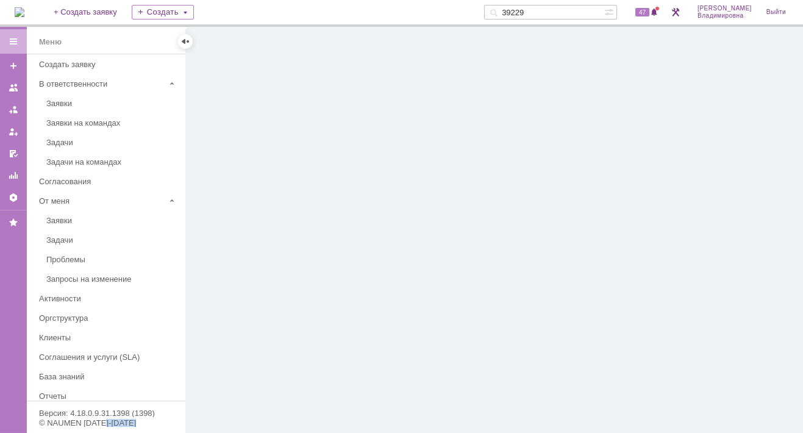
click at [258, 155] on div at bounding box center [494, 230] width 617 height 406
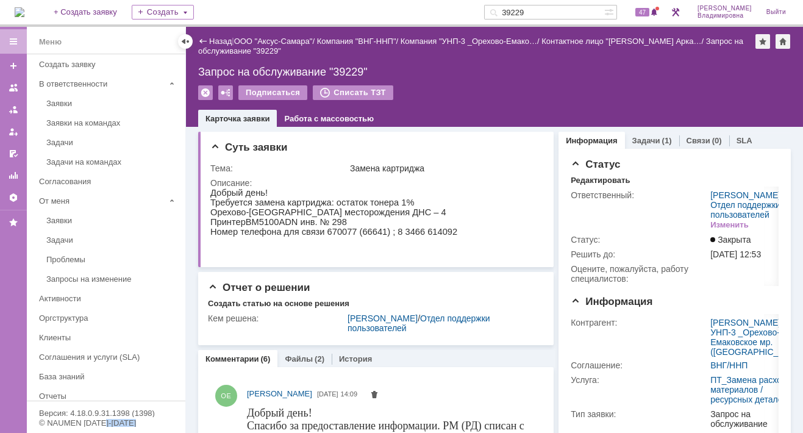
click at [24, 12] on img at bounding box center [20, 12] width 10 height 10
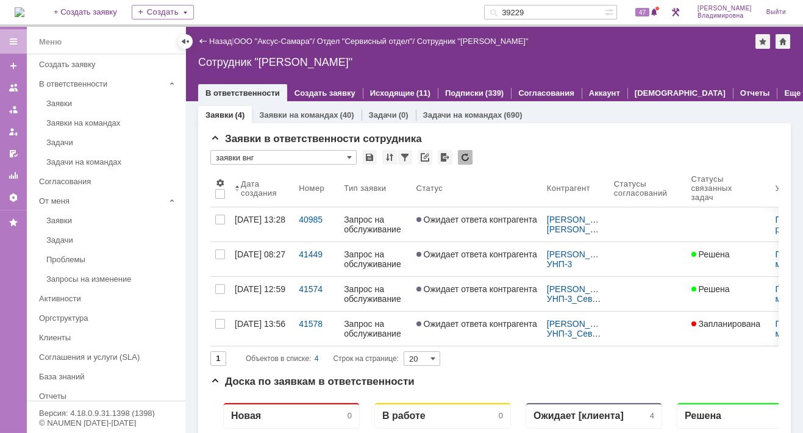
click at [548, 10] on input "39229" at bounding box center [544, 12] width 120 height 15
click at [649, 13] on span "47" at bounding box center [642, 12] width 14 height 9
click at [24, 12] on img at bounding box center [20, 12] width 10 height 10
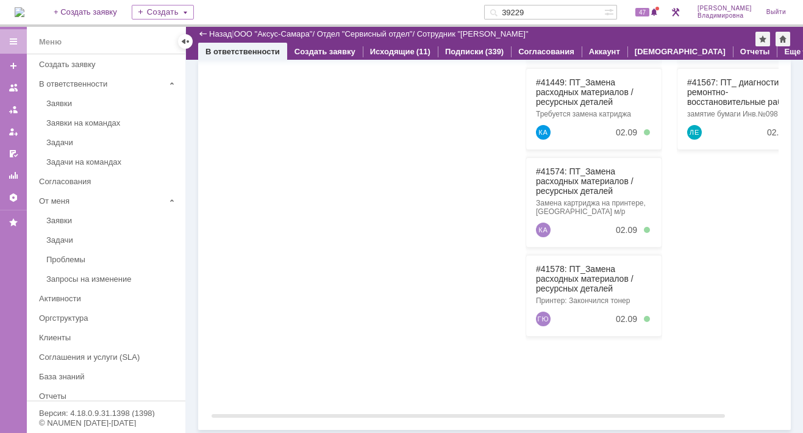
scroll to position [298, 0]
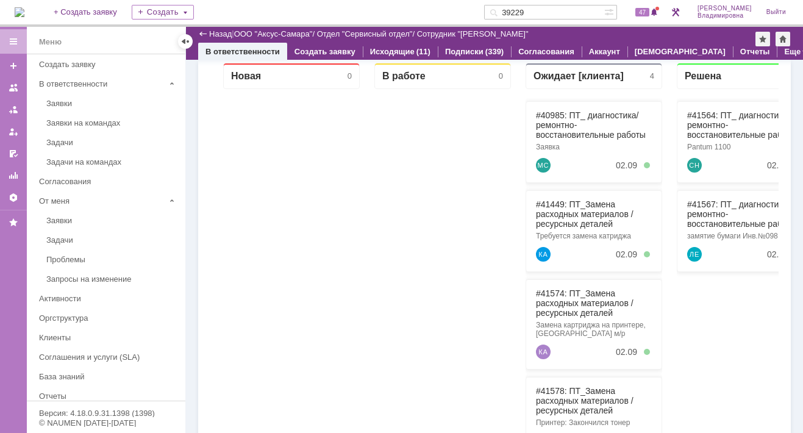
click at [556, 198] on div "#41449: ПТ_Замена расходных материалов / ресурсных деталей Требуется замена кат…" at bounding box center [593, 231] width 137 height 82
click at [547, 202] on link "#41449: ПТ_Замена расходных материалов / ресурсных деталей" at bounding box center [585, 213] width 98 height 29
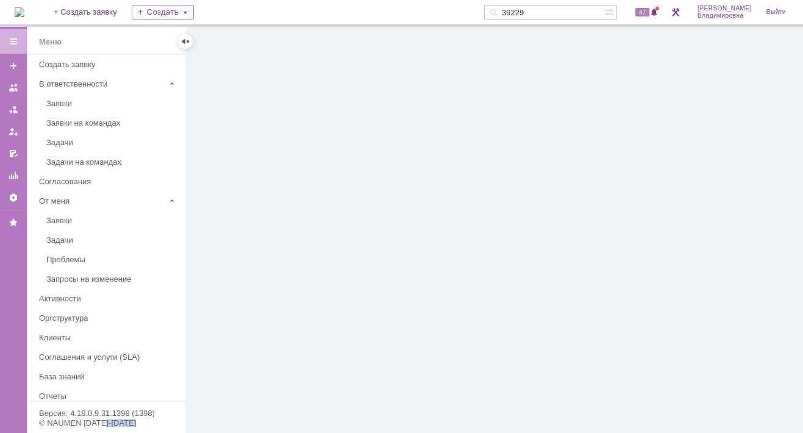
drag, startPoint x: 336, startPoint y: 149, endPoint x: 547, endPoint y: 201, distance: 216.6
click at [547, 201] on div at bounding box center [494, 230] width 617 height 406
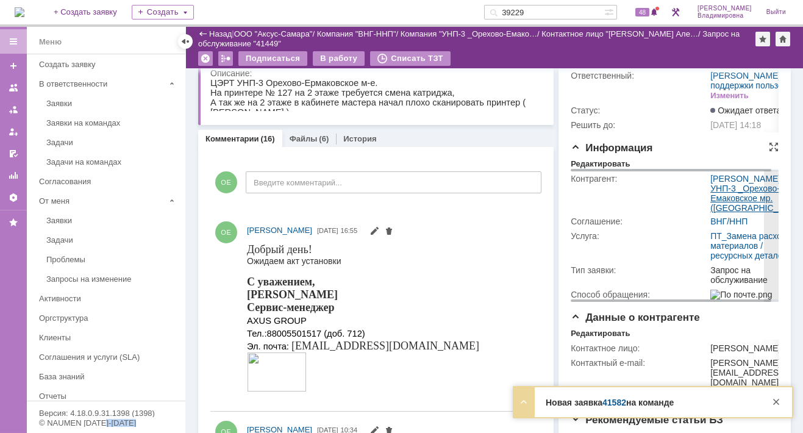
click at [716, 213] on link "УНП-3 _Орехово-Емаковское мр. ([GEOGRAPHIC_DATA])" at bounding box center [757, 197] width 94 height 29
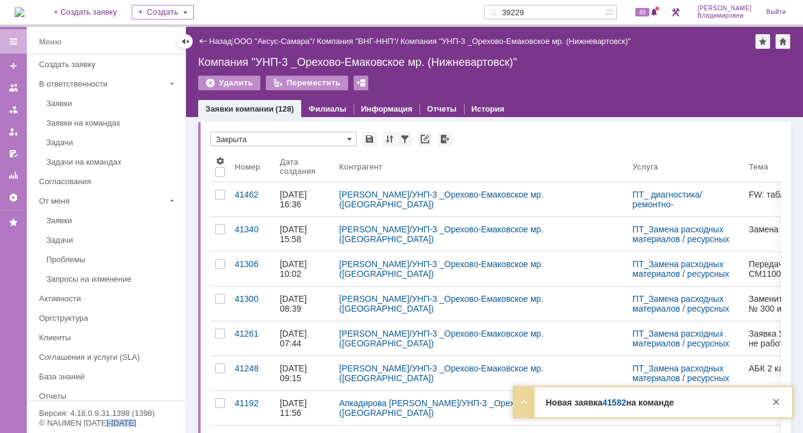
click at [611, 404] on link "41582" at bounding box center [614, 402] width 24 height 10
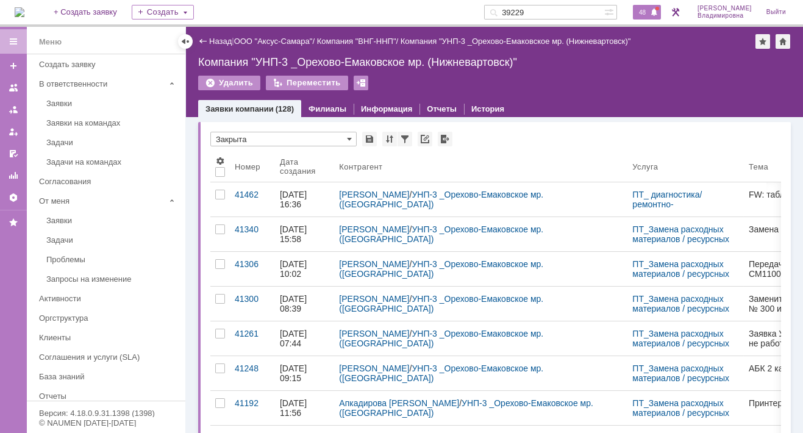
click at [649, 16] on span "48" at bounding box center [642, 12] width 14 height 9
click at [524, 94] on div "Удалить Переместить" at bounding box center [494, 89] width 592 height 26
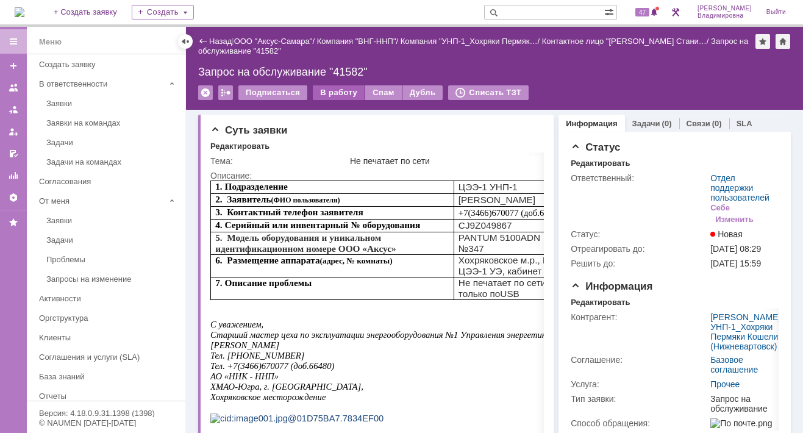
click at [343, 89] on div "В работу" at bounding box center [339, 92] width 52 height 15
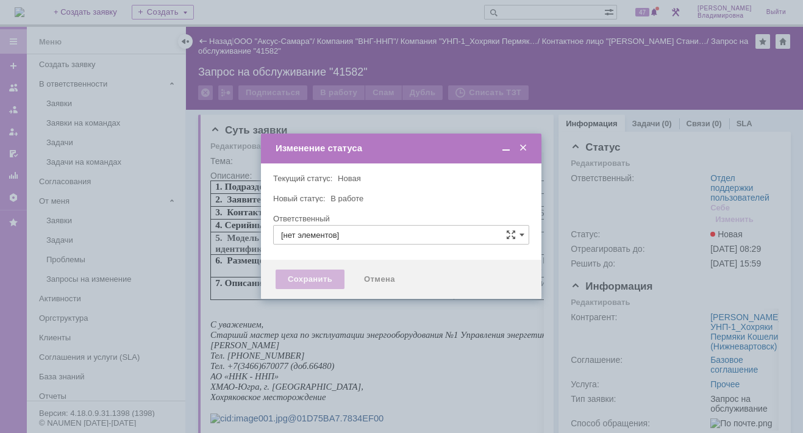
type input "Отдел поддержки пользователей"
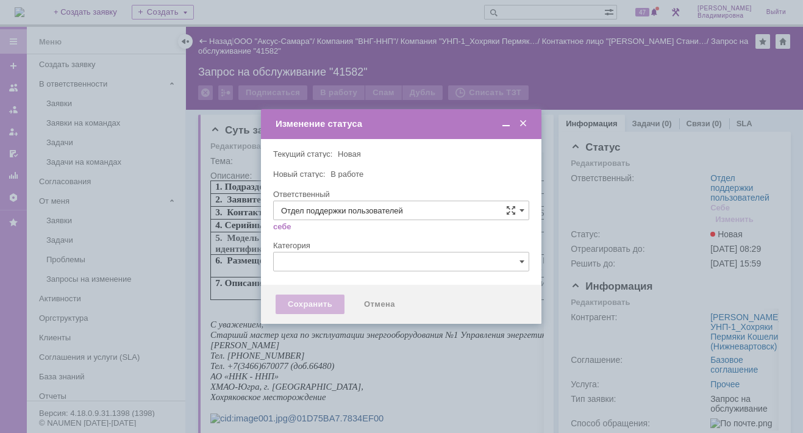
type input "[PERSON_NAME]"
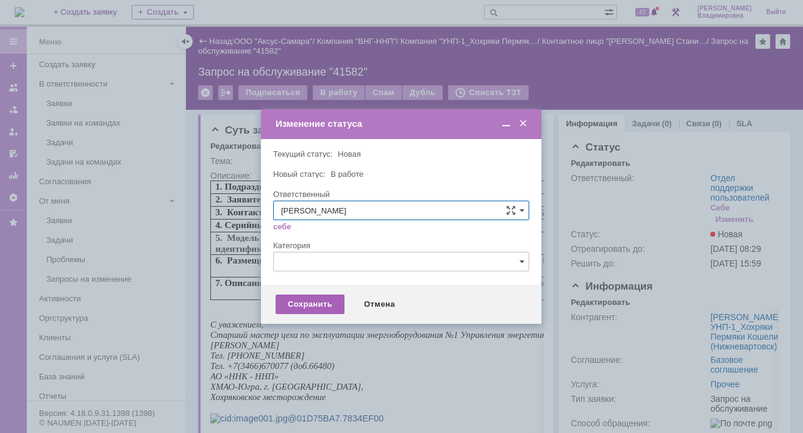
click at [307, 305] on div "Сохранить" at bounding box center [310, 304] width 69 height 20
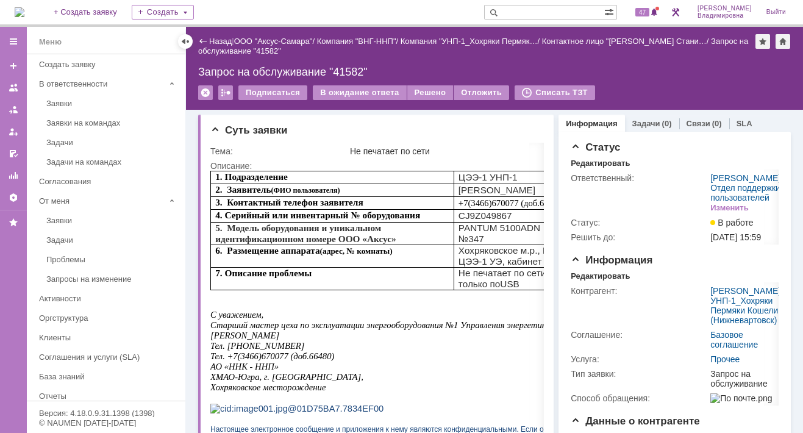
click at [536, 127] on div at bounding box center [539, 129] width 10 height 10
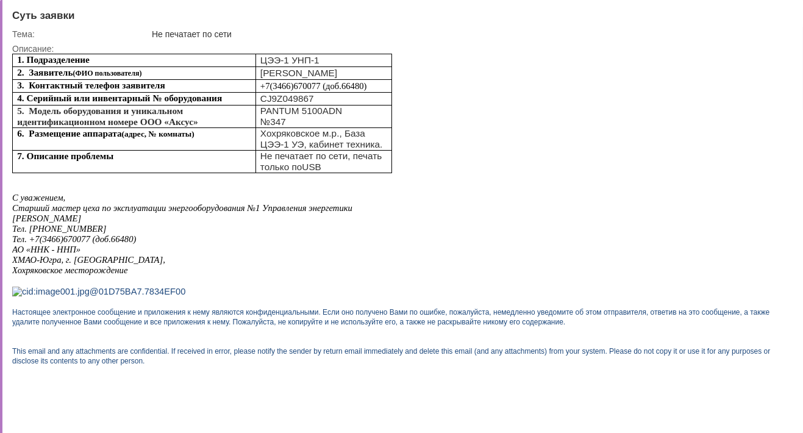
click at [350, 14] on div "Суть заявки" at bounding box center [402, 16] width 781 height 12
click at [119, 4] on div "Суть заявки Тема: Не печатает по сети Описание:" at bounding box center [401, 216] width 803 height 433
click at [786, 10] on div at bounding box center [783, 15] width 10 height 10
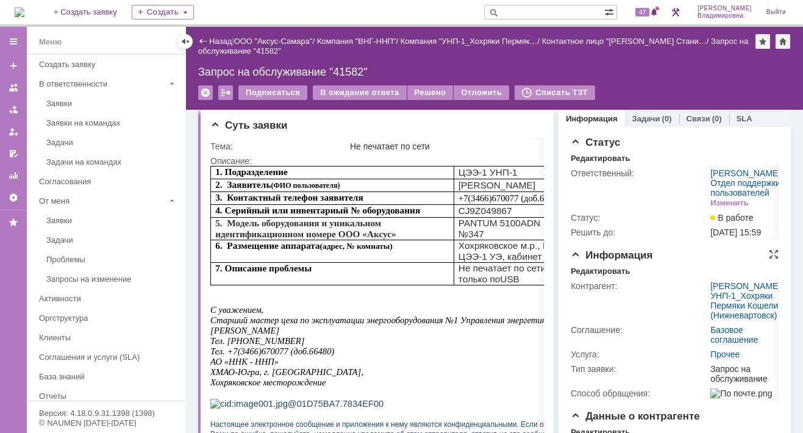
scroll to position [127, 0]
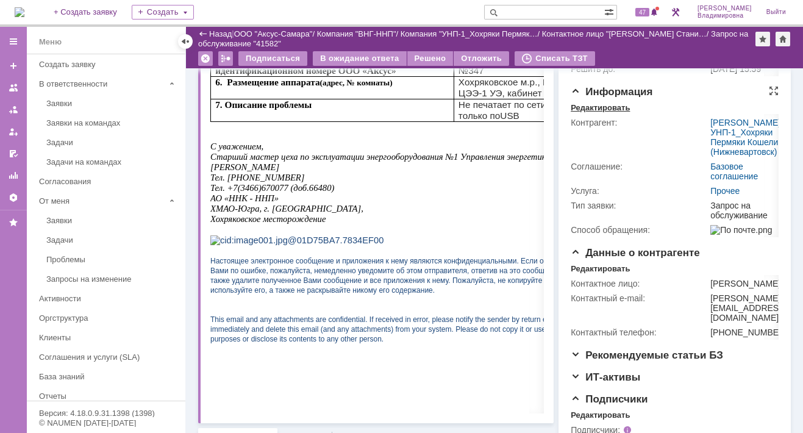
click at [608, 113] on div "Редактировать" at bounding box center [600, 108] width 59 height 10
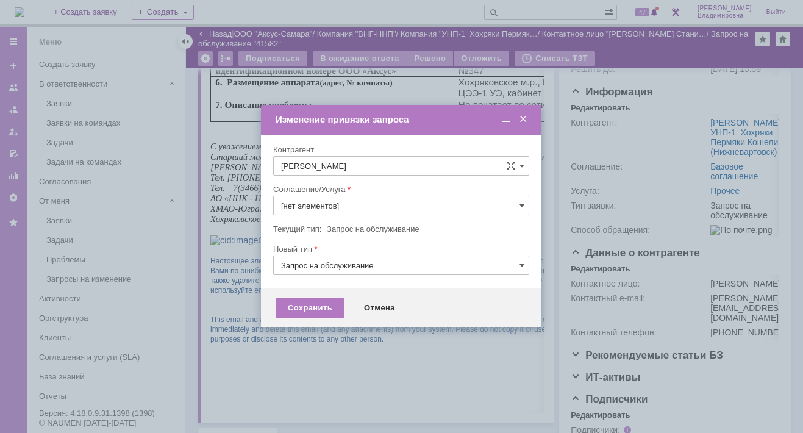
type input "Прочее"
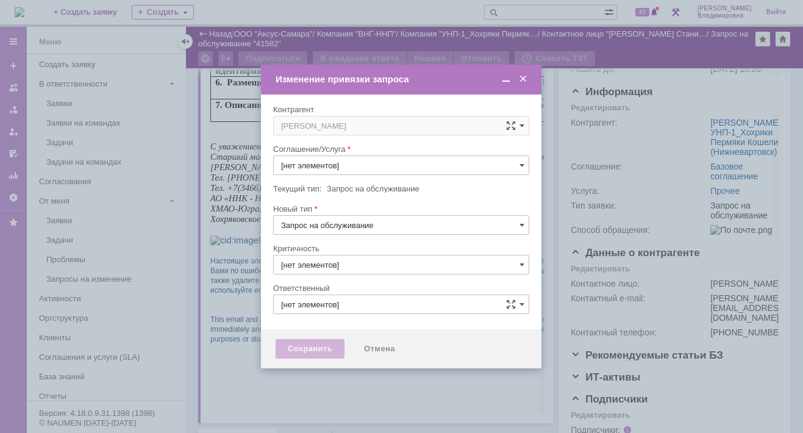
type input "[не указано]"
type input "3. Низкая"
type input "Прочее"
type input "[PERSON_NAME]"
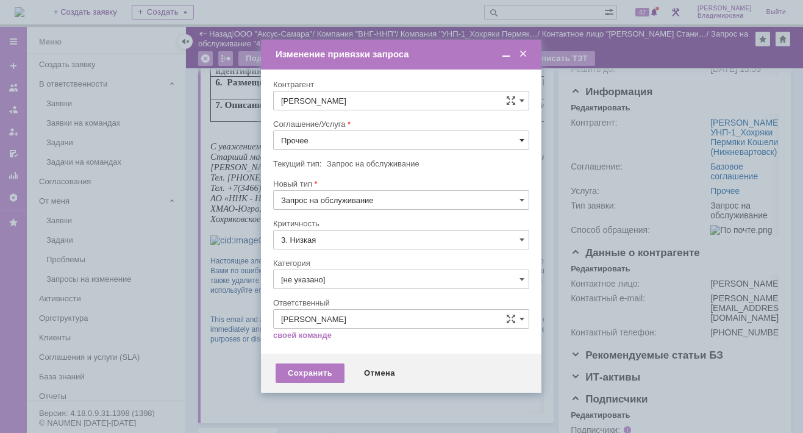
click at [523, 137] on span at bounding box center [521, 140] width 5 height 10
click at [335, 246] on span "ПТ_ диагностика/ ремонтно-восстановительные работы" at bounding box center [401, 251] width 240 height 10
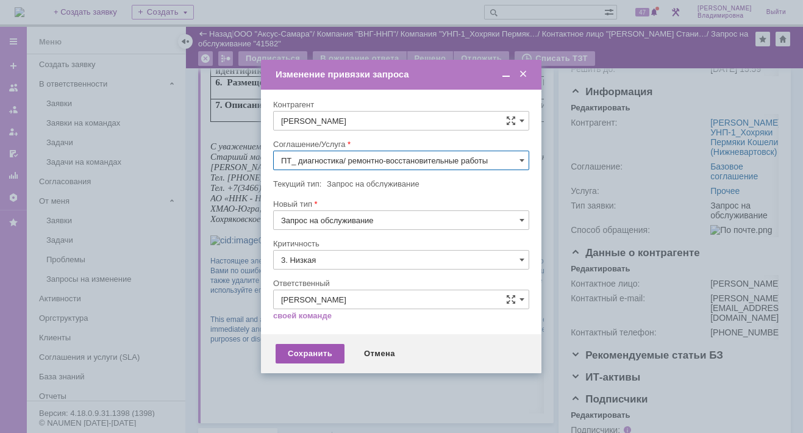
type input "ПТ_ диагностика/ ремонтно-восстановительные работы"
click at [312, 347] on div "Сохранить" at bounding box center [310, 354] width 69 height 20
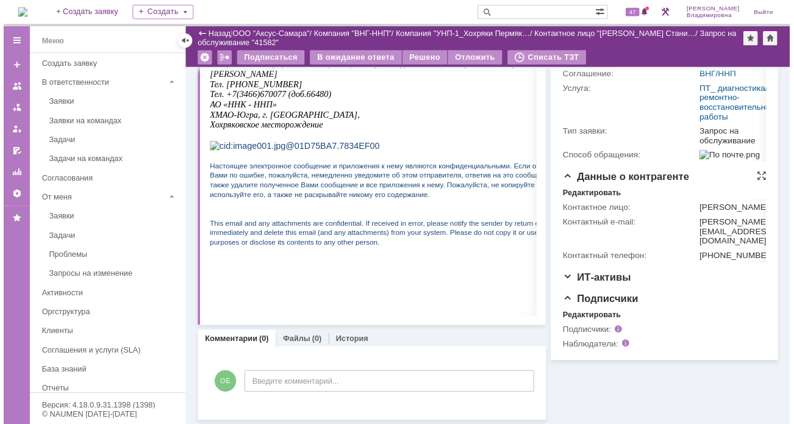
scroll to position [218, 0]
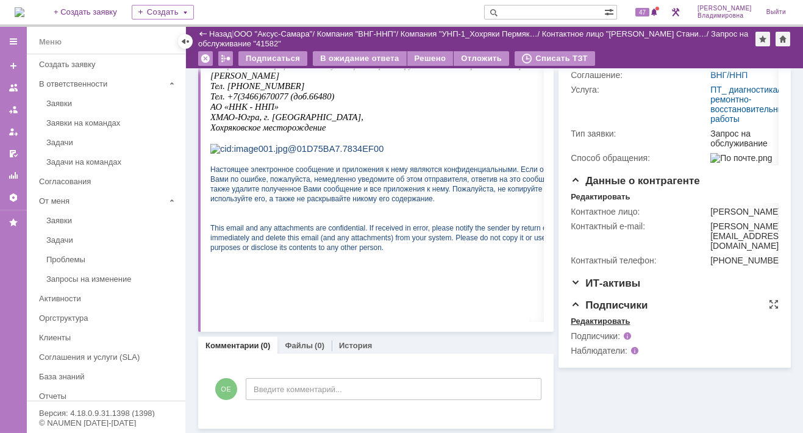
click at [600, 326] on div "Редактировать" at bounding box center [600, 321] width 59 height 10
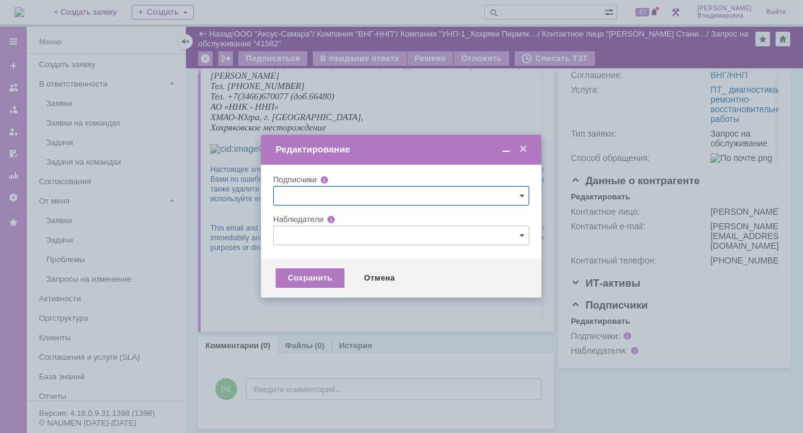
click at [302, 236] on input "text" at bounding box center [401, 236] width 256 height 20
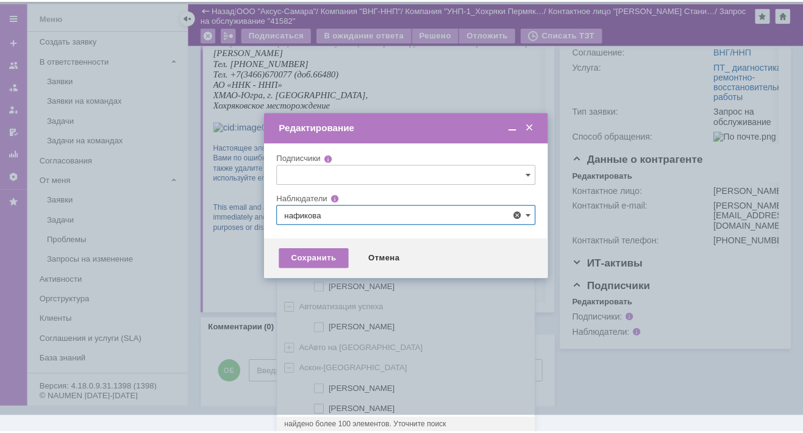
scroll to position [0, 0]
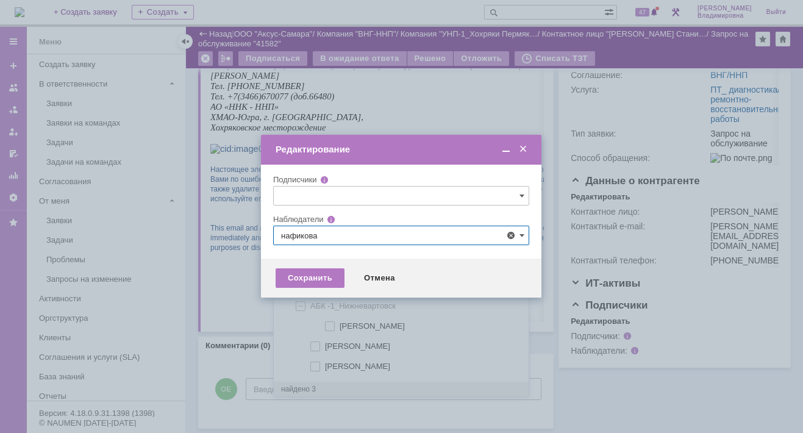
click at [325, 344] on span at bounding box center [325, 344] width 0 height 6
click at [315, 344] on input "Нафикова Евгения" at bounding box center [316, 347] width 8 height 8
type input "Нафикова Евгения"
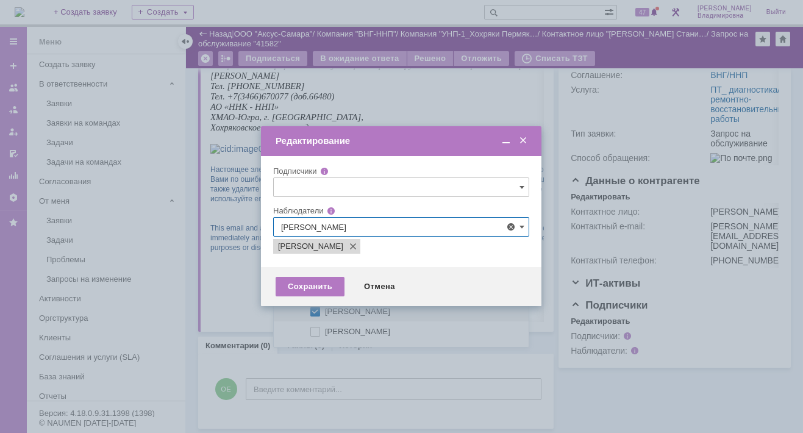
click at [240, 312] on div at bounding box center [401, 216] width 803 height 433
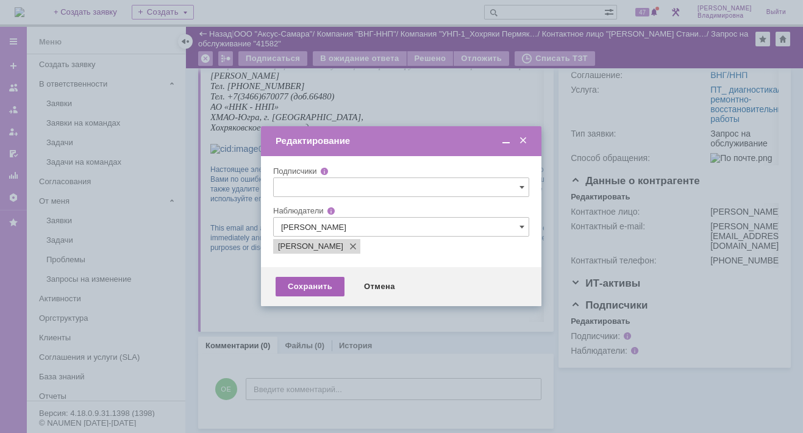
click at [318, 281] on div "Сохранить" at bounding box center [310, 287] width 69 height 20
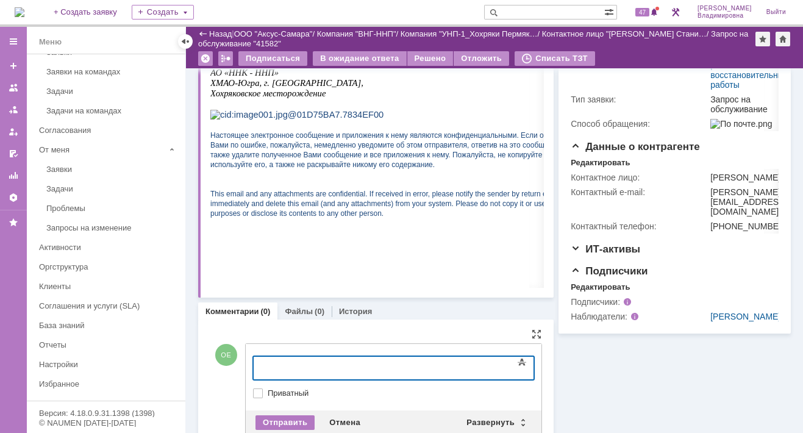
scroll to position [282, 0]
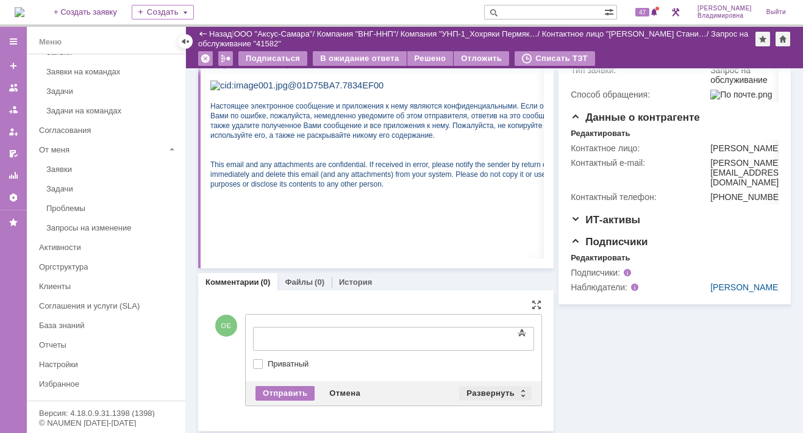
click at [483, 386] on div "Развернуть" at bounding box center [495, 393] width 73 height 15
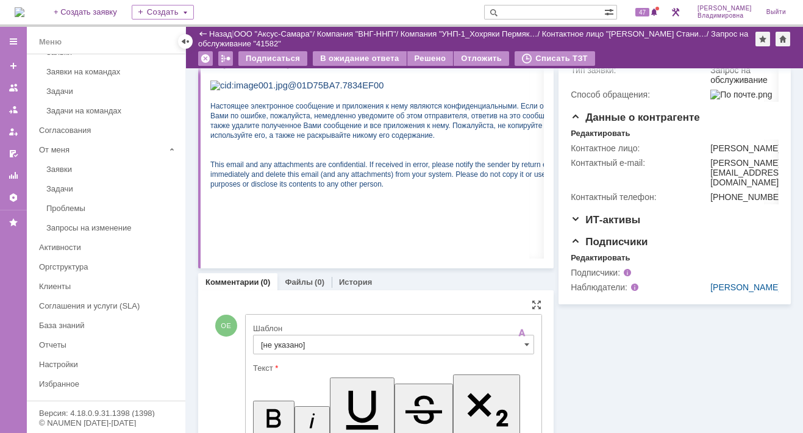
scroll to position [0, 0]
click at [283, 337] on input "[не указано]" at bounding box center [393, 345] width 281 height 20
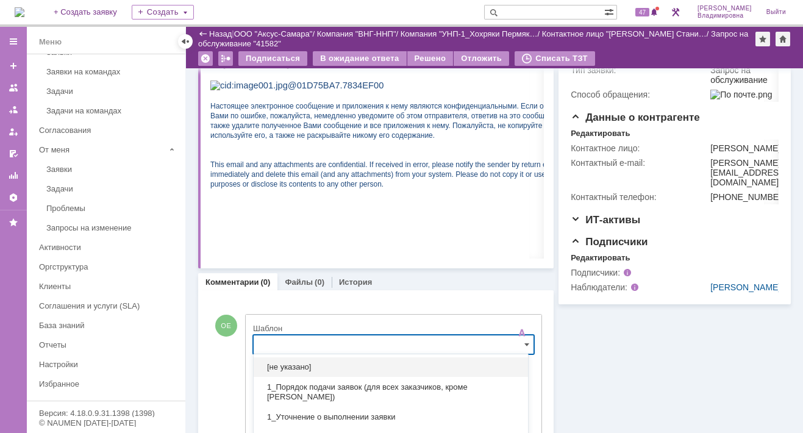
scroll to position [378, 0]
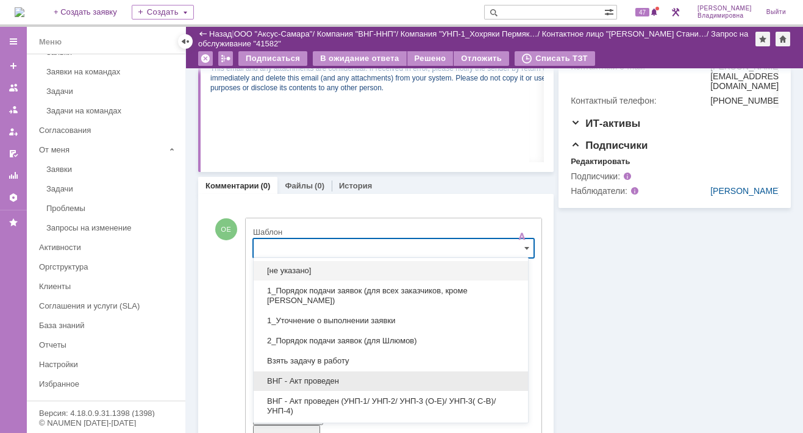
click at [317, 378] on span "ВНГ - Акт проведен" at bounding box center [391, 381] width 260 height 10
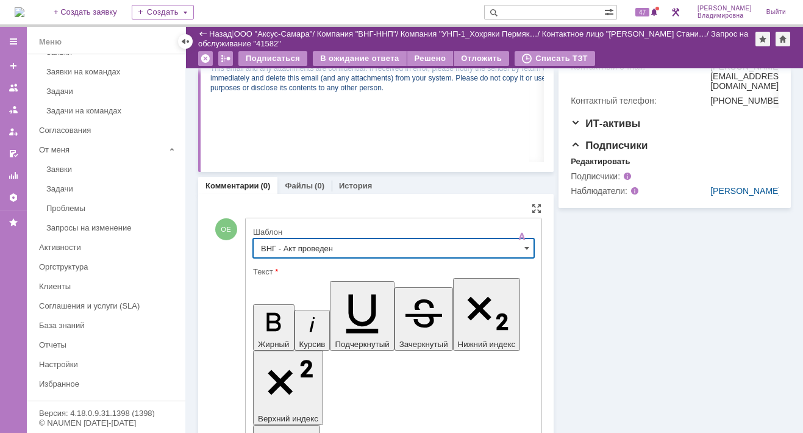
type input "ВНГ - Акт проведен"
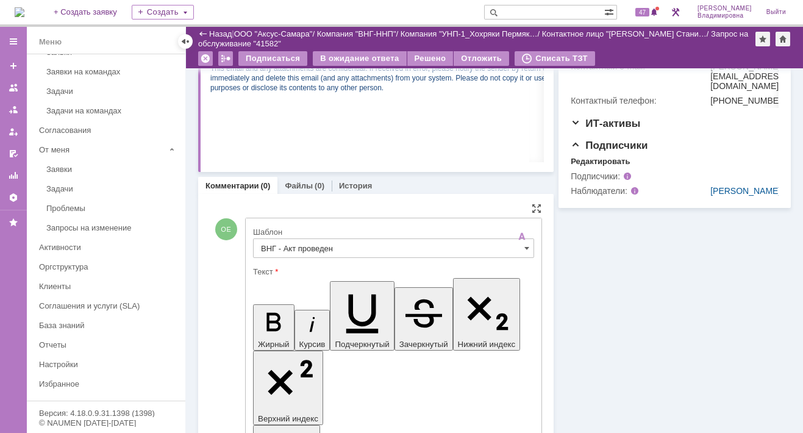
drag, startPoint x: 264, startPoint y: 2792, endPoint x: 312, endPoint y: 2805, distance: 50.0
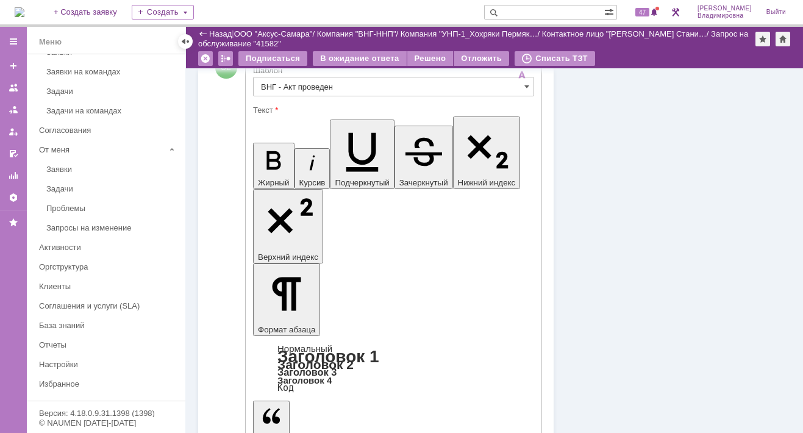
scroll to position [570, 0]
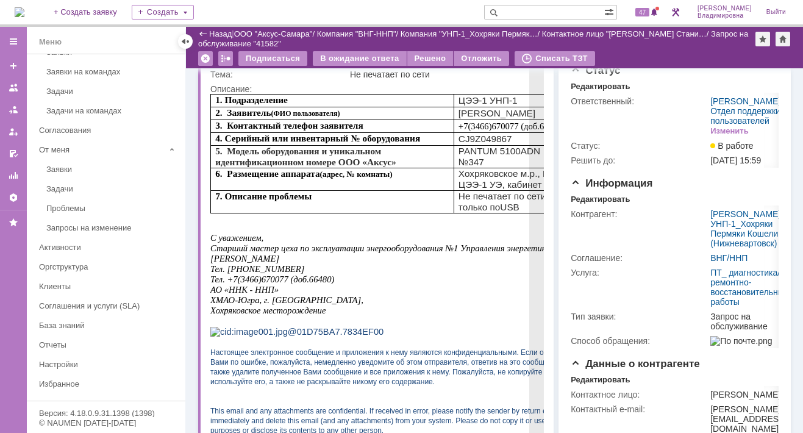
scroll to position [0, 0]
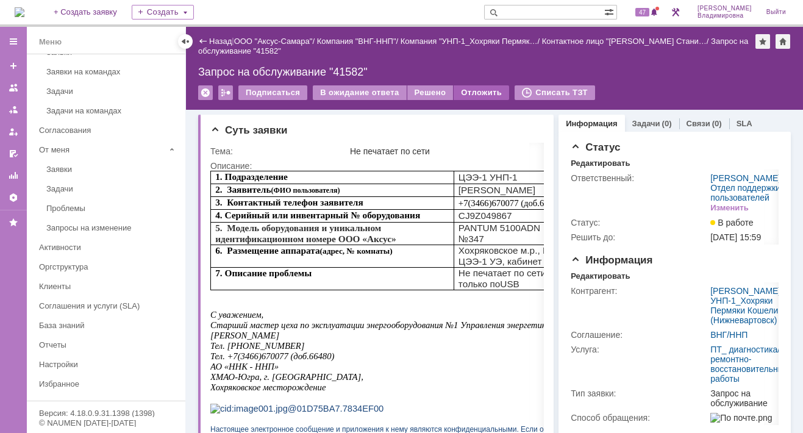
click at [466, 91] on div "Отложить" at bounding box center [480, 92] width 55 height 15
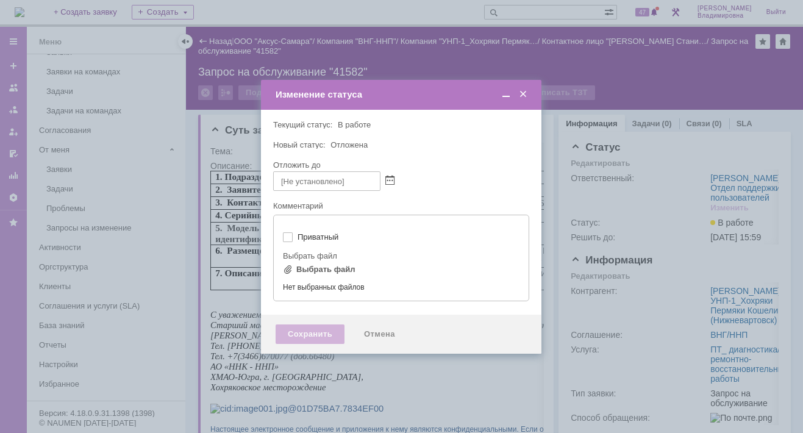
type input "[не указано]"
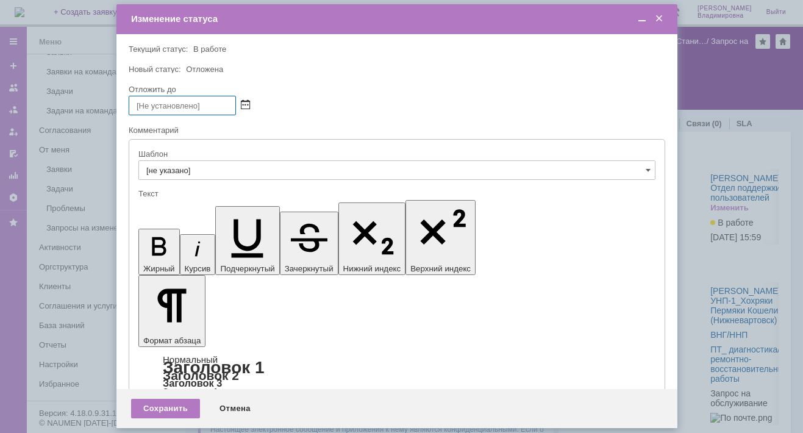
click at [247, 101] on span at bounding box center [245, 106] width 9 height 10
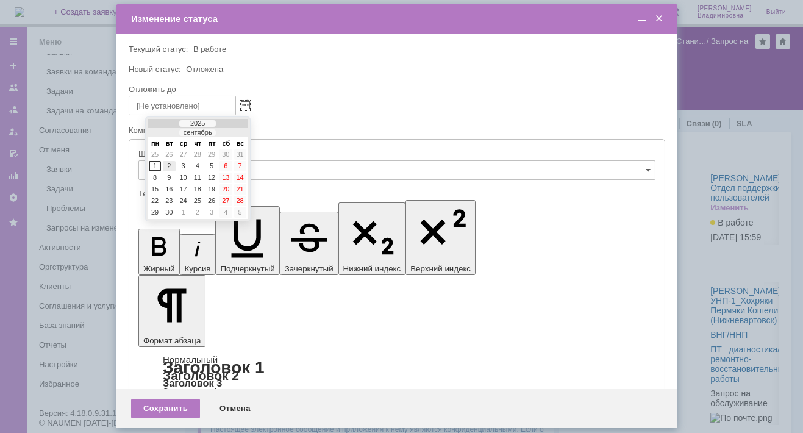
click at [167, 163] on div "2" at bounding box center [169, 166] width 12 height 10
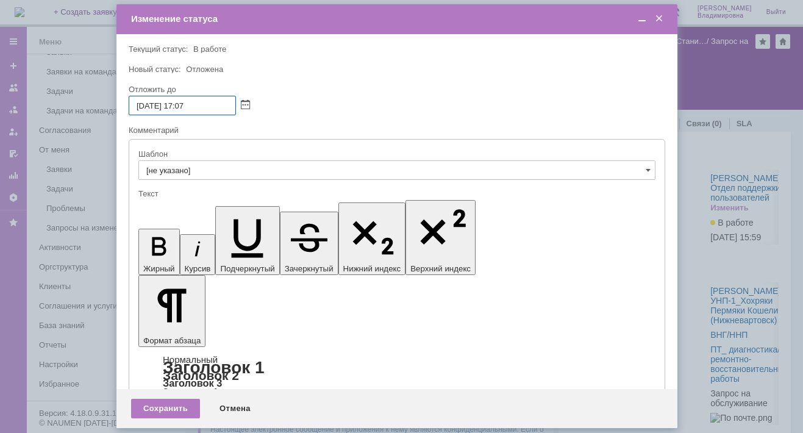
click at [186, 108] on input "02.09.2025 17:07" at bounding box center [182, 106] width 107 height 20
type input "02.09.2025 16:07"
click at [168, 406] on div "Сохранить" at bounding box center [165, 409] width 69 height 20
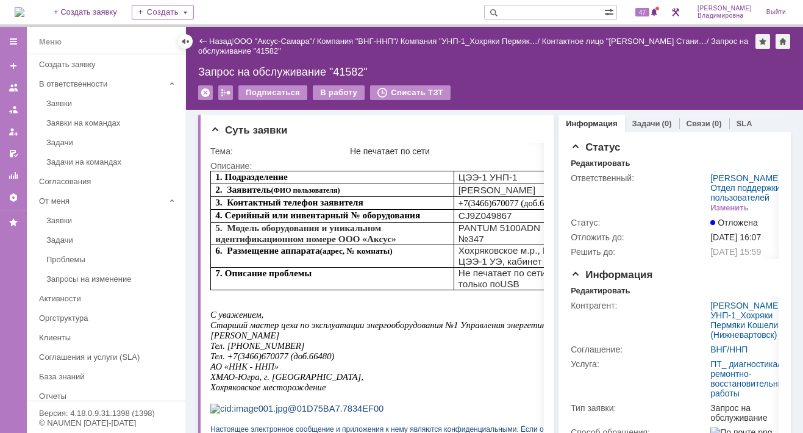
drag, startPoint x: 539, startPoint y: 62, endPoint x: 545, endPoint y: 59, distance: 6.6
click at [539, 62] on div "Назад | ООО "Аксус-Самара" / Компания "ВНГ-ННП" / Компания "УНП-1_Хохряки Пермя…" at bounding box center [494, 68] width 617 height 83
click at [648, 9] on span "47" at bounding box center [642, 12] width 14 height 9
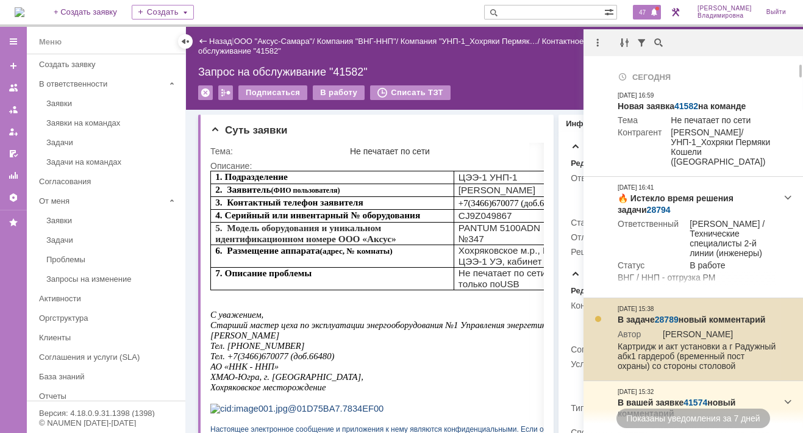
click at [662, 319] on link "28789" at bounding box center [667, 320] width 24 height 10
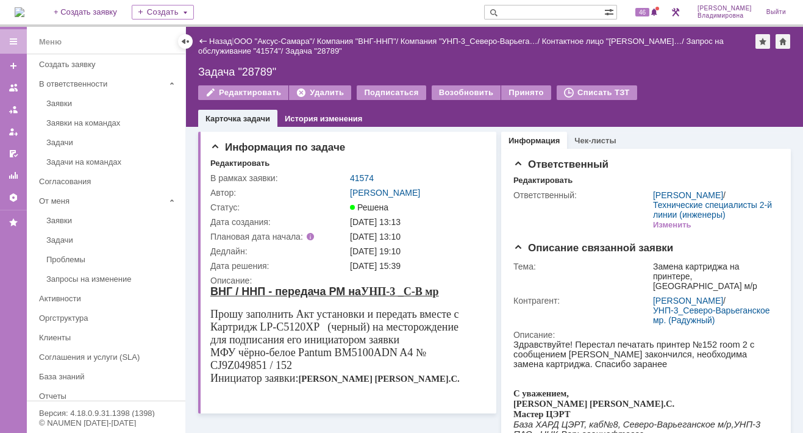
click at [24, 7] on img at bounding box center [20, 12] width 10 height 10
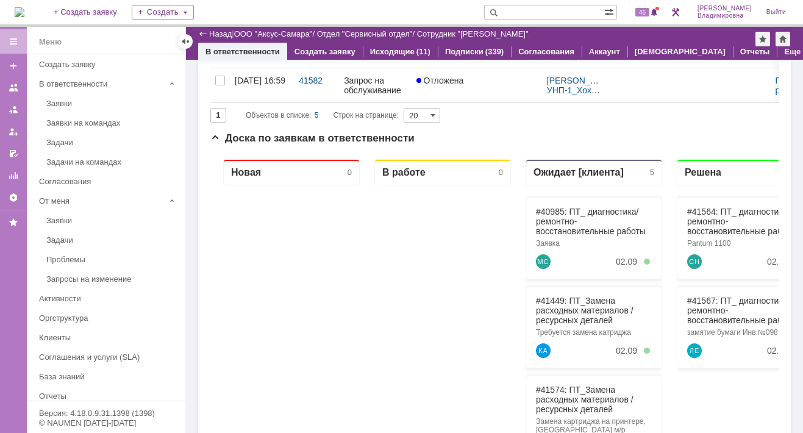
scroll to position [183, 0]
